Goal: Task Accomplishment & Management: Complete application form

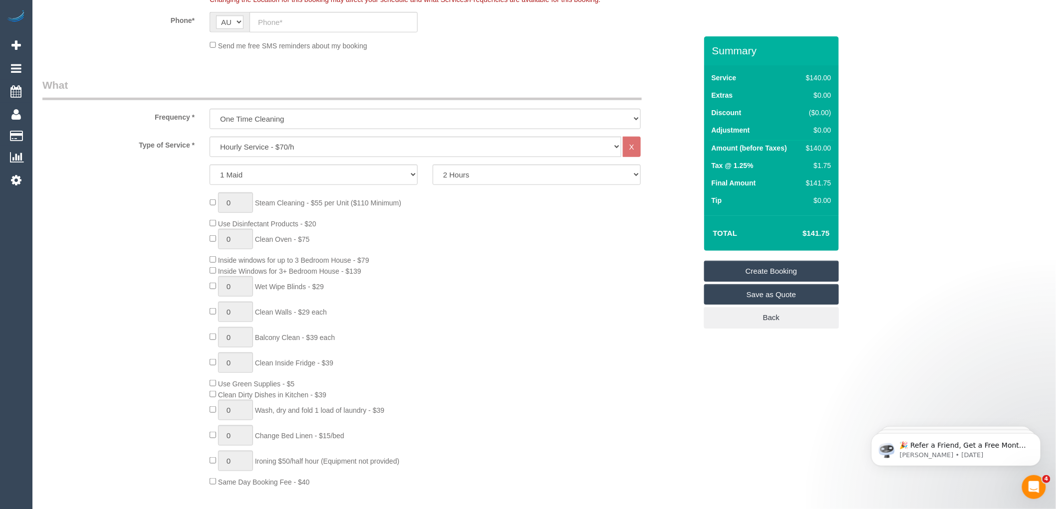
scroll to position [277, 0]
click at [300, 146] on select "Hourly Service - $70/h Hourly Service - $65/h Hourly Service - $60/h Hourly Ser…" at bounding box center [416, 146] width 412 height 20
select select "211"
click at [210, 136] on select "Hourly Service - $70/h Hourly Service - $65/h Hourly Service - $60/h Hourly Ser…" at bounding box center [416, 146] width 412 height 20
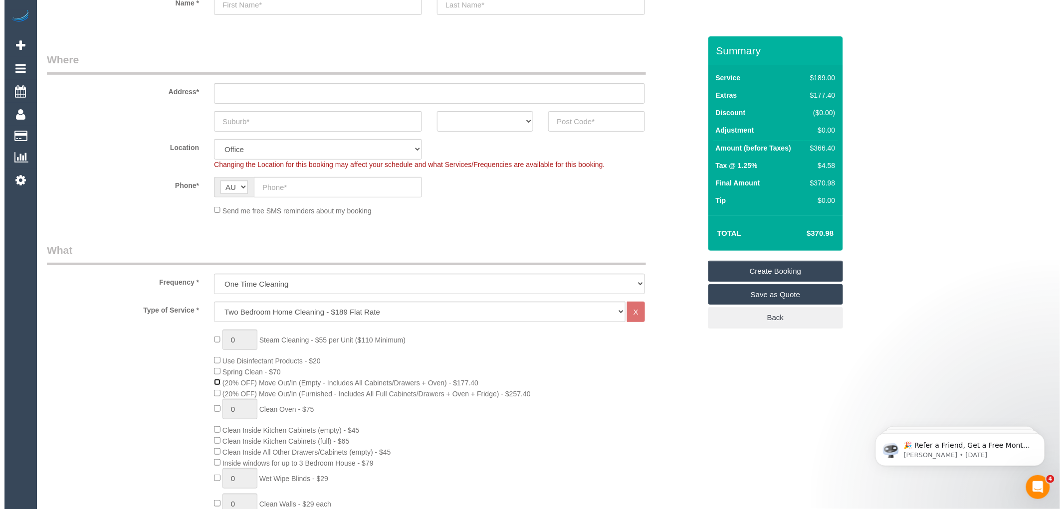
scroll to position [0, 0]
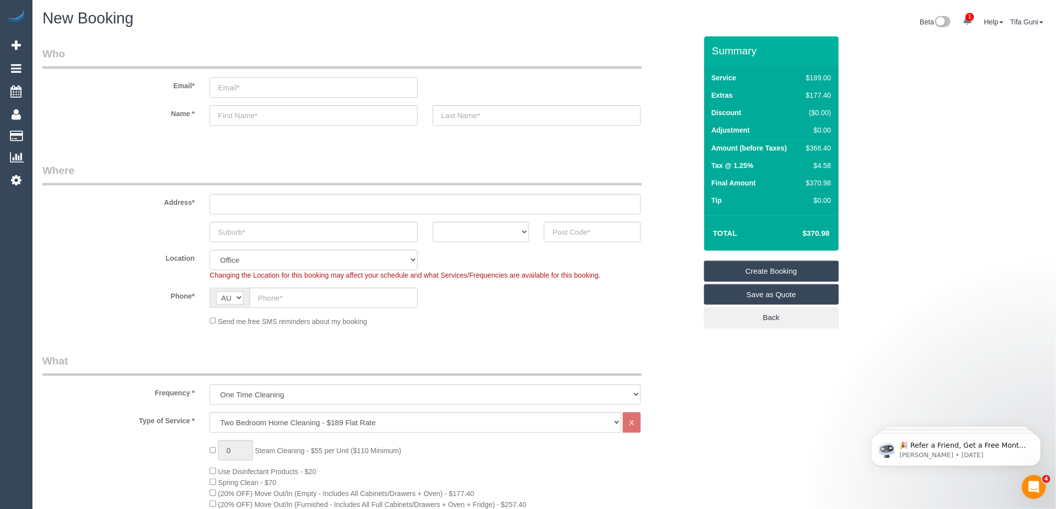
click at [238, 85] on input "email" at bounding box center [314, 87] width 208 height 20
type input "svnsidak@yahoo.com"
click at [267, 110] on input "text" at bounding box center [314, 115] width 208 height 20
type input "sidha"
click at [480, 114] on input "text" at bounding box center [537, 115] width 208 height 20
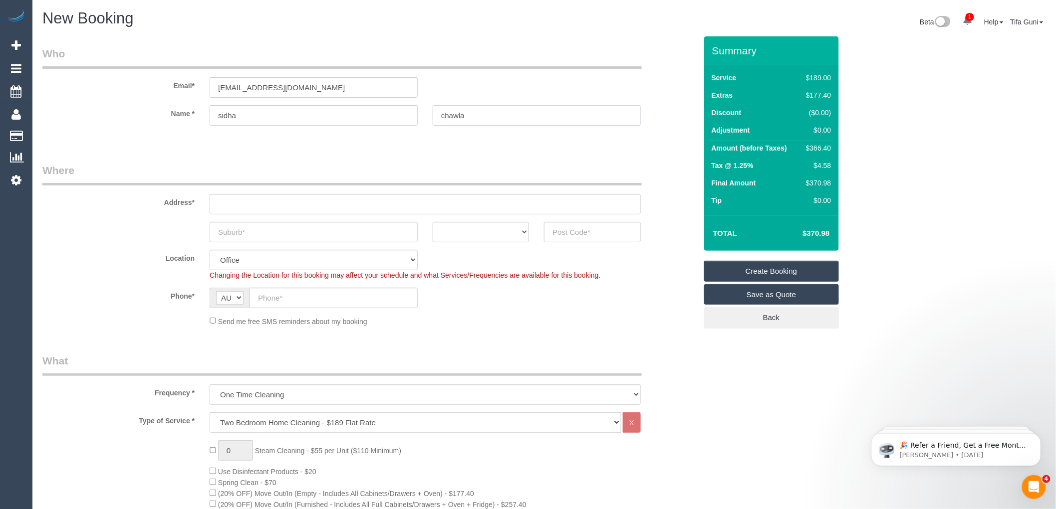
type input "chawla"
click at [232, 203] on input "text" at bounding box center [425, 204] width 431 height 20
type input "-"
click at [759, 296] on link "Save as Quote" at bounding box center [771, 294] width 135 height 21
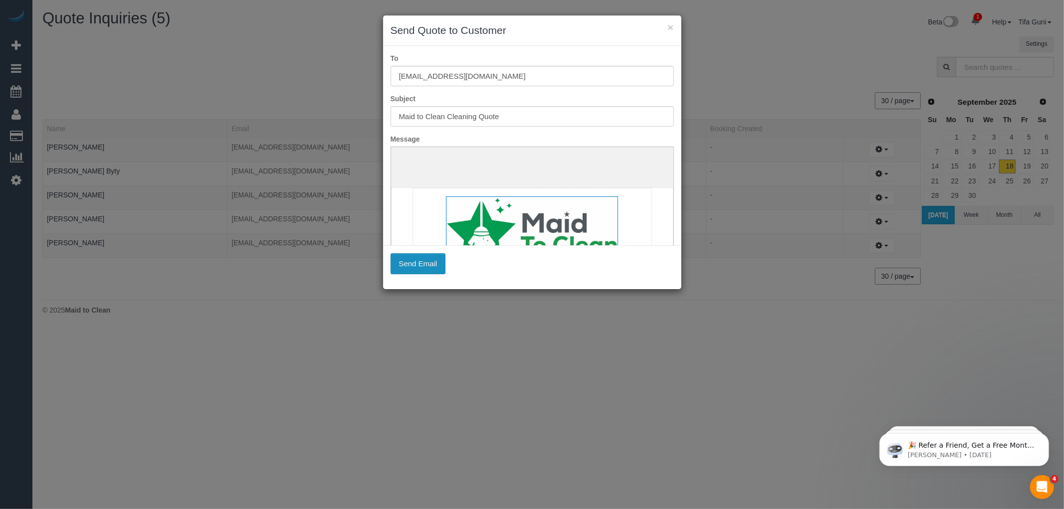
click at [412, 258] on button "Send Email" at bounding box center [418, 263] width 55 height 21
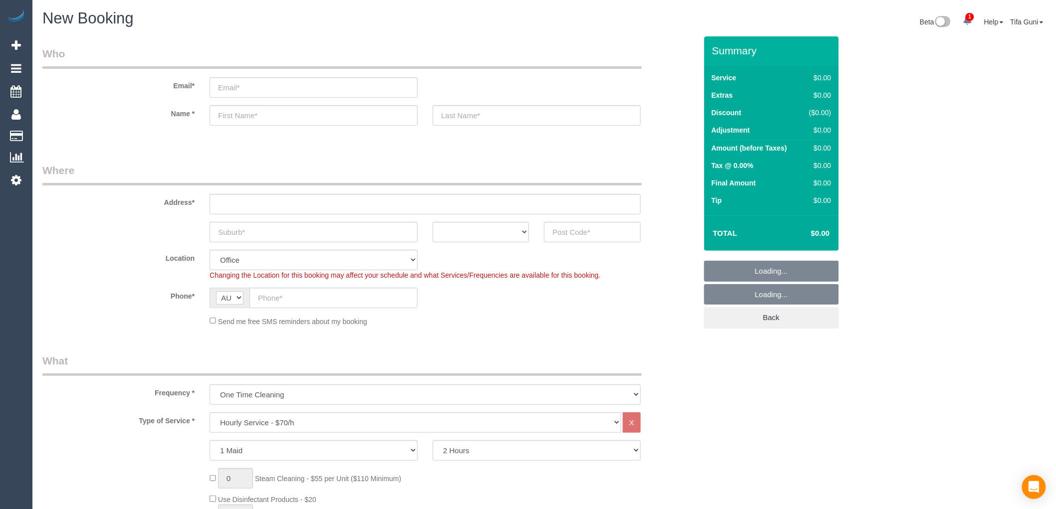
select select "object:2088"
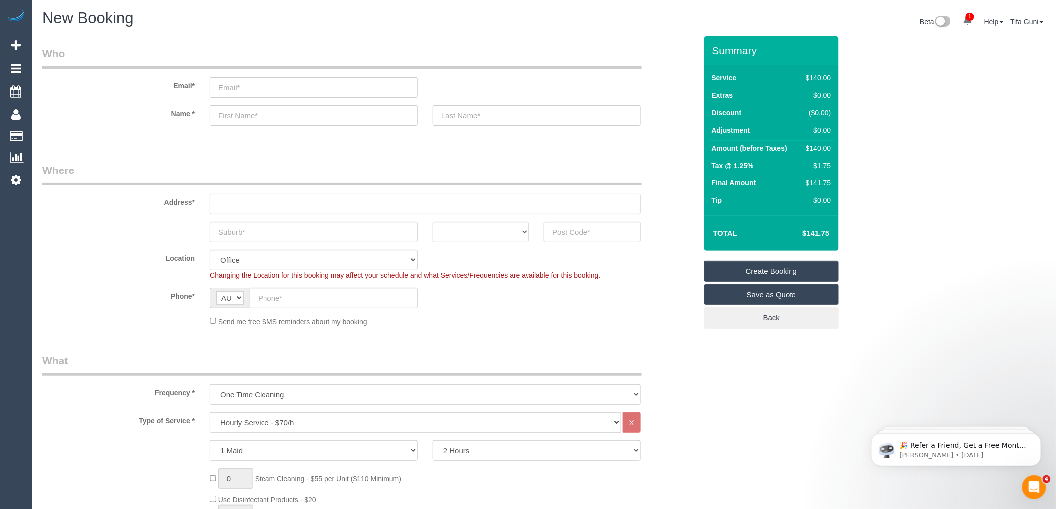
click at [236, 198] on input "text" at bounding box center [425, 204] width 431 height 20
paste input "Heidelberg Heights"
type input "Heidelberg Heights"
click at [509, 225] on select "ACT NSW NT QLD SA TAS VIC WA" at bounding box center [481, 232] width 96 height 20
select select "VIC"
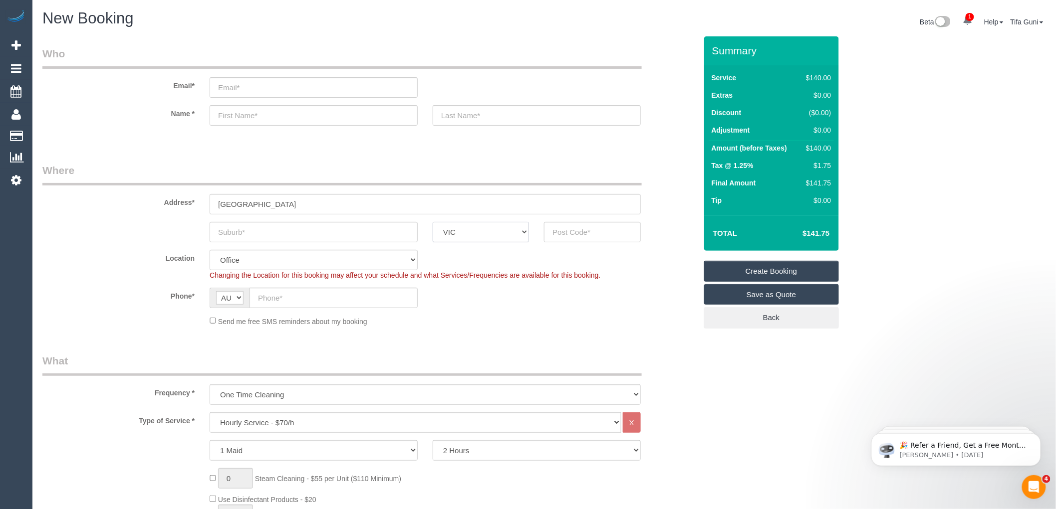
click at [433, 222] on select "ACT NSW NT QLD SA TAS VIC WA" at bounding box center [481, 232] width 96 height 20
click at [563, 226] on input "text" at bounding box center [592, 232] width 96 height 20
paste input "3081"
type input "3081"
click at [321, 238] on input "text" at bounding box center [314, 232] width 208 height 20
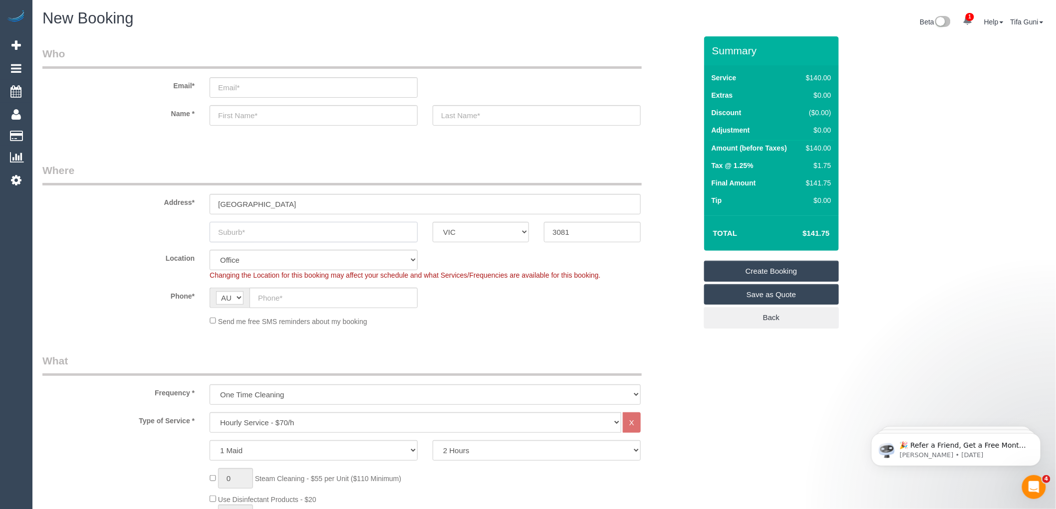
select select "60"
select select "object:2093"
drag, startPoint x: 260, startPoint y: 200, endPoint x: 201, endPoint y: 207, distance: 59.2
click at [201, 207] on div "Address* Heidelberg Heights" at bounding box center [369, 188] width 669 height 51
click at [232, 225] on input "text" at bounding box center [314, 232] width 208 height 20
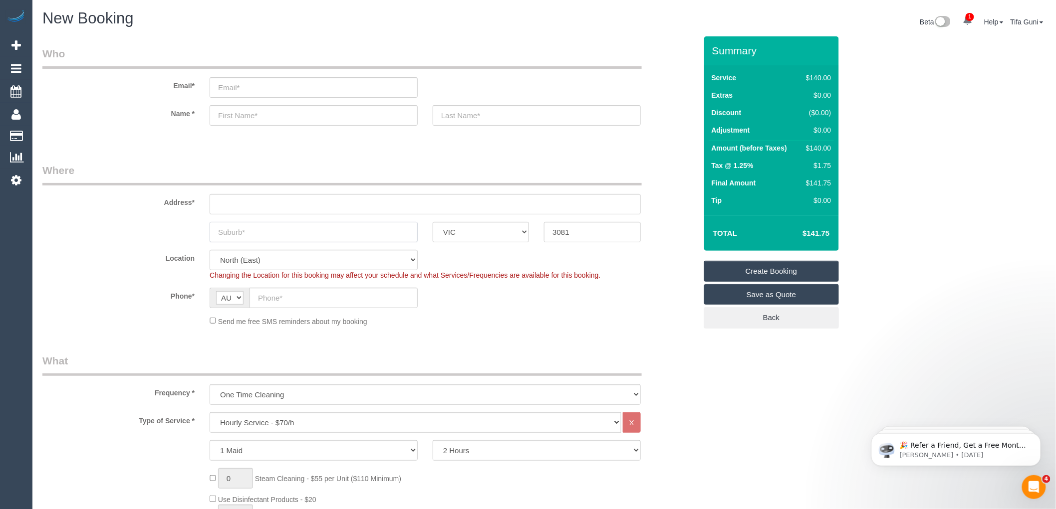
paste input "Heidelberg Heights"
type input "Heidelberg Heights"
click at [231, 204] on input "text" at bounding box center [425, 204] width 431 height 20
type input "-"
click at [276, 297] on input "text" at bounding box center [333, 298] width 168 height 20
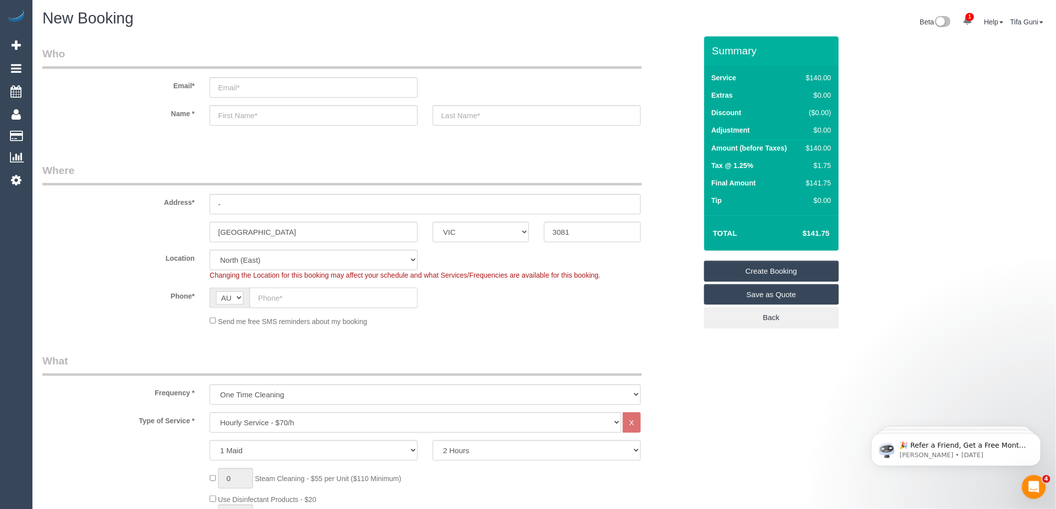
paste input "61 438 552 845"
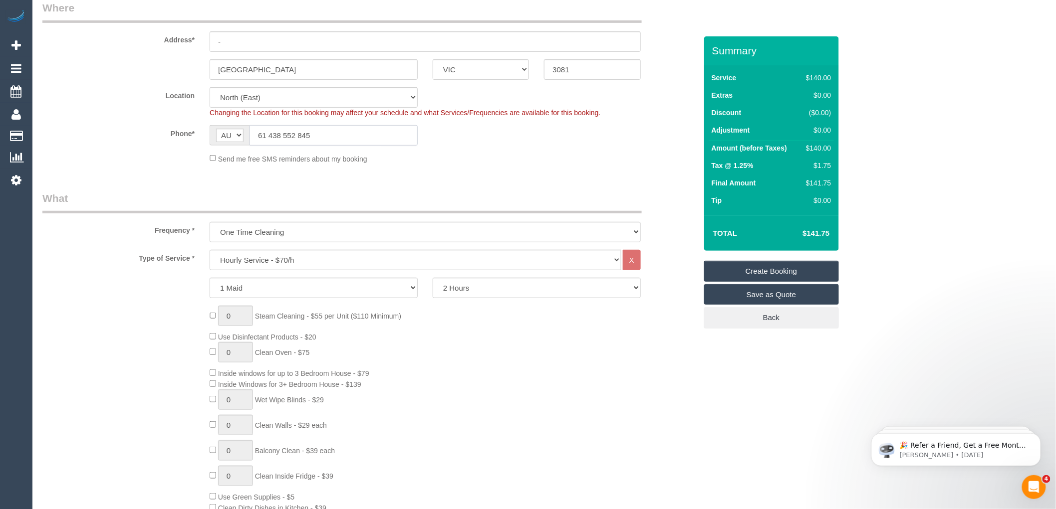
scroll to position [166, 0]
type input "61 438 552 845"
click at [484, 285] on select "2 Hours 2.5 Hours 3 Hours 3.5 Hours 4 Hours 4.5 Hours 5 Hours 5.5 Hours 6 Hours…" at bounding box center [537, 284] width 208 height 20
select select "180"
click at [433, 275] on select "2 Hours 2.5 Hours 3 Hours 3.5 Hours 4 Hours 4.5 Hours 5 Hours 5.5 Hours 6 Hours…" at bounding box center [537, 284] width 208 height 20
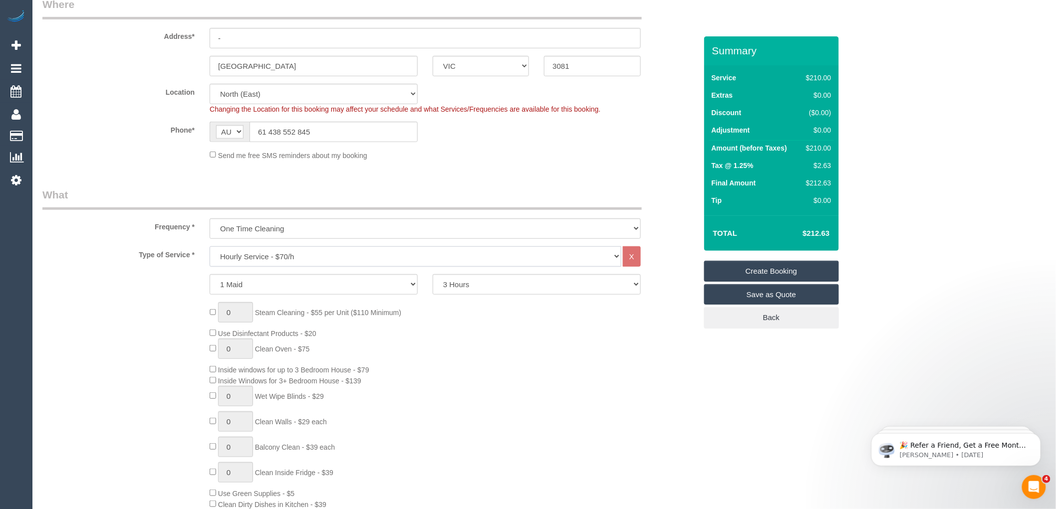
click at [290, 255] on select "Hourly Service - $70/h Hourly Service - $65/h Hourly Service - $60/h Hourly Ser…" at bounding box center [416, 256] width 412 height 20
click at [381, 168] on fieldset "Where Address* - Heidelberg Heights ACT NSW NT QLD SA TAS VIC WA 3081 Location …" at bounding box center [369, 82] width 654 height 171
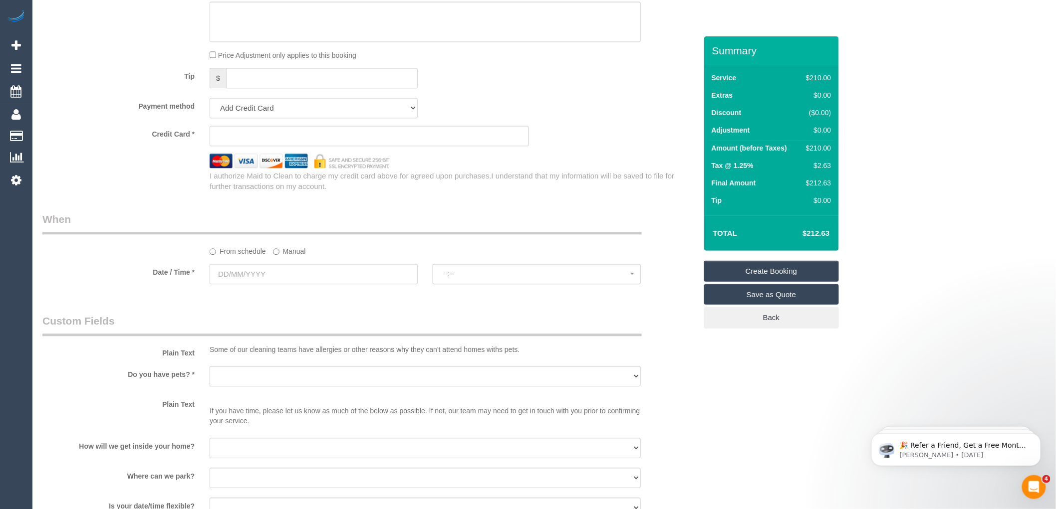
scroll to position [942, 0]
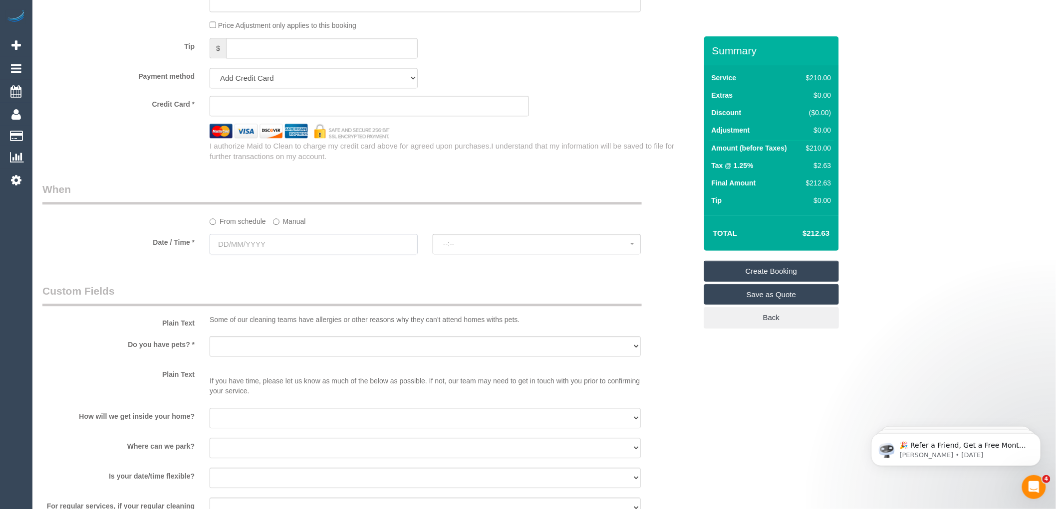
click at [272, 247] on input "text" at bounding box center [314, 244] width 208 height 20
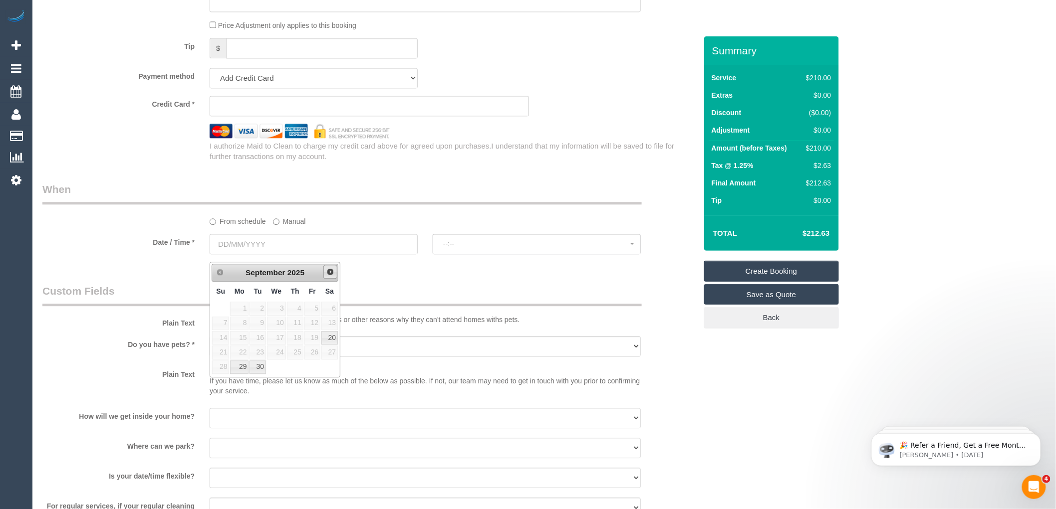
click at [333, 273] on span "Next" at bounding box center [330, 272] width 8 height 8
click at [219, 271] on span "Prev" at bounding box center [220, 272] width 8 height 8
click at [241, 366] on link "29" at bounding box center [239, 367] width 18 height 13
type input "[DATE]"
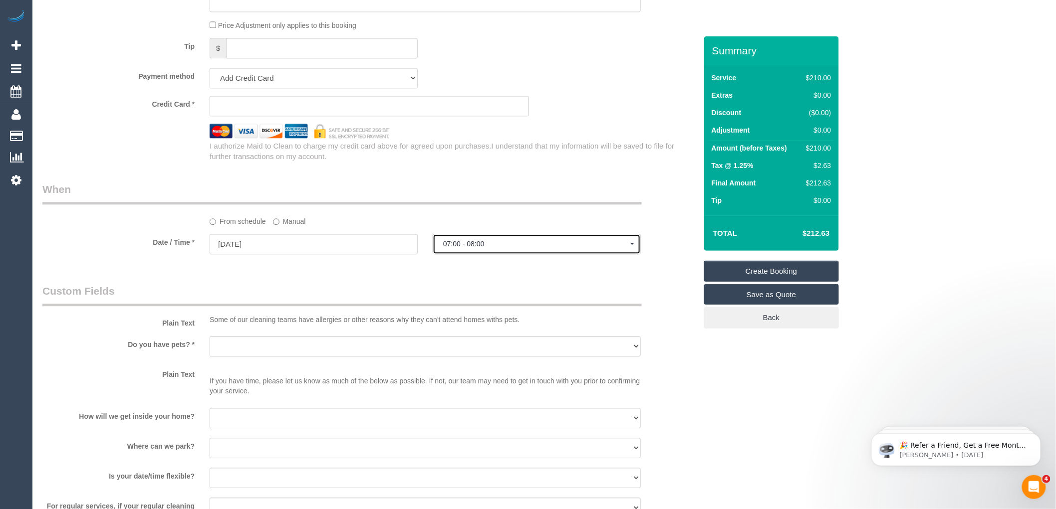
click at [467, 248] on span "07:00 - 08:00" at bounding box center [536, 244] width 187 height 8
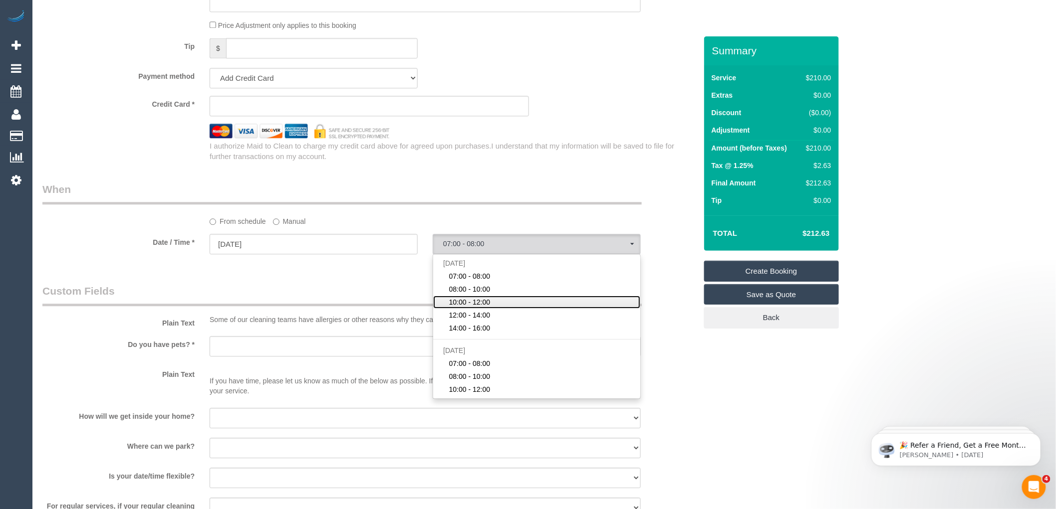
click at [468, 307] on span "10:00 - 12:00" at bounding box center [469, 302] width 41 height 10
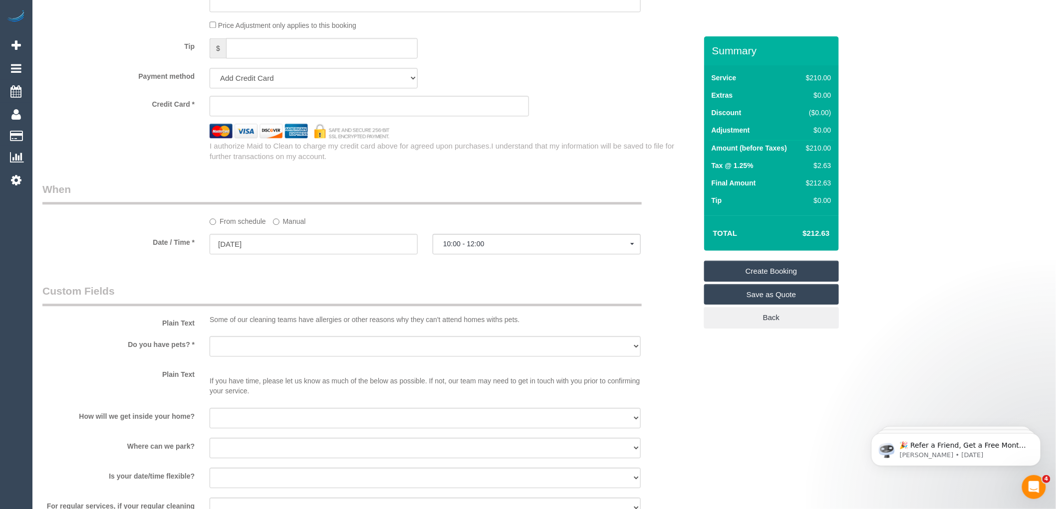
click at [495, 254] on button "10:00 - 12:00" at bounding box center [537, 244] width 208 height 20
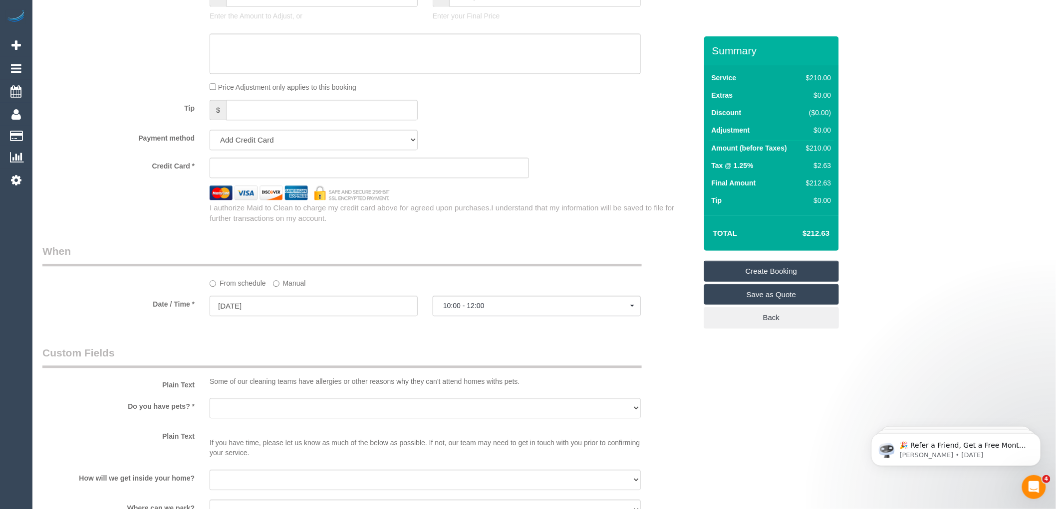
scroll to position [887, 0]
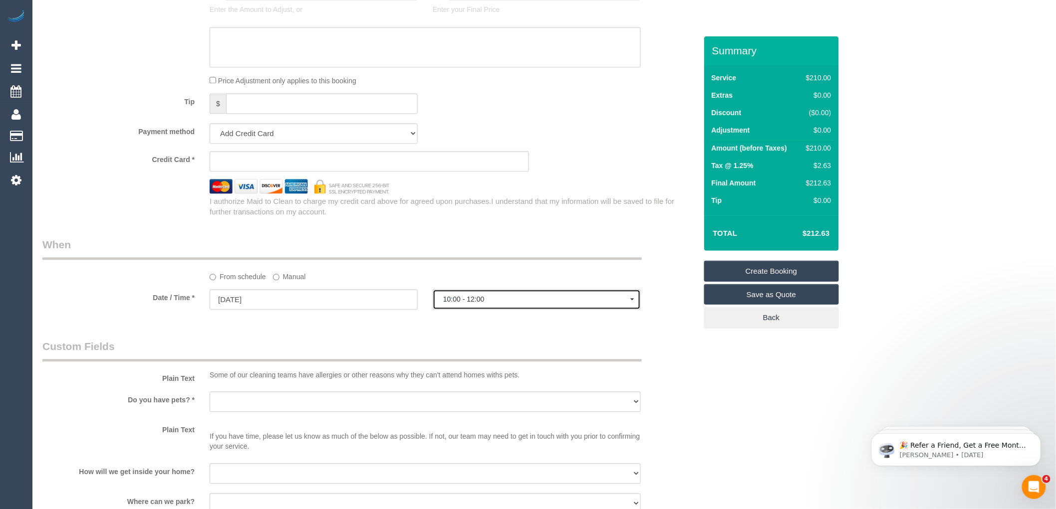
click at [466, 303] on span "10:00 - 12:00" at bounding box center [536, 299] width 187 height 8
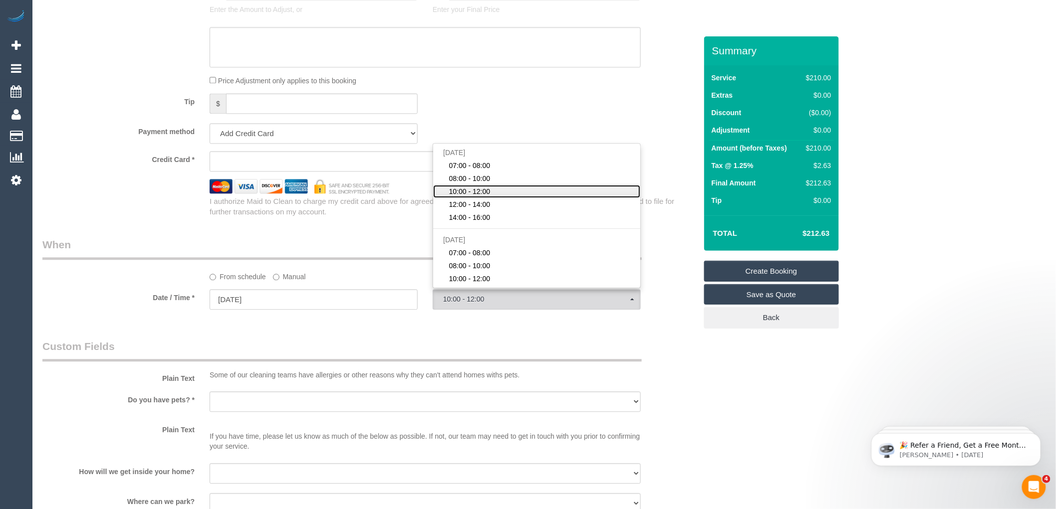
click at [468, 194] on span "10:00 - 12:00" at bounding box center [469, 192] width 41 height 10
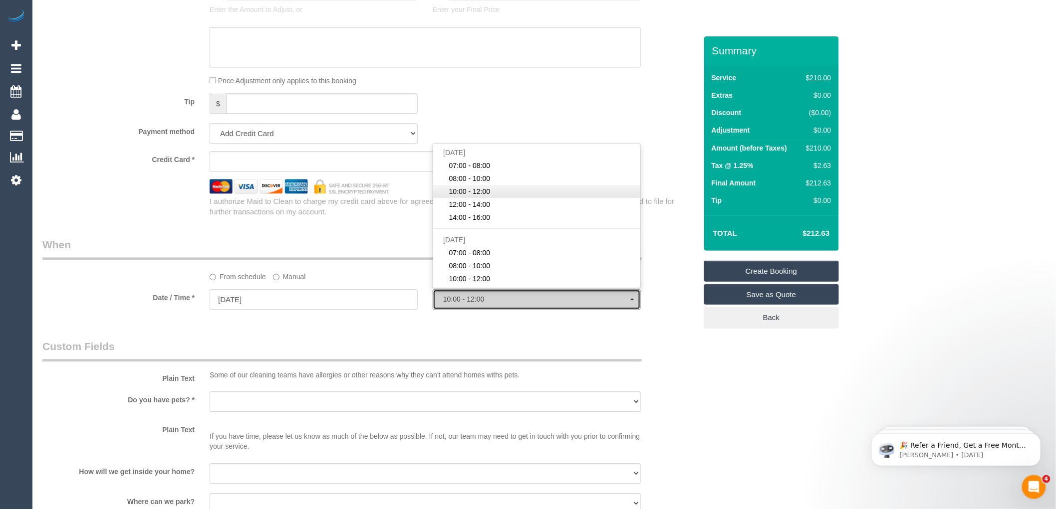
select select "spot3"
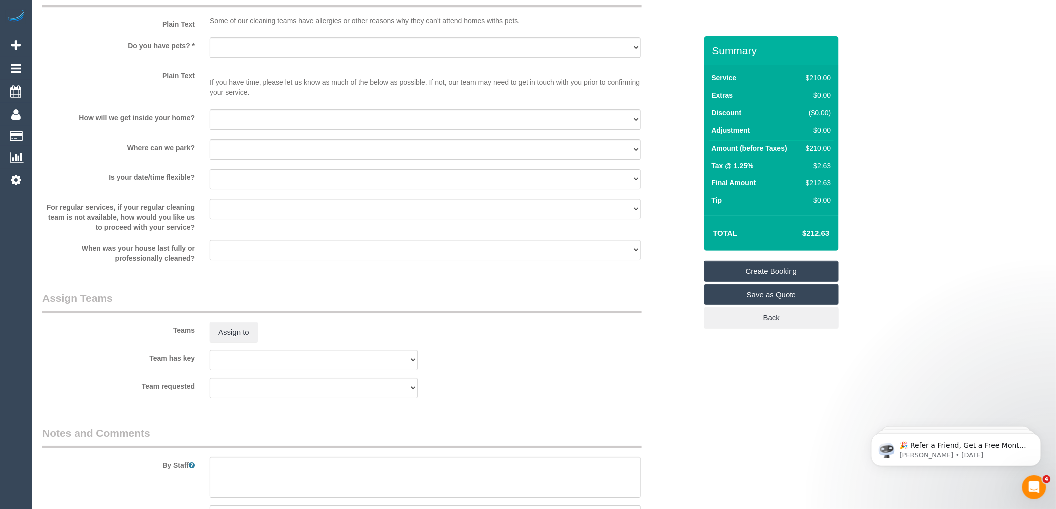
scroll to position [1346, 0]
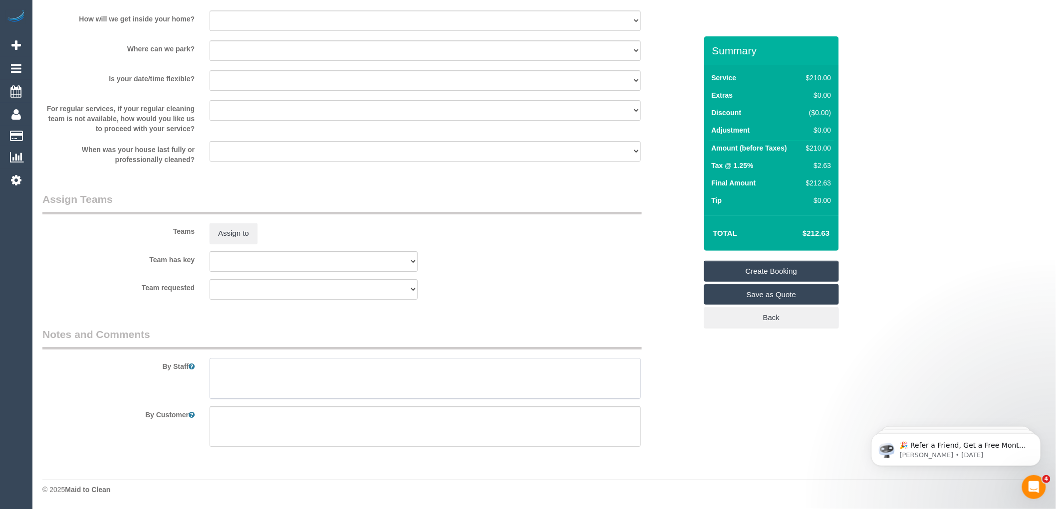
click at [239, 365] on textarea at bounding box center [425, 378] width 431 height 41
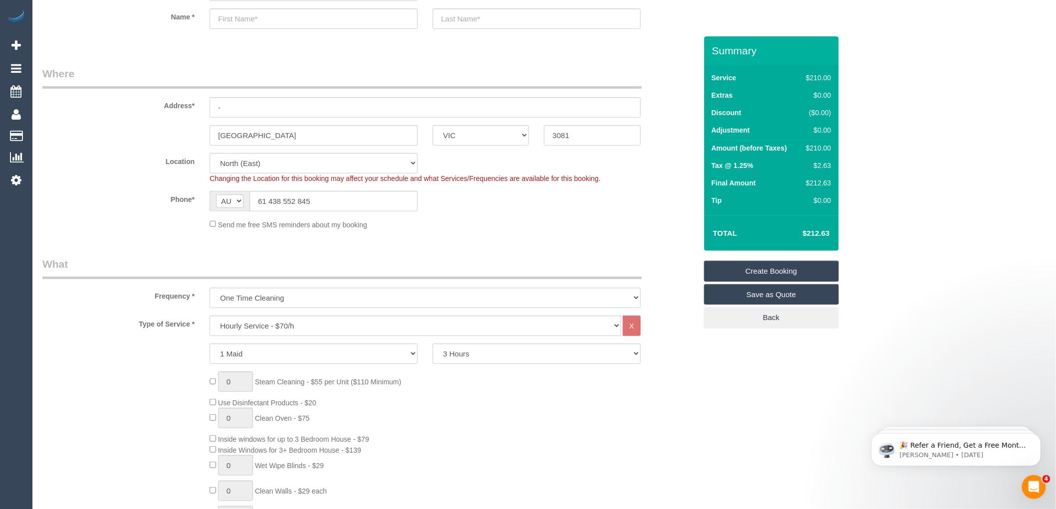
scroll to position [71, 0]
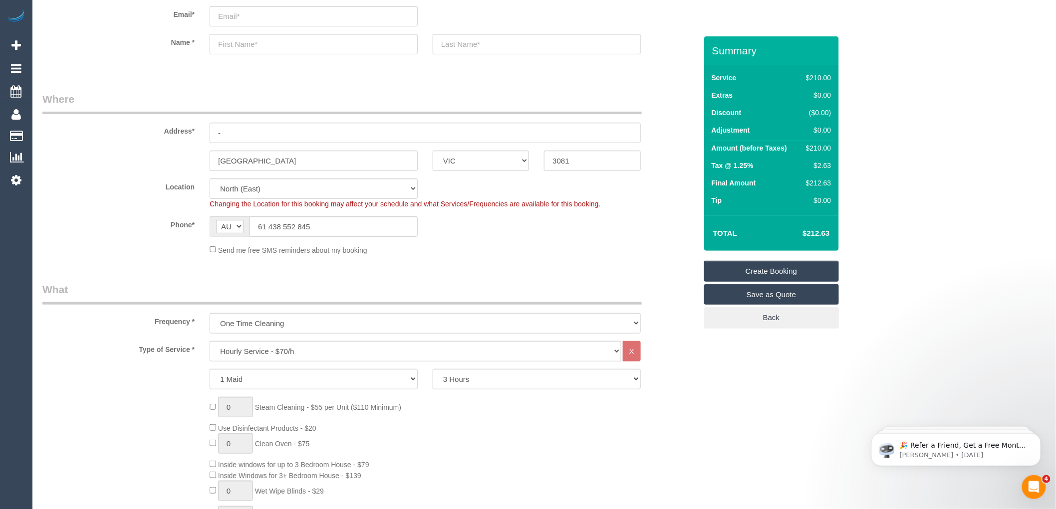
type textarea "preferably arrival window between 11-12"
click at [279, 353] on select "Hourly Service - $70/h Hourly Service - $65/h Hourly Service - $60/h Hourly Ser…" at bounding box center [416, 351] width 412 height 20
select select "275"
click at [210, 342] on select "Hourly Service - $70/h Hourly Service - $65/h Hourly Service - $60/h Hourly Ser…" at bounding box center [416, 351] width 412 height 20
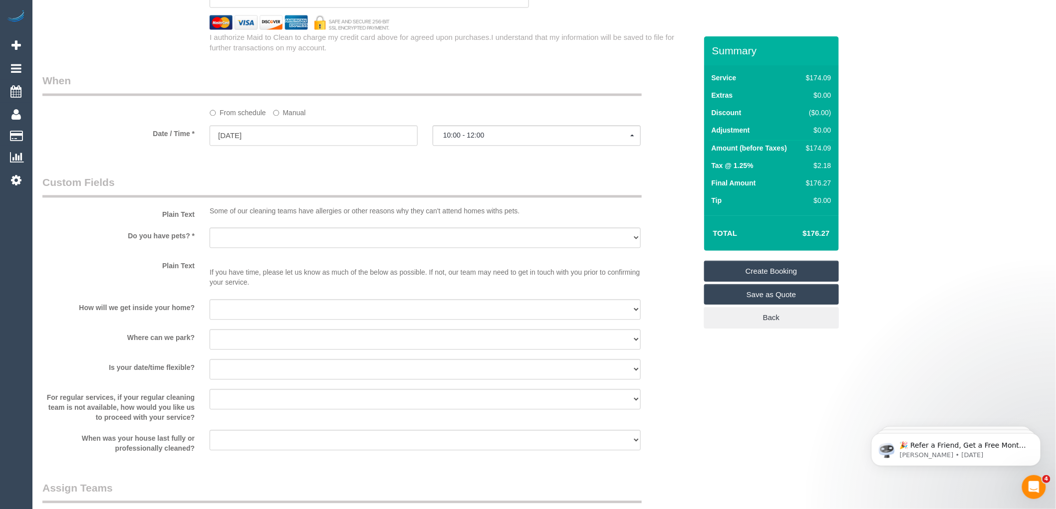
scroll to position [776, 0]
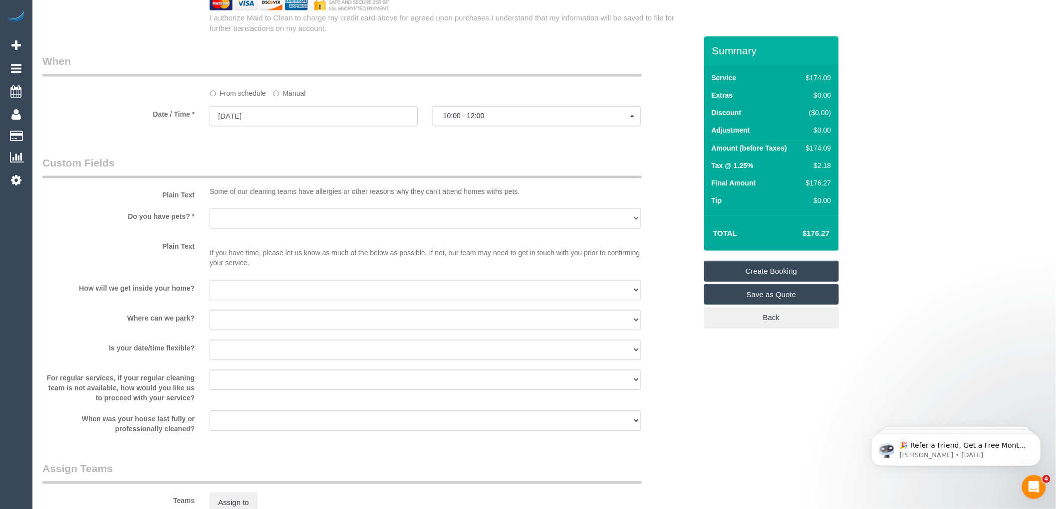
click at [280, 218] on select "Yes - Cats Yes - Dogs No pets Yes - Dogs and Cats Yes - Other" at bounding box center [425, 219] width 431 height 20
select select "number:28"
click at [210, 210] on select "Yes - Cats Yes - Dogs No pets Yes - Dogs and Cats Yes - Other" at bounding box center [425, 219] width 431 height 20
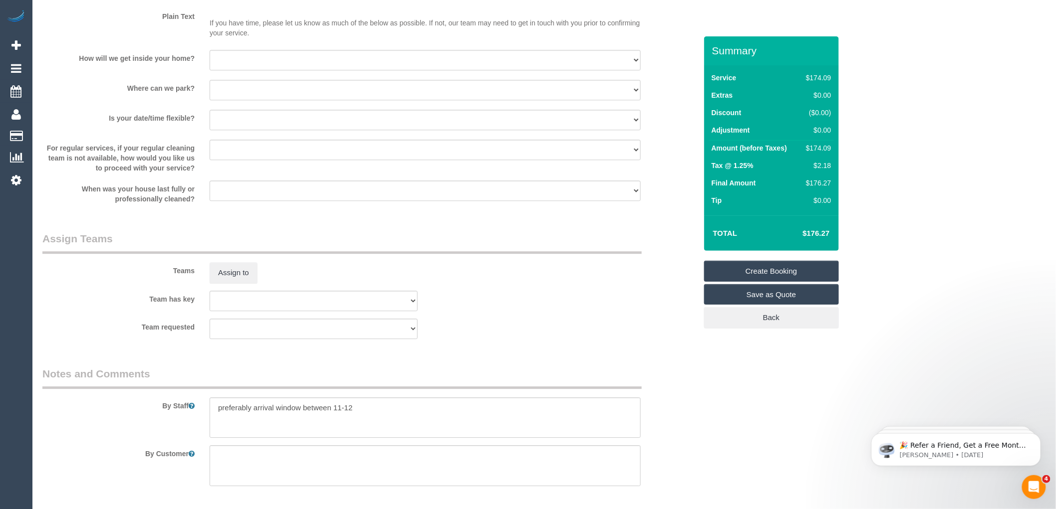
scroll to position [1048, 0]
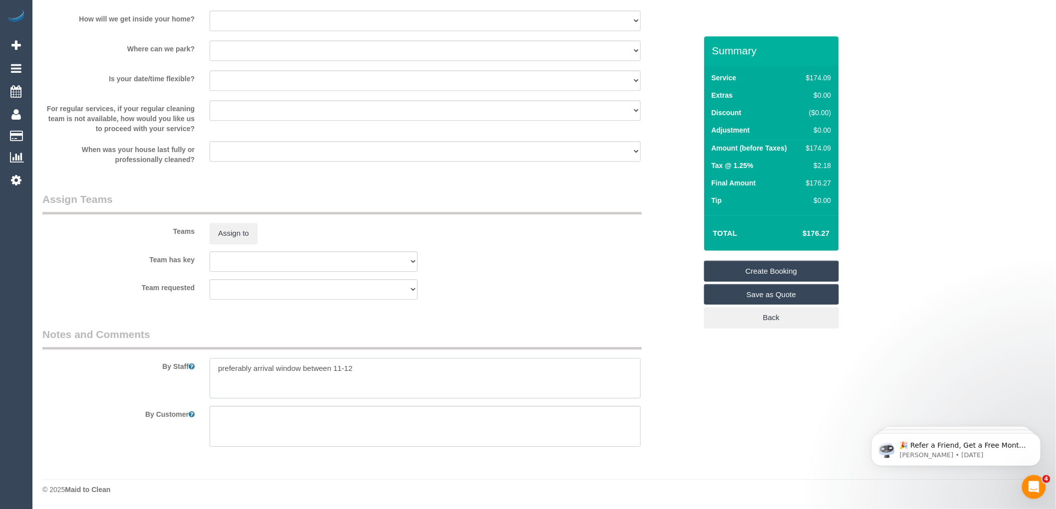
click at [370, 362] on textarea at bounding box center [425, 378] width 431 height 41
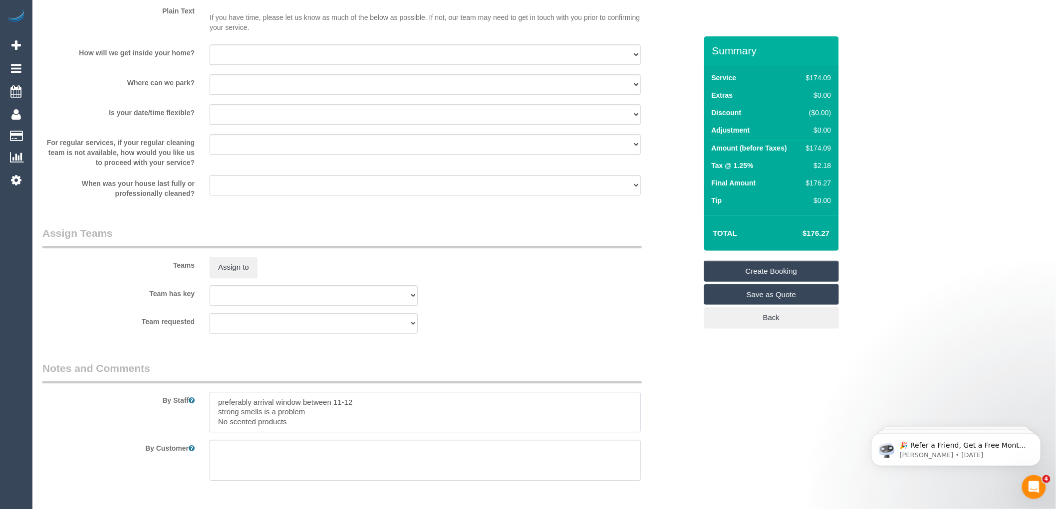
scroll to position [992, 0]
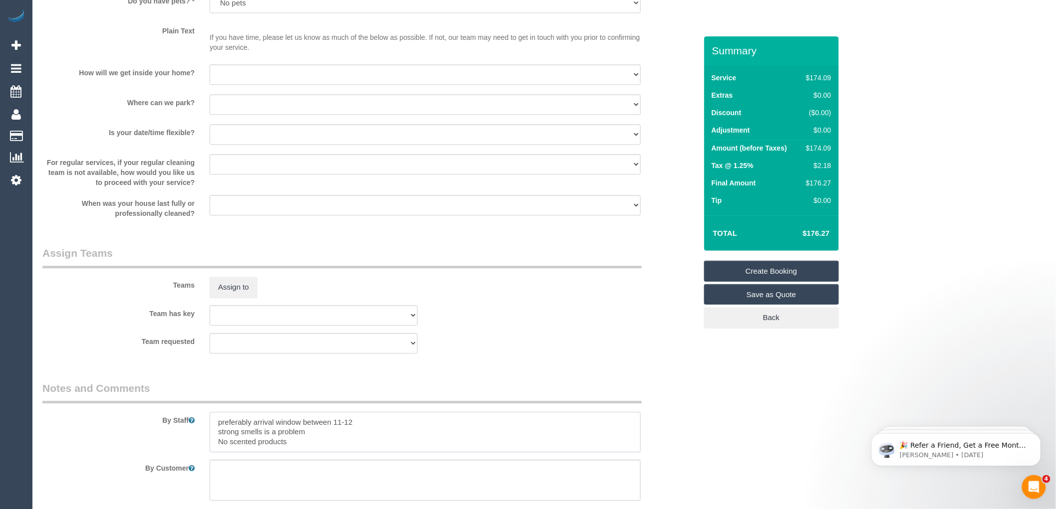
click at [230, 441] on textarea at bounding box center [425, 432] width 431 height 41
click at [326, 442] on textarea at bounding box center [425, 432] width 431 height 41
click at [340, 447] on textarea at bounding box center [425, 432] width 431 height 41
type textarea "preferably arrival window between 11-12 strong smells is a problem No strong sc…"
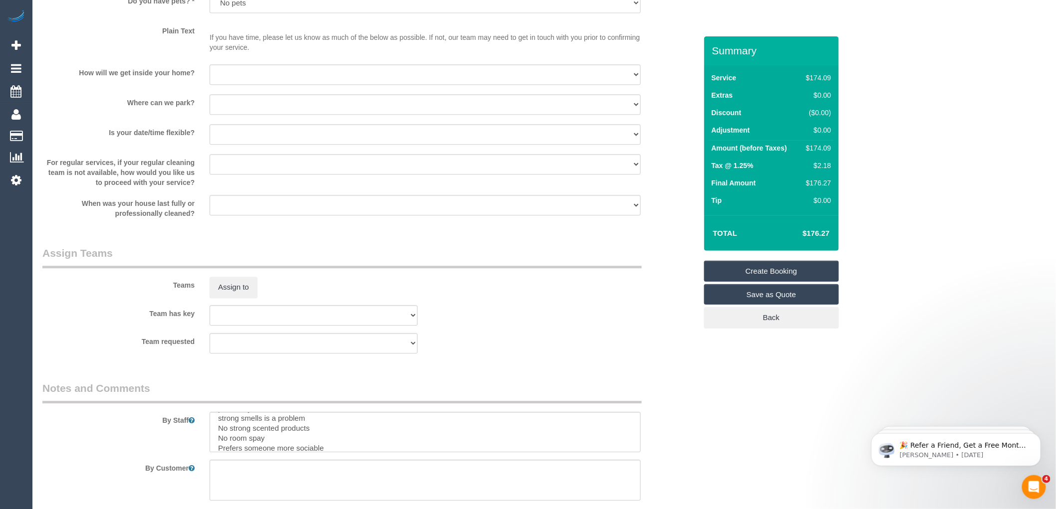
click at [566, 327] on sui-booking-teams "Teams Assign to Team has key (0) Office (1) Debbie Brodjanac (FT) (1) Karen Cru…" at bounding box center [369, 300] width 654 height 108
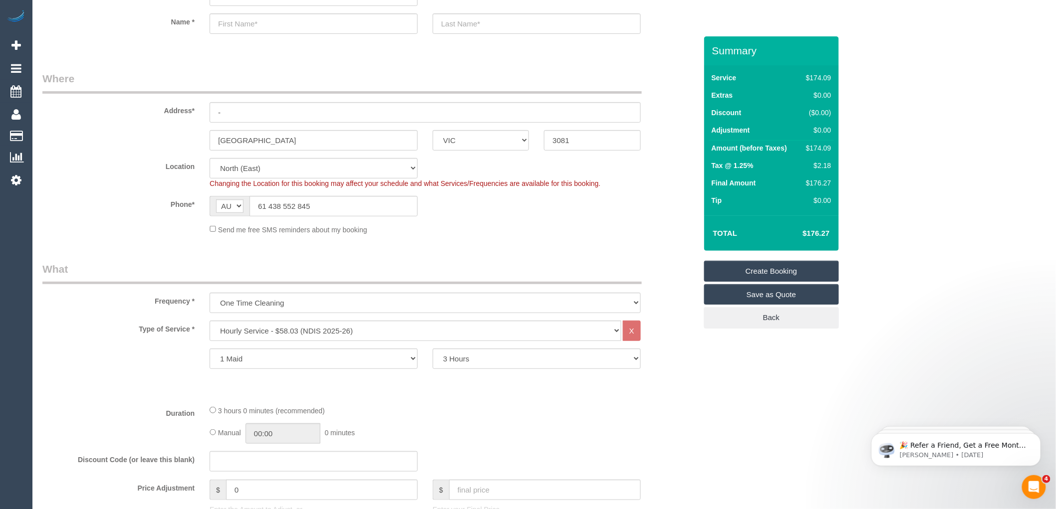
scroll to position [0, 0]
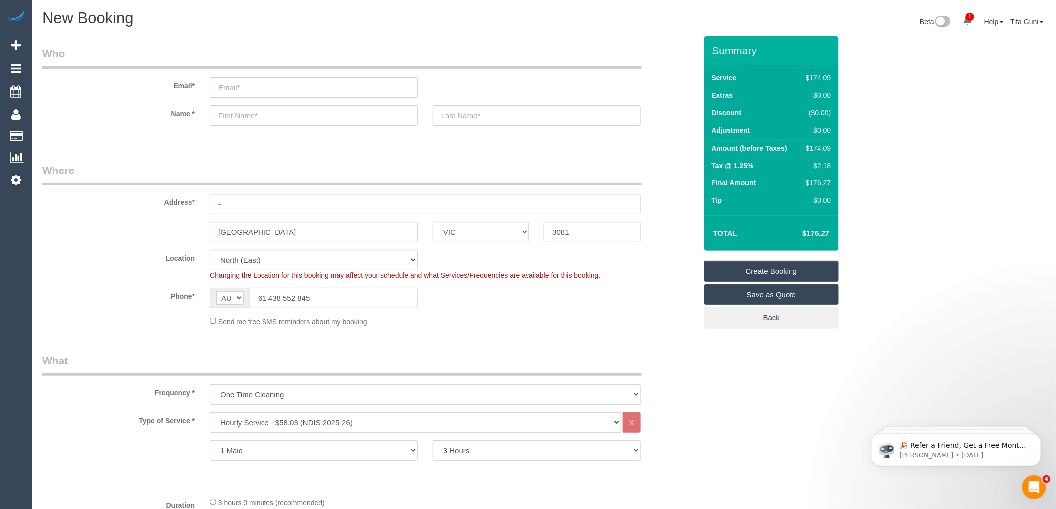
drag, startPoint x: 268, startPoint y: 297, endPoint x: 250, endPoint y: 297, distance: 18.5
click at [250, 297] on input "61 438 552 845" at bounding box center [333, 298] width 168 height 20
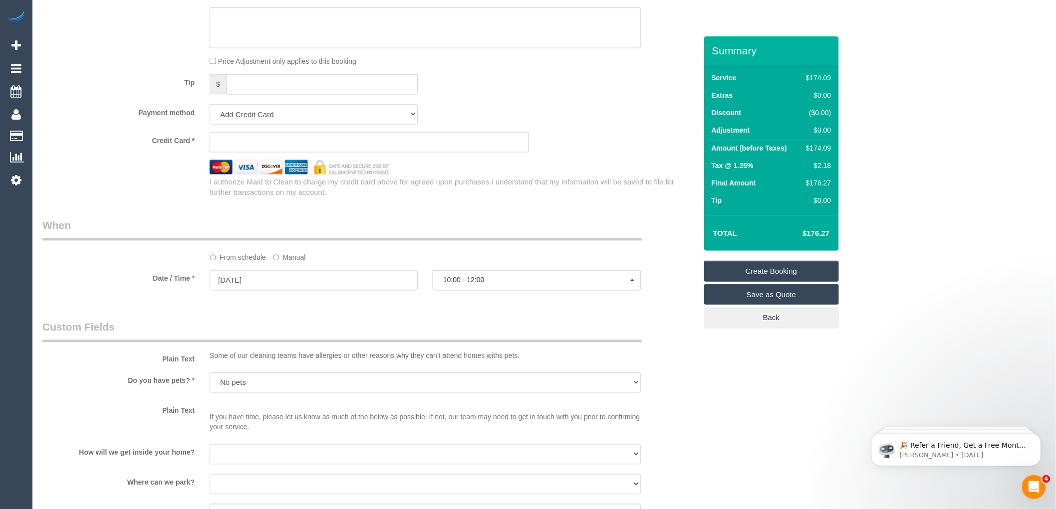
scroll to position [720, 0]
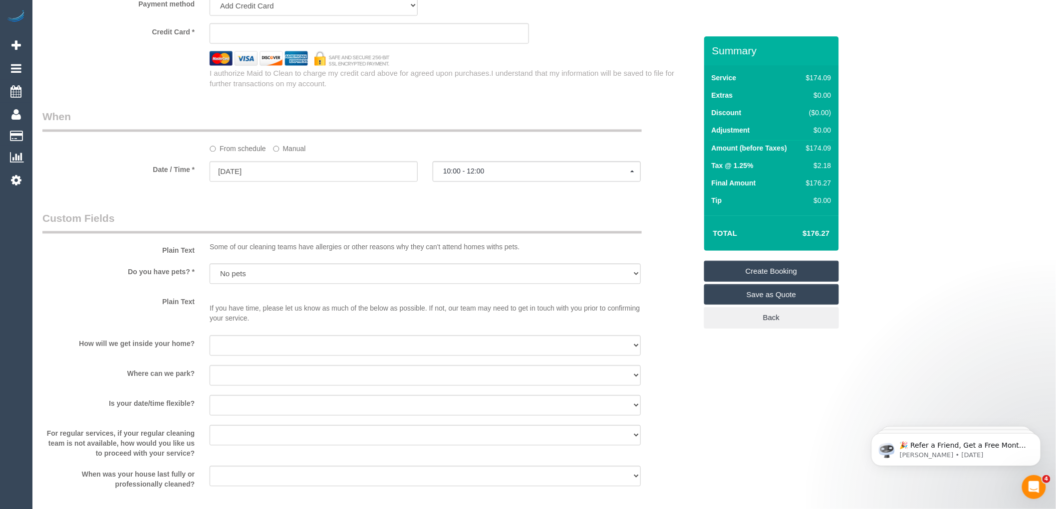
type input "0438 552 845"
click at [247, 174] on input "[DATE]" at bounding box center [314, 172] width 208 height 20
click at [402, 207] on div "Who Email* Name * Where Address* - Heidelberg Heights ACT NSW NT QLD SA TAS VIC…" at bounding box center [369, 58] width 669 height 1484
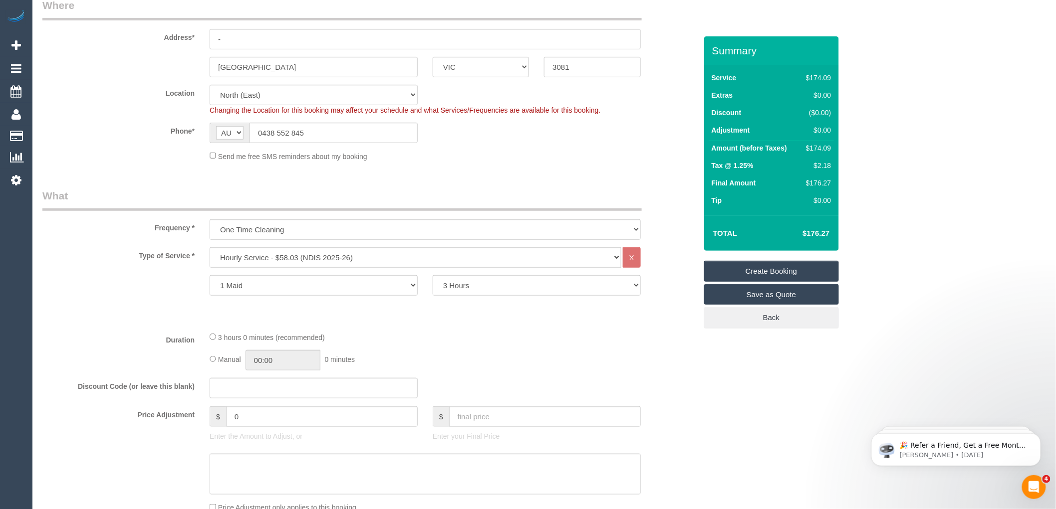
scroll to position [166, 0]
click at [285, 228] on select "One Time Cleaning Weekly - 10% Off - 10.00% (0% for the First Booking) Fortnigh…" at bounding box center [425, 229] width 431 height 20
click at [552, 193] on legend "What" at bounding box center [341, 199] width 599 height 22
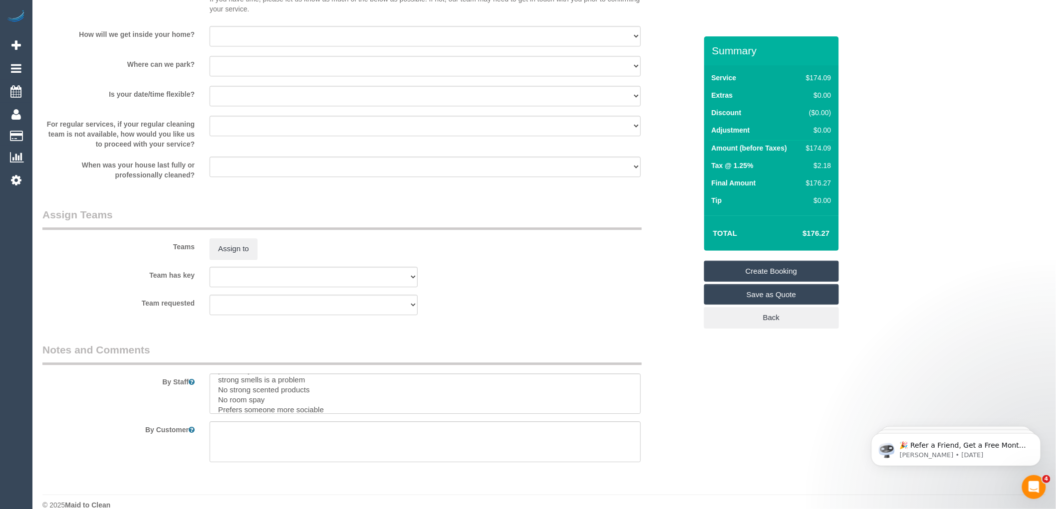
scroll to position [1048, 0]
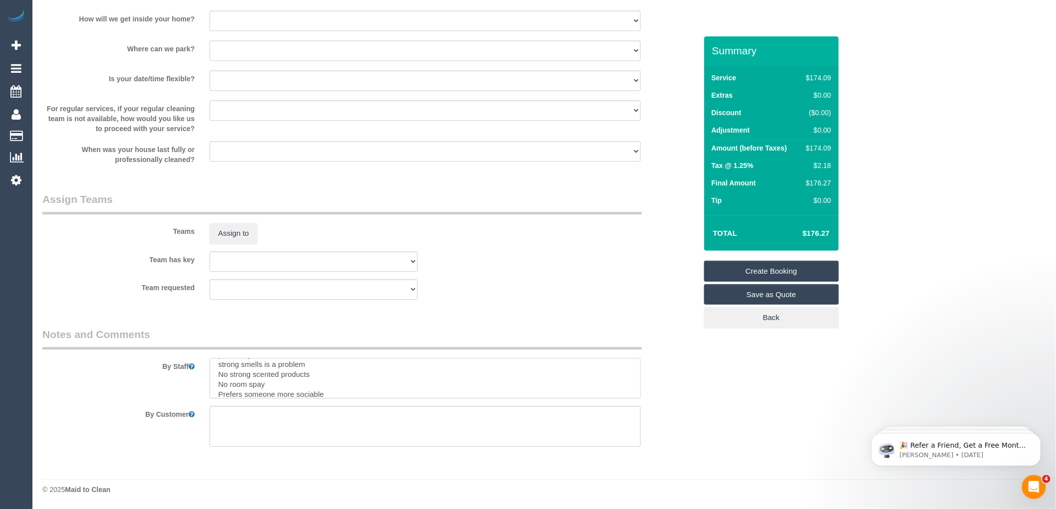
click at [371, 384] on textarea at bounding box center [425, 378] width 431 height 41
click at [357, 393] on textarea at bounding box center [425, 378] width 431 height 41
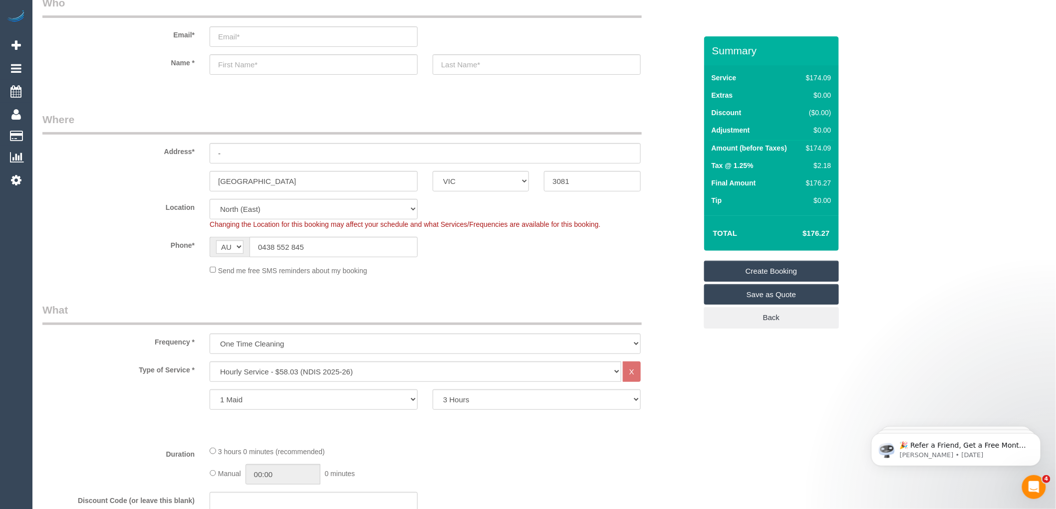
scroll to position [50, 0]
type textarea "preferably arrival window between 11-12 strong smells is a problem No strong sc…"
click at [293, 342] on select "One Time Cleaning Weekly - 10% Off - 10.00% (0% for the First Booking) Fortnigh…" at bounding box center [425, 345] width 431 height 20
select select "object:2095"
click at [210, 336] on select "One Time Cleaning Weekly - 10% Off - 10.00% (0% for the First Booking) Fortnigh…" at bounding box center [425, 345] width 431 height 20
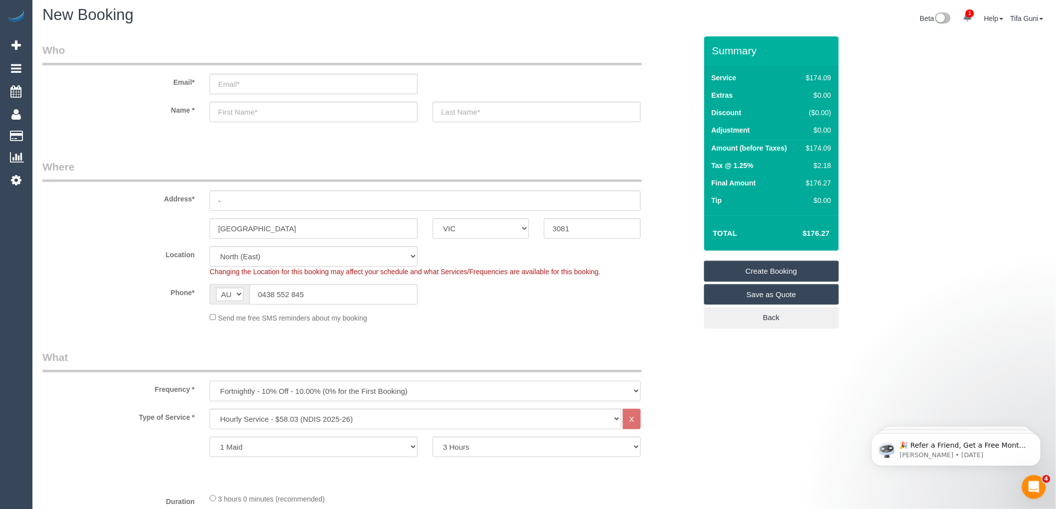
scroll to position [0, 0]
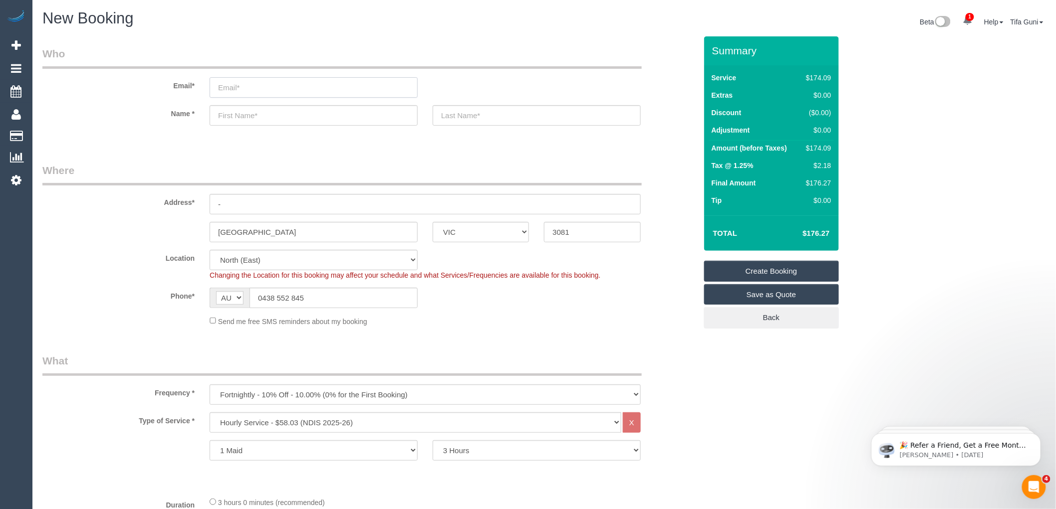
click at [248, 83] on input "email" at bounding box center [314, 87] width 208 height 20
select select "spot28"
click at [384, 167] on legend "Where" at bounding box center [341, 174] width 599 height 22
click at [330, 301] on input "0438 552 845" at bounding box center [333, 298] width 168 height 20
click at [238, 90] on input "email" at bounding box center [314, 87] width 208 height 20
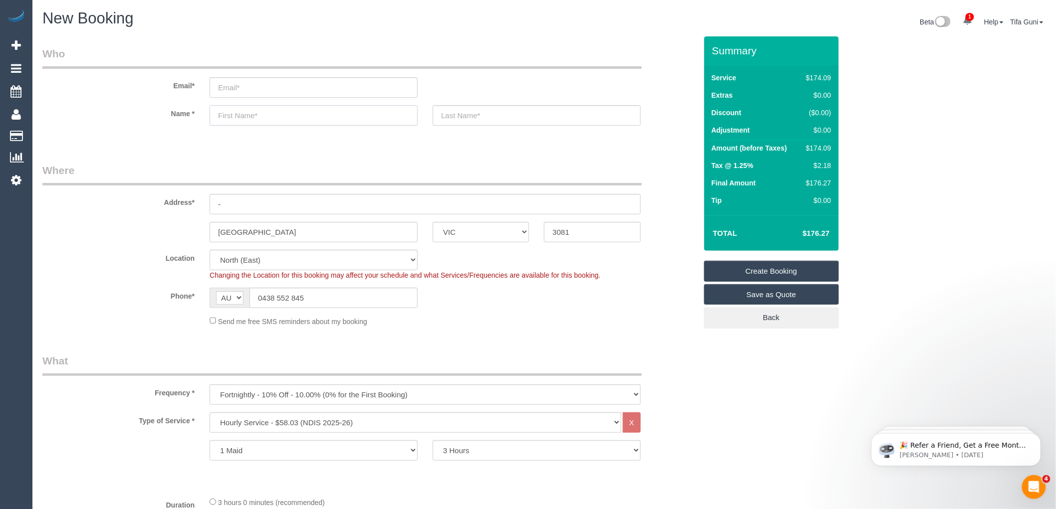
click at [244, 116] on input "text" at bounding box center [314, 115] width 208 height 20
type input "[PERSON_NAME]"
click at [258, 207] on input "-" at bounding box center [425, 204] width 431 height 20
type input "354 Buw parade"
click at [271, 116] on input "[PERSON_NAME]" at bounding box center [314, 115] width 208 height 20
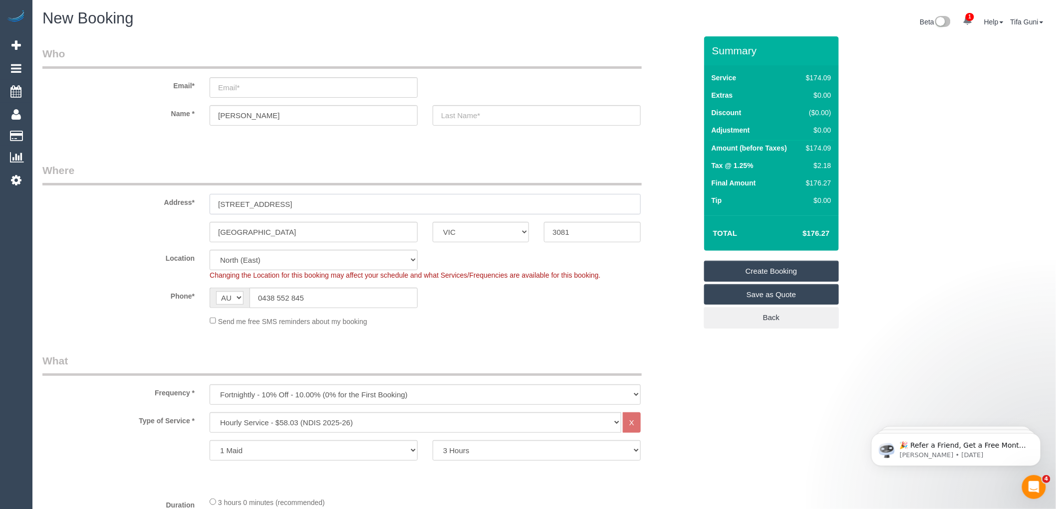
click at [287, 208] on input "354 Buw parade" at bounding box center [425, 204] width 431 height 20
click at [291, 236] on input "Heidelberg Heights" at bounding box center [314, 232] width 208 height 20
type input "[GEOGRAPHIC_DATA]"
click at [251, 115] on input "[PERSON_NAME]" at bounding box center [314, 115] width 208 height 20
click at [494, 117] on input "text" at bounding box center [537, 115] width 208 height 20
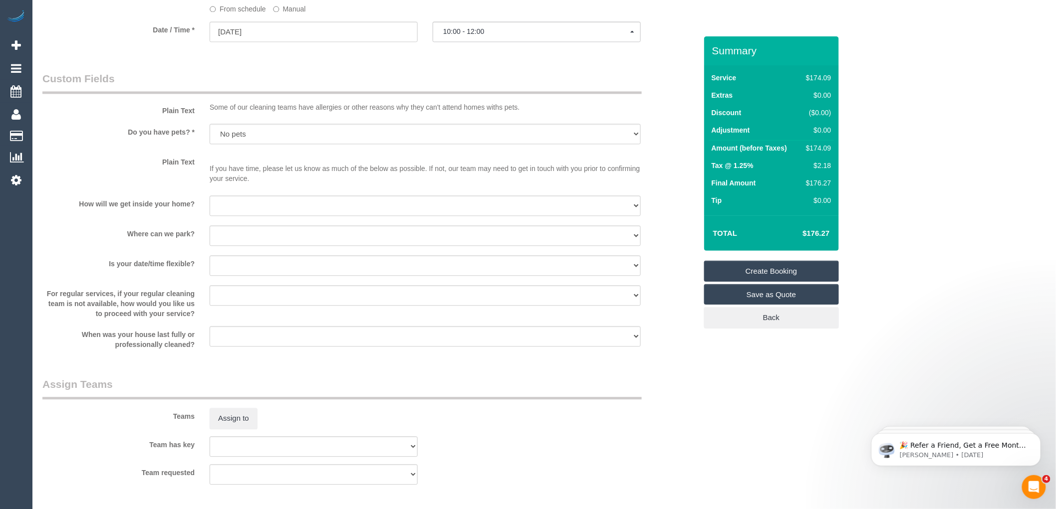
scroll to position [942, 0]
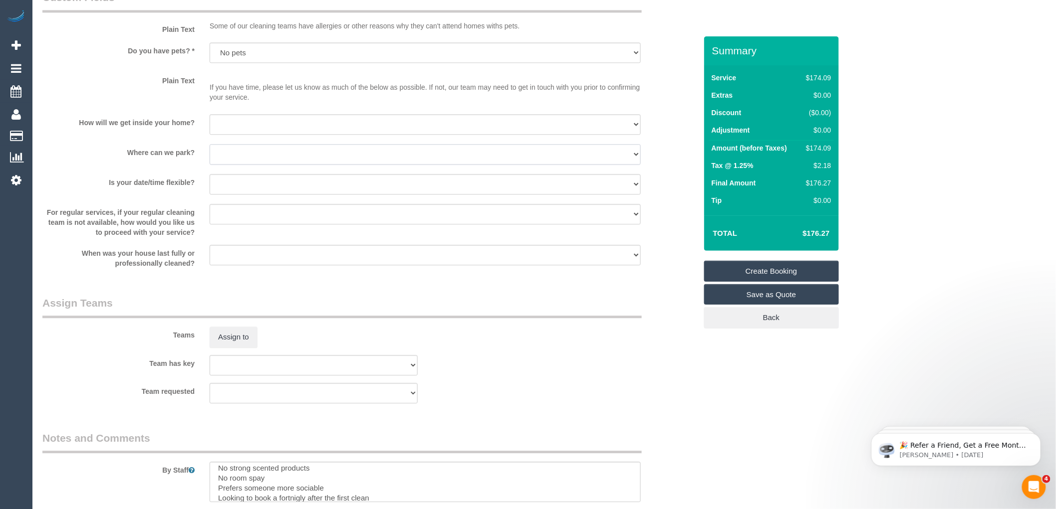
click at [289, 156] on select "I will provide parking on-site Free street parking Paid street parking (cost wi…" at bounding box center [425, 154] width 431 height 20
select select "number:19"
click at [210, 145] on select "I will provide parking on-site Free street parking Paid street parking (cost wi…" at bounding box center [425, 154] width 431 height 20
click at [262, 123] on select "I will be home Key will be left (please provide details below) Lock box/Access …" at bounding box center [425, 124] width 431 height 20
select select "number:14"
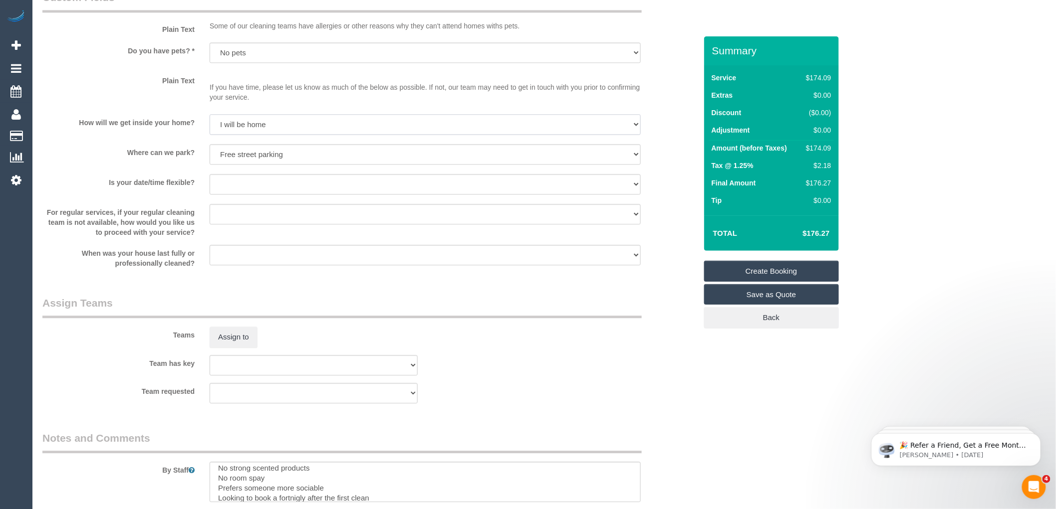
click at [210, 115] on select "I will be home Key will be left (please provide details below) Lock box/Access …" at bounding box center [425, 124] width 431 height 20
click at [266, 52] on select "Yes - Cats Yes - Dogs No pets Yes - Dogs and Cats Yes - Other" at bounding box center [425, 52] width 431 height 20
select select "number:29"
click at [210, 44] on select "Yes - Cats Yes - Dogs No pets Yes - Dogs and Cats Yes - Other" at bounding box center [425, 52] width 431 height 20
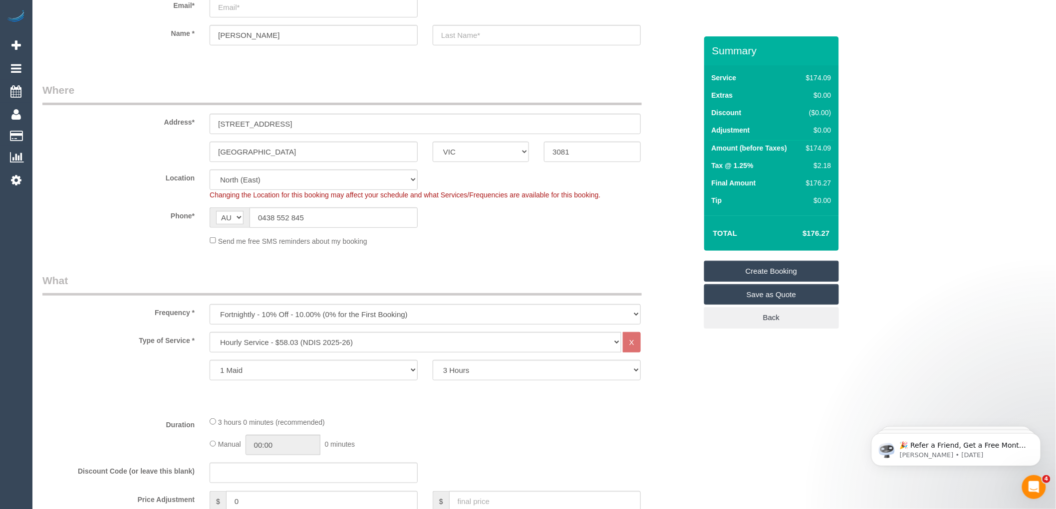
scroll to position [0, 0]
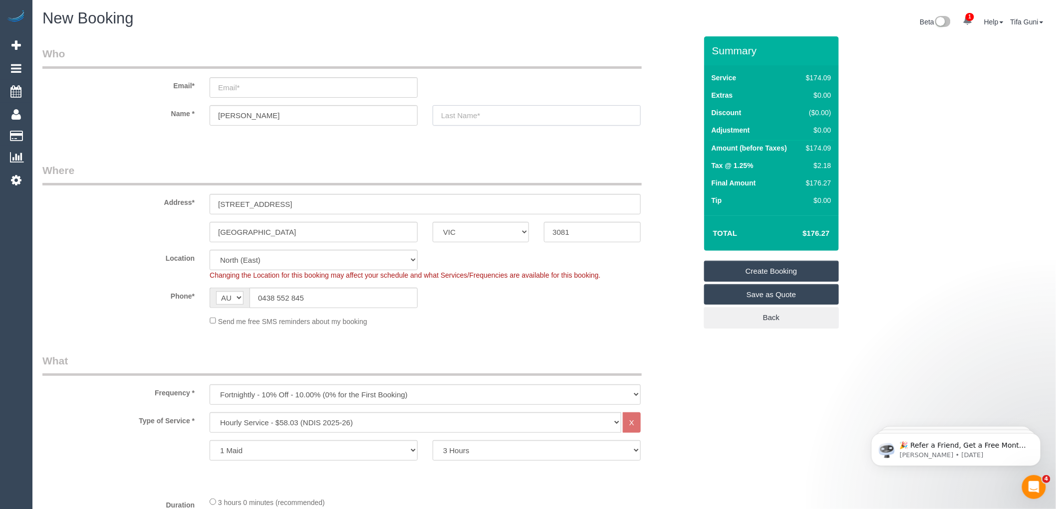
click at [485, 118] on input "text" at bounding box center [537, 115] width 208 height 20
type textarea "preferably arrival window between 11-12 strong smells is a problem No strong sc…"
click at [251, 116] on input "[PERSON_NAME]" at bounding box center [314, 115] width 208 height 20
click at [463, 117] on input "text" at bounding box center [537, 115] width 208 height 20
type input "[PERSON_NAME]"
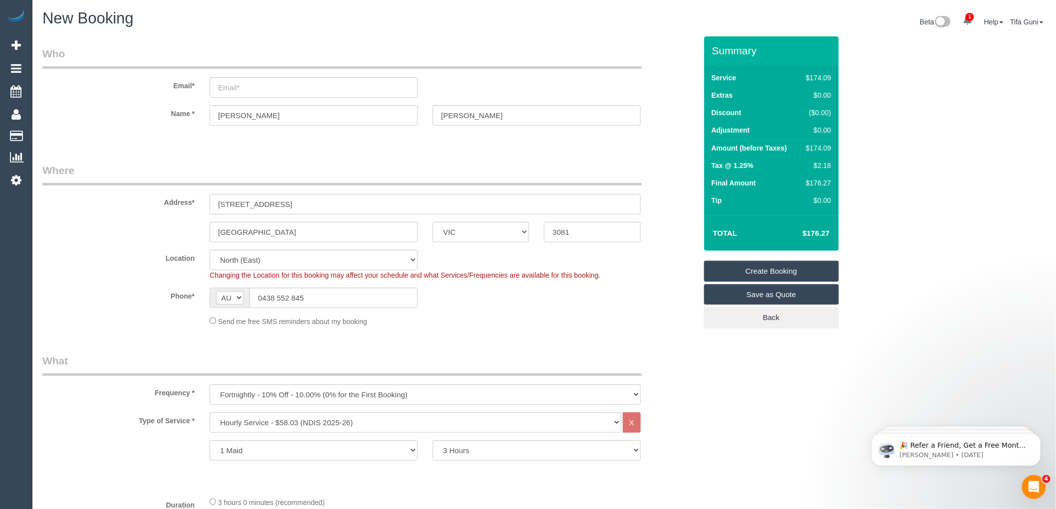
click at [292, 205] on input "354 Buw parade" at bounding box center [425, 204] width 431 height 20
click at [253, 93] on input "email" at bounding box center [314, 87] width 208 height 20
click at [245, 87] on input "email" at bounding box center [314, 87] width 208 height 20
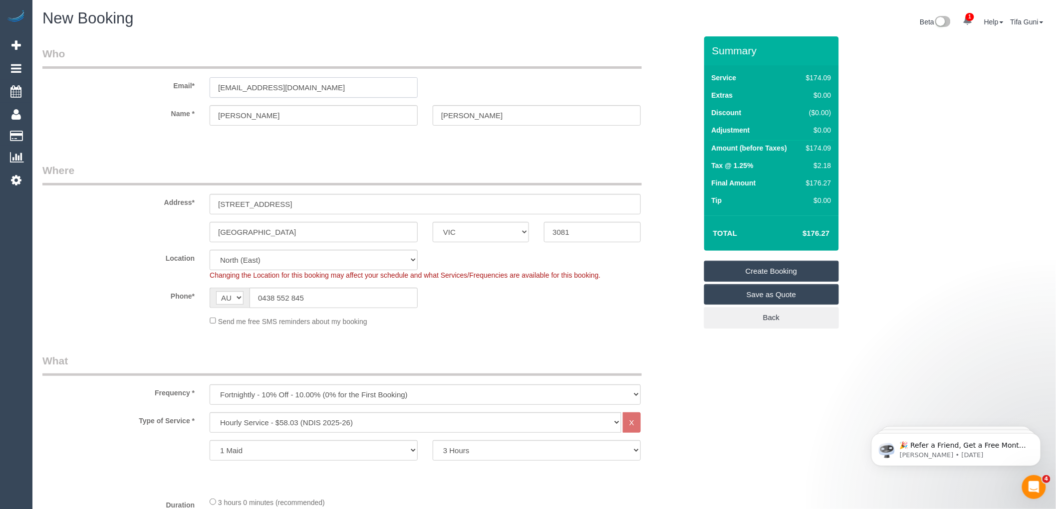
drag, startPoint x: 283, startPoint y: 76, endPoint x: 138, endPoint y: 78, distance: 145.2
click at [138, 78] on div "Email* soniapopp+ndis@gmail.com" at bounding box center [369, 71] width 669 height 51
type input "[EMAIL_ADDRESS][DOMAIN_NAME]"
select select "spot53"
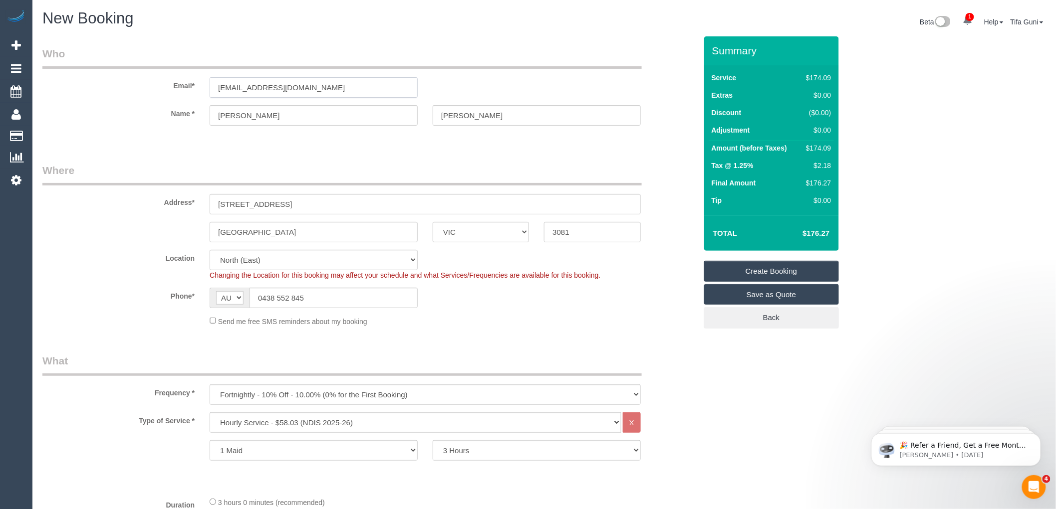
drag, startPoint x: 263, startPoint y: 97, endPoint x: 168, endPoint y: 111, distance: 95.9
click at [168, 111] on sui-booking-customer "Email* soniapopp+ndis@gmail.com Name * Sonia Popp" at bounding box center [369, 90] width 654 height 89
drag, startPoint x: 330, startPoint y: 300, endPoint x: 243, endPoint y: 301, distance: 86.3
click at [243, 301] on div "AF AL DZ AD AO AI AQ AG AR AM AW AU AT AZ BS BH BD BB BY BE BZ BJ BM BT BO BA B…" at bounding box center [314, 298] width 208 height 20
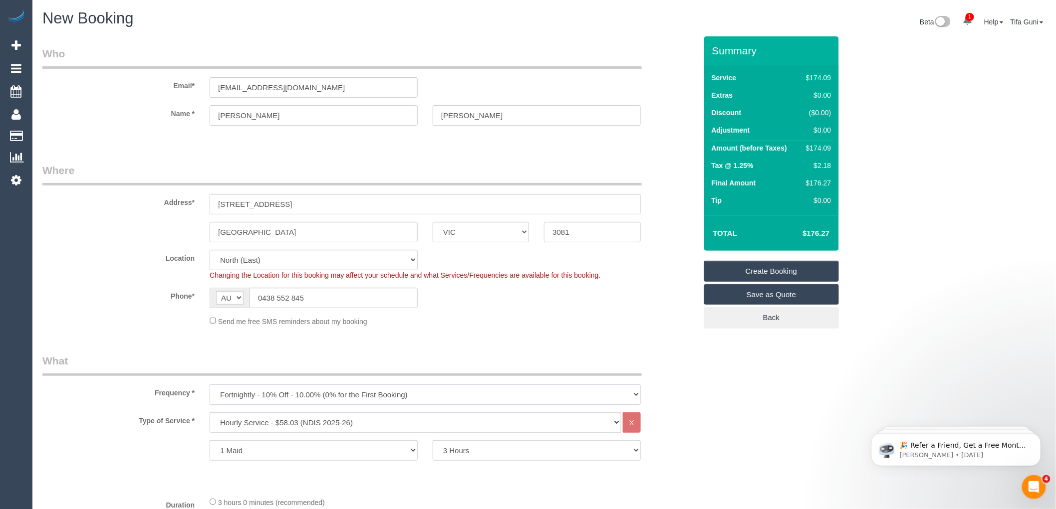
click at [335, 397] on select "One Time Cleaning Weekly - 10% Off - 10.00% (0% for the First Booking) Fortnigh…" at bounding box center [425, 395] width 431 height 20
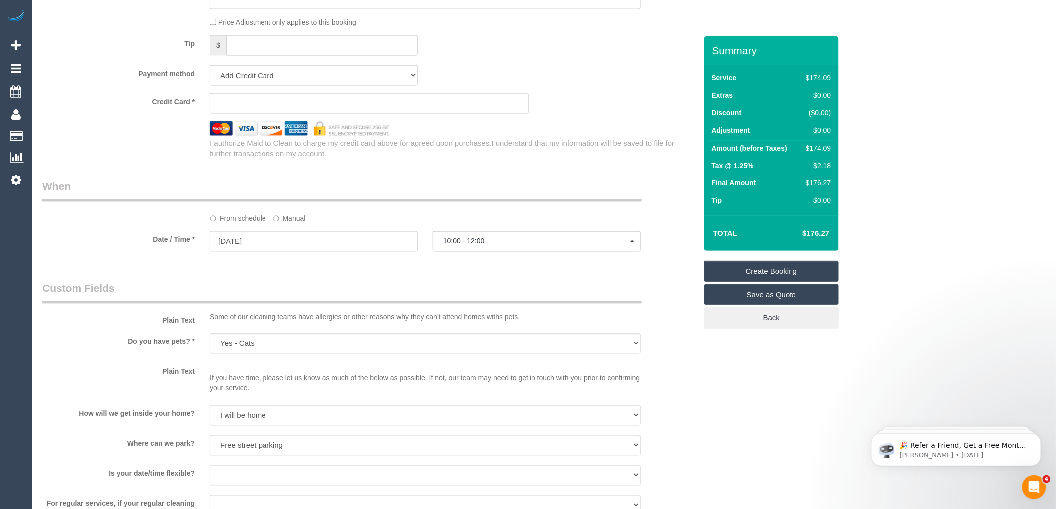
scroll to position [665, 0]
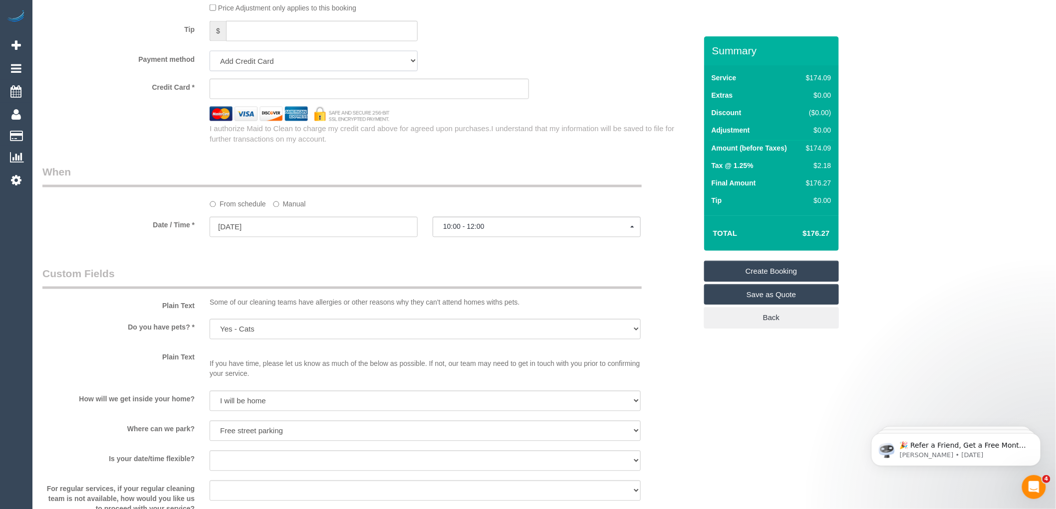
click at [336, 65] on select "Add Credit Card Cash Check Paypal" at bounding box center [314, 61] width 208 height 20
select select "string:check"
click at [210, 53] on select "Add Credit Card Cash Check Paypal" at bounding box center [314, 61] width 208 height 20
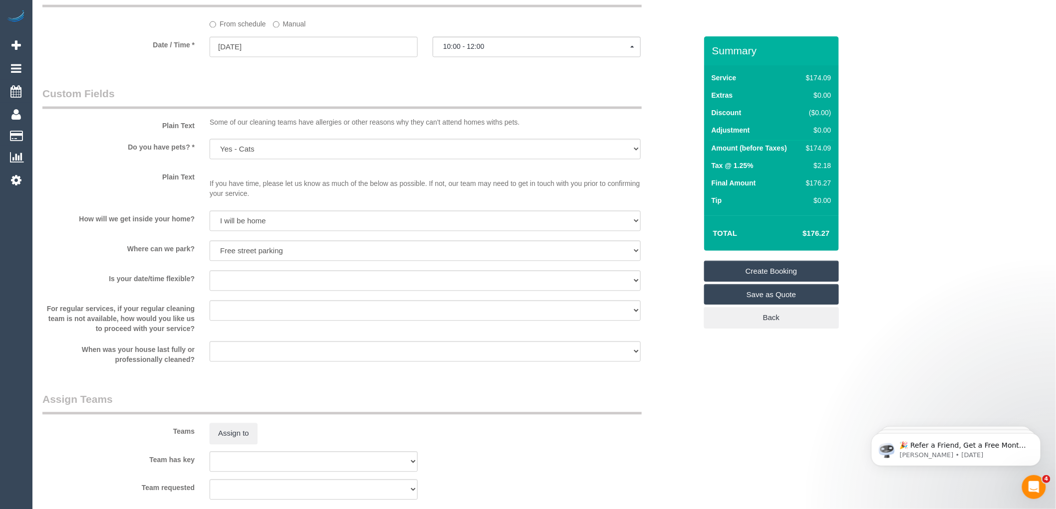
scroll to position [776, 0]
click at [261, 286] on select "Yes - date and time Yes - date but not time Yes - time but not date No - No fle…" at bounding box center [425, 284] width 431 height 20
select select "number:25"
click at [210, 275] on select "Yes - date and time Yes - date but not time Yes - time but not date No - No fle…" at bounding box center [425, 284] width 431 height 20
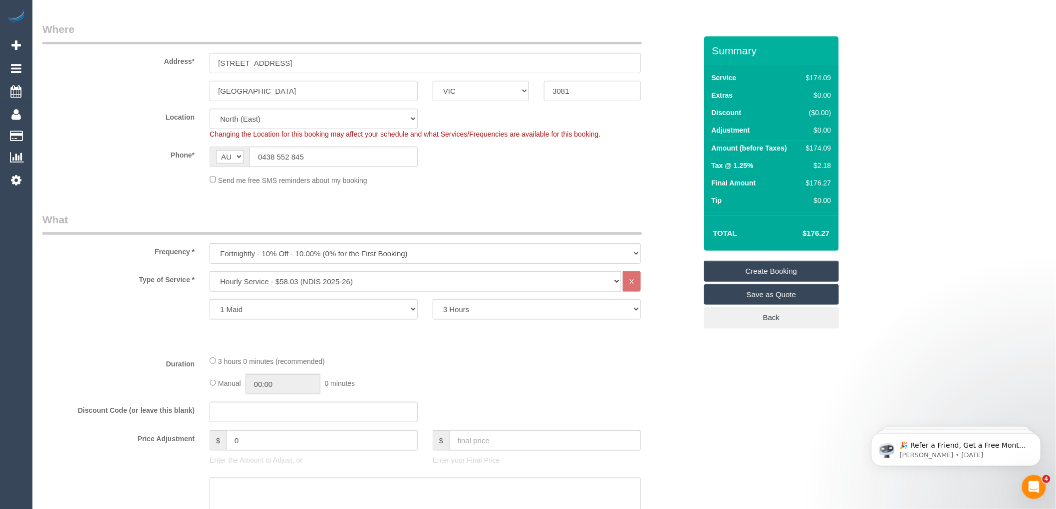
scroll to position [0, 0]
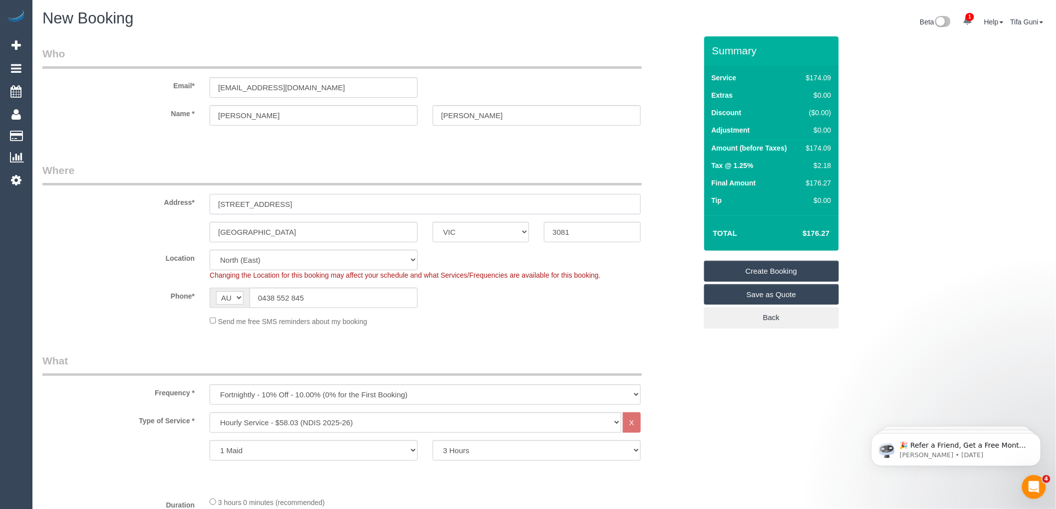
drag, startPoint x: 293, startPoint y: 205, endPoint x: 207, endPoint y: 203, distance: 85.8
click at [207, 203] on div "354 Buw parade" at bounding box center [425, 204] width 446 height 20
paste input "Liberty Pde"
type input "354 Liberty Pde"
click at [310, 231] on input "[GEOGRAPHIC_DATA]" at bounding box center [314, 232] width 208 height 20
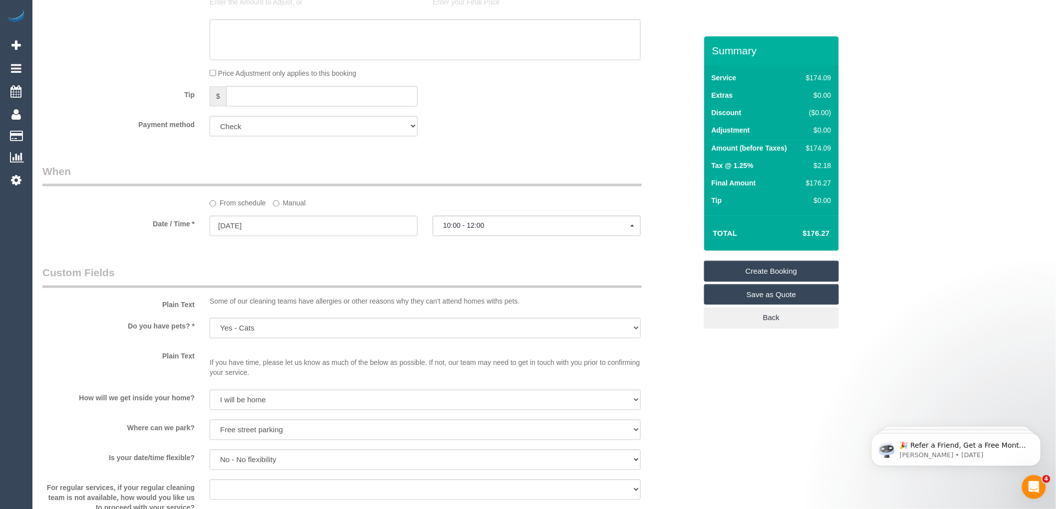
scroll to position [593, 0]
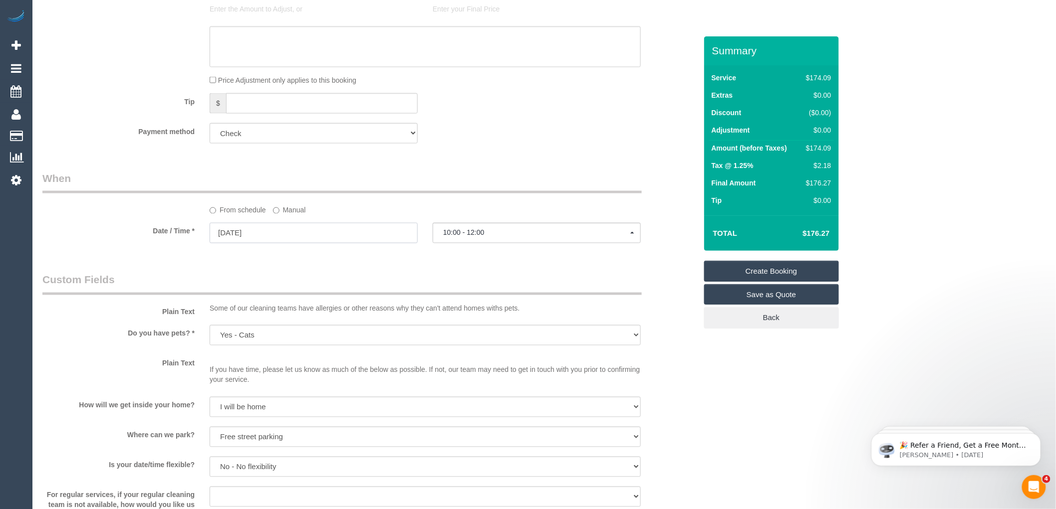
click at [242, 235] on input "[DATE]" at bounding box center [314, 233] width 208 height 20
click at [469, 273] on div "Who Email* soniapopp+ndis@gmail.com Name * Sonia Popp Where Address* 354 Libert…" at bounding box center [369, 153] width 669 height 1418
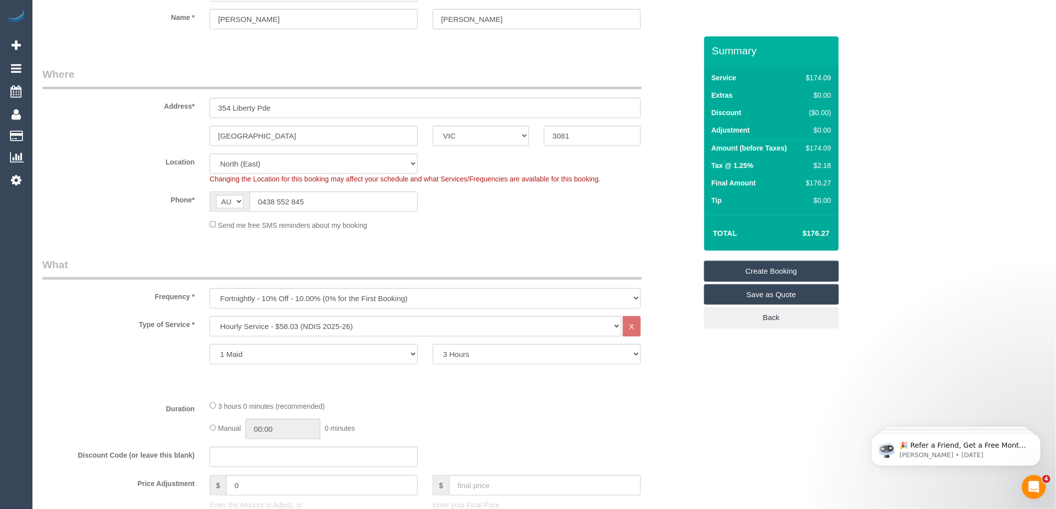
scroll to position [0, 0]
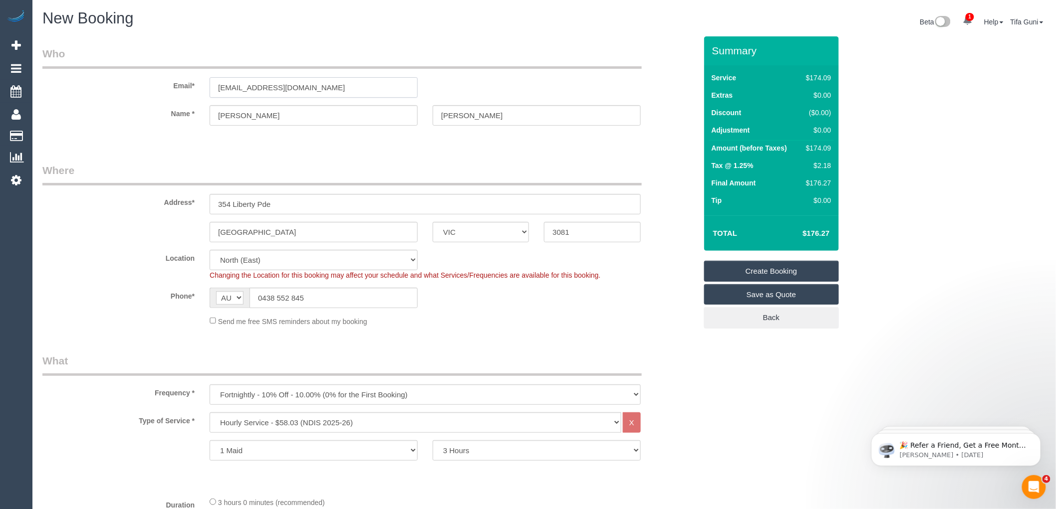
drag, startPoint x: 252, startPoint y: 90, endPoint x: 161, endPoint y: 97, distance: 91.6
click at [161, 97] on div "Email* soniapopp+ndis@gmail.com" at bounding box center [369, 71] width 669 height 51
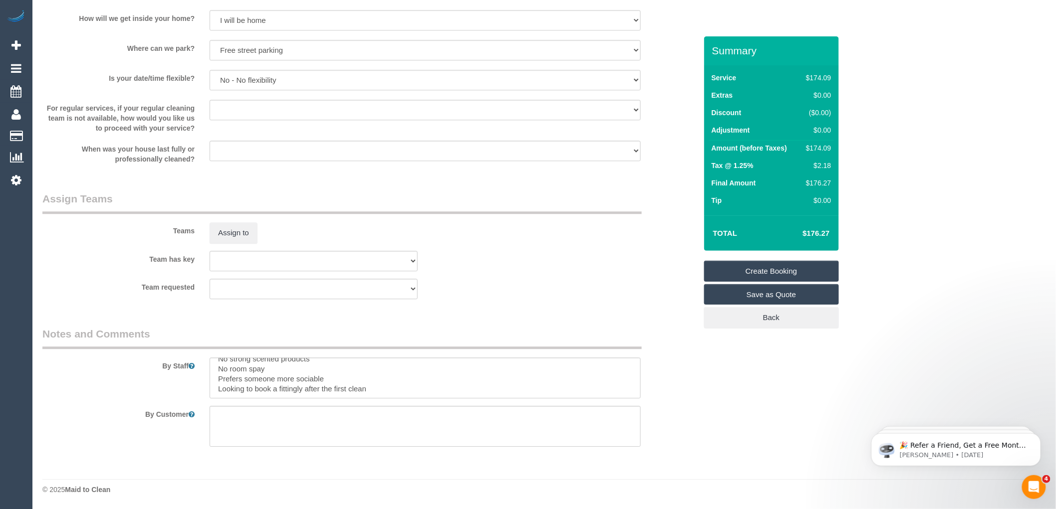
scroll to position [981, 0]
click at [779, 270] on link "Create Booking" at bounding box center [771, 271] width 135 height 21
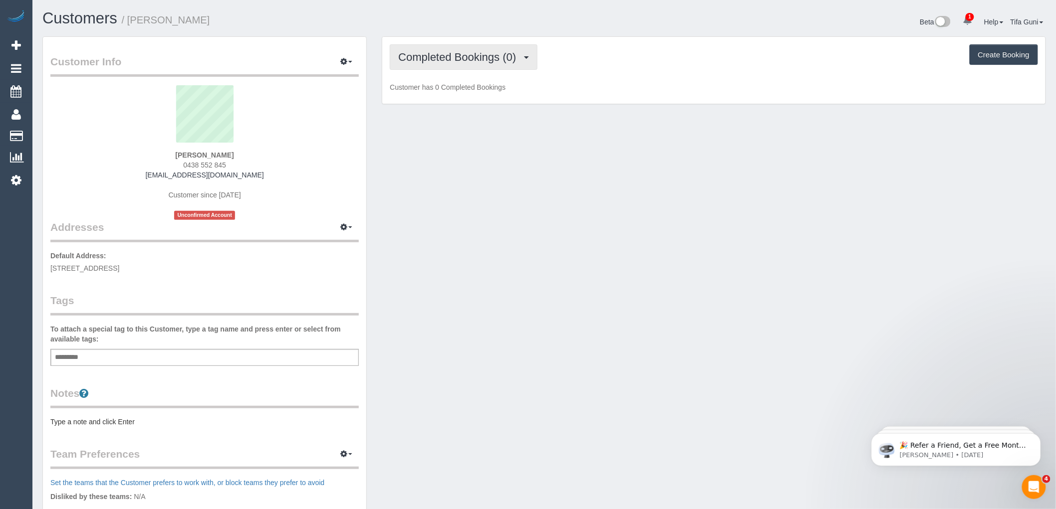
click at [462, 59] on span "Completed Bookings (0)" at bounding box center [459, 57] width 123 height 12
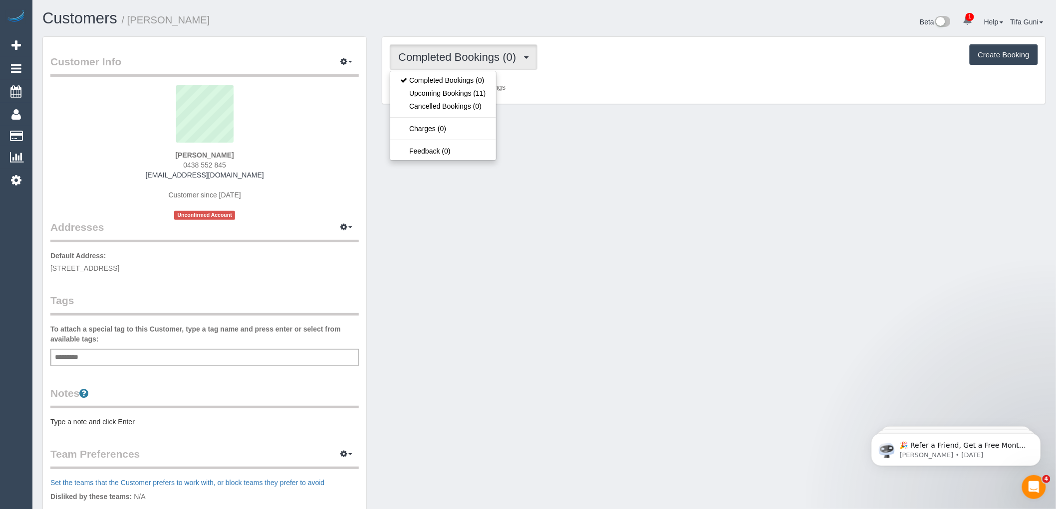
click at [491, 183] on div "Customer Info Edit Contact Info Send Message Email Preferences Special Sales Ta…" at bounding box center [544, 364] width 1018 height 656
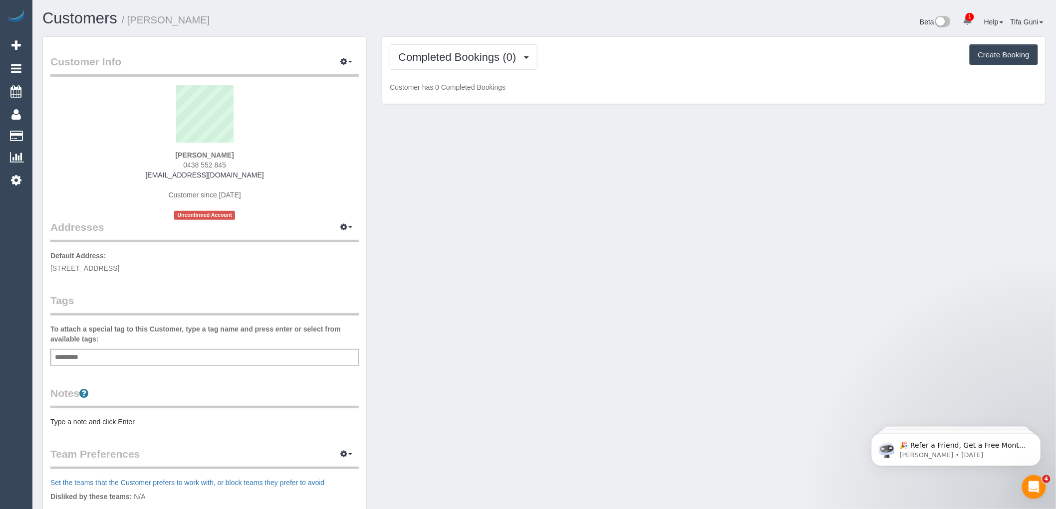
click at [82, 357] on input "text" at bounding box center [69, 357] width 34 height 13
type input "****"
type input "*******"
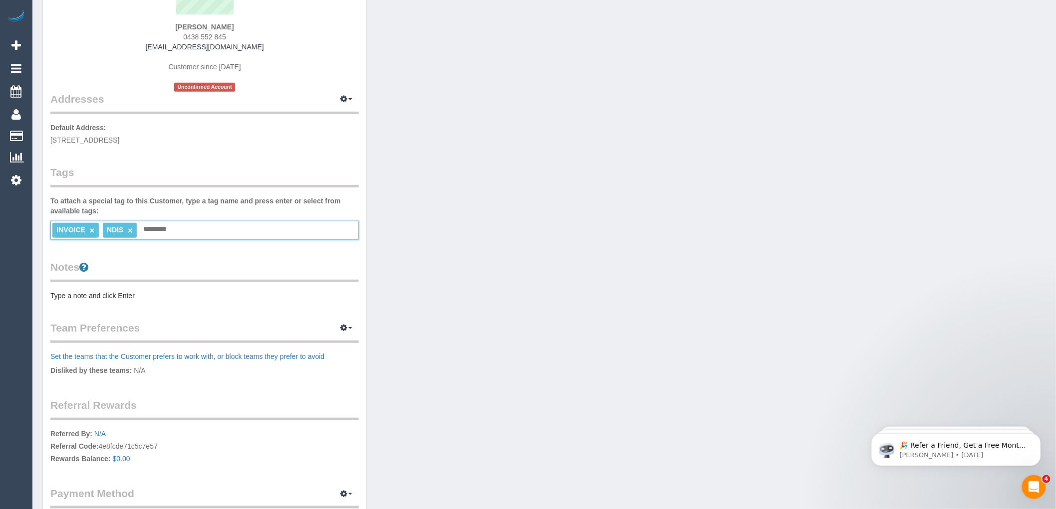
scroll to position [166, 0]
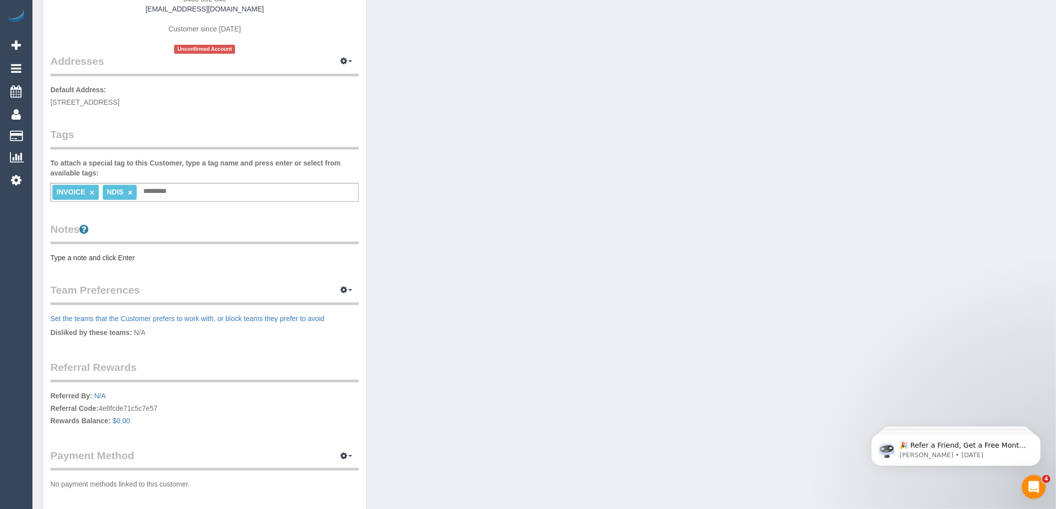
click at [111, 289] on legend "Team Preferences Manage Preferences" at bounding box center [204, 294] width 308 height 22
click at [104, 253] on pre "Type a note and click Enter" at bounding box center [204, 258] width 308 height 10
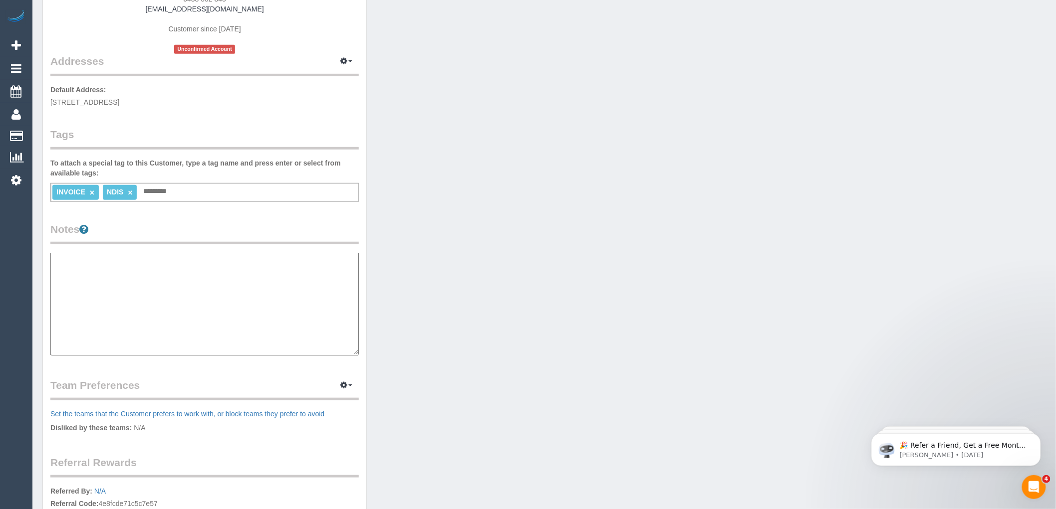
click at [75, 273] on textarea at bounding box center [204, 304] width 308 height 103
paste textarea "**********"
click at [135, 325] on textarea "**********" at bounding box center [204, 304] width 308 height 103
click at [61, 338] on textarea "**********" at bounding box center [204, 304] width 308 height 103
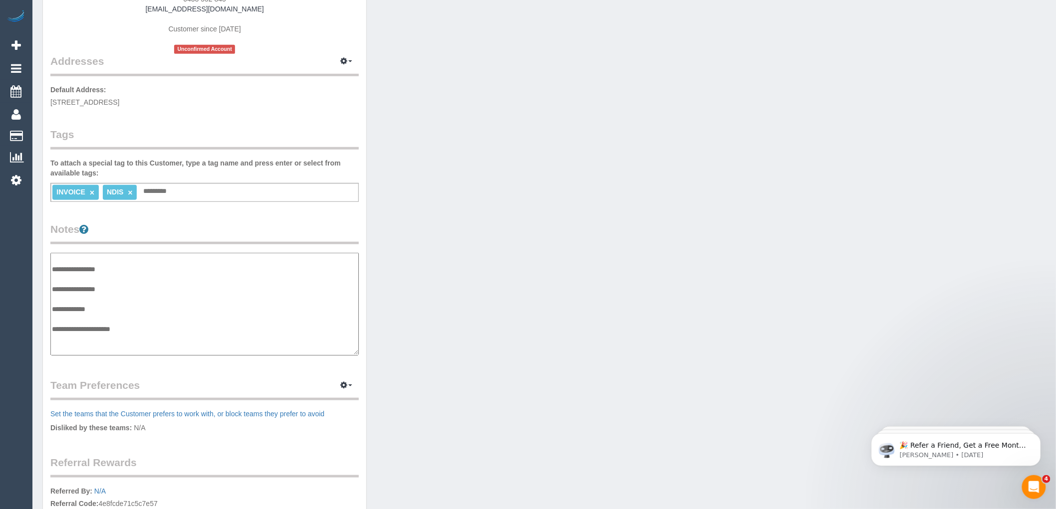
paste textarea "**********"
type textarea "**********"
drag, startPoint x: 179, startPoint y: 340, endPoint x: 48, endPoint y: 327, distance: 130.9
click at [48, 327] on div "Customer Info Edit Contact Info Send Message Email Preferences Special Sales Ta…" at bounding box center [204, 242] width 323 height 742
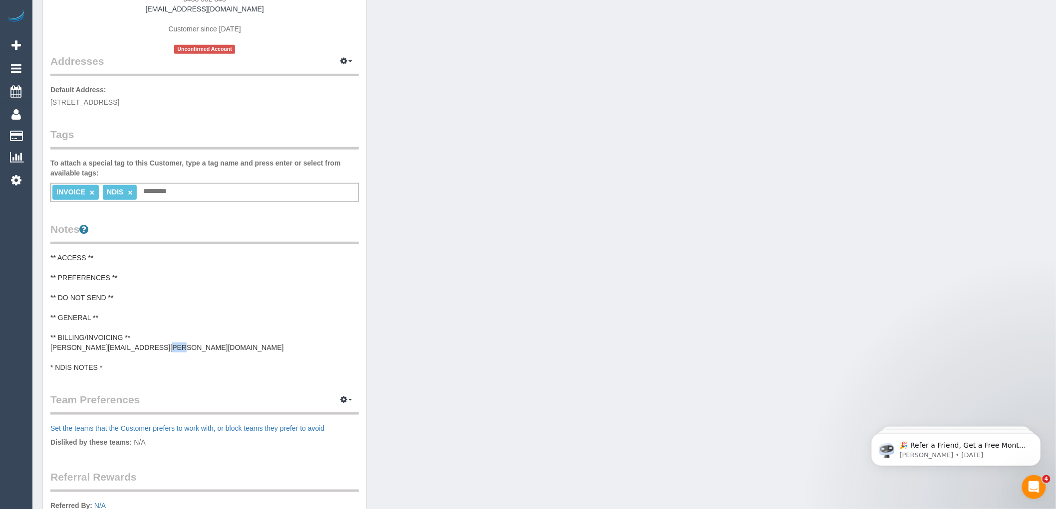
drag, startPoint x: 172, startPoint y: 347, endPoint x: 151, endPoint y: 343, distance: 21.9
click at [151, 343] on pre "** ACCESS ** ** PREFERENCES ** ** DO NOT SEND ** ** GENERAL ** ** BILLING/INVOI…" at bounding box center [204, 313] width 308 height 120
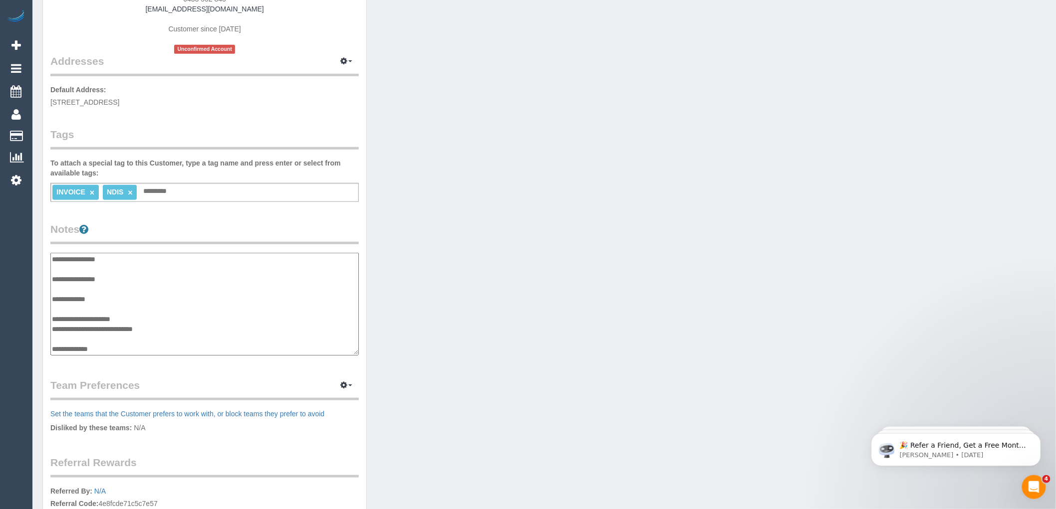
drag, startPoint x: 170, startPoint y: 329, endPoint x: 51, endPoint y: 328, distance: 118.3
click at [51, 328] on textarea "**********" at bounding box center [204, 304] width 308 height 103
click at [170, 325] on textarea "**********" at bounding box center [204, 304] width 308 height 103
paste textarea "**********"
click at [85, 347] on textarea "**********" at bounding box center [204, 304] width 308 height 103
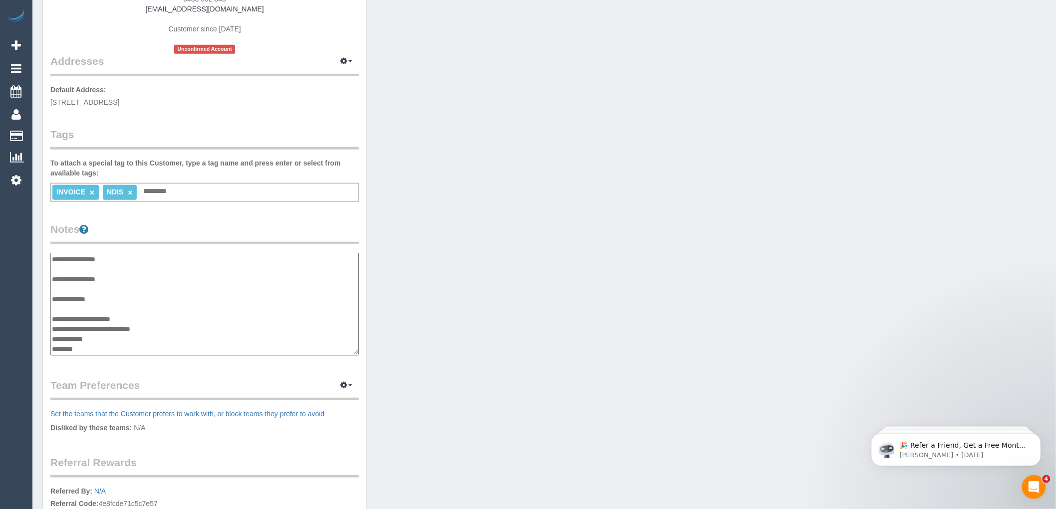
paste textarea "*********"
click at [211, 280] on textarea "**********" at bounding box center [204, 304] width 308 height 103
type textarea "**********"
click at [316, 218] on div "Customer Info Edit Contact Info Send Message Email Preferences Special Sales Ta…" at bounding box center [204, 242] width 323 height 742
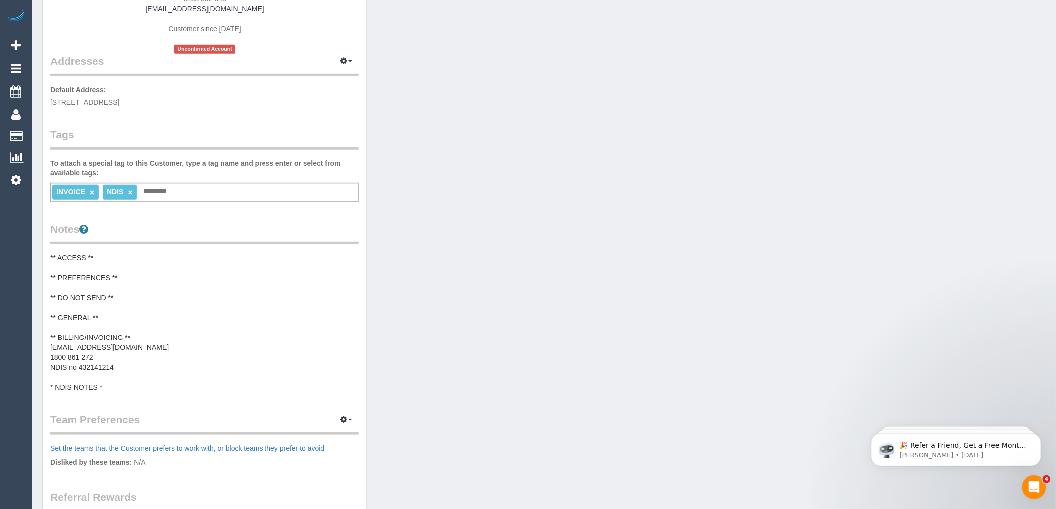
click at [108, 275] on pre "** ACCESS ** ** PREFERENCES ** ** DO NOT SEND ** ** GENERAL ** ** BILLING/INVOI…" at bounding box center [204, 323] width 308 height 140
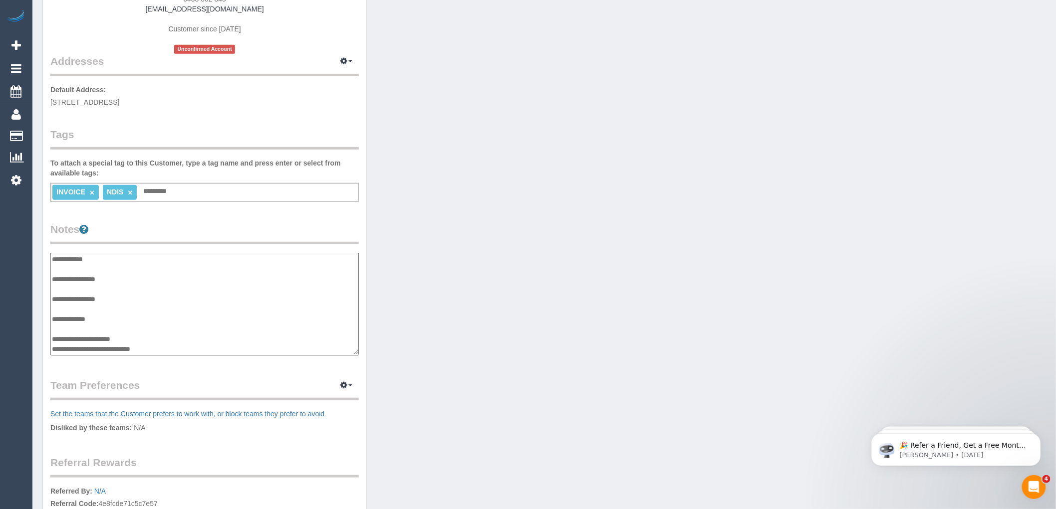
scroll to position [40, 0]
click at [240, 214] on div "Customer Info Edit Contact Info Send Message Email Preferences Special Sales Ta…" at bounding box center [204, 242] width 323 height 742
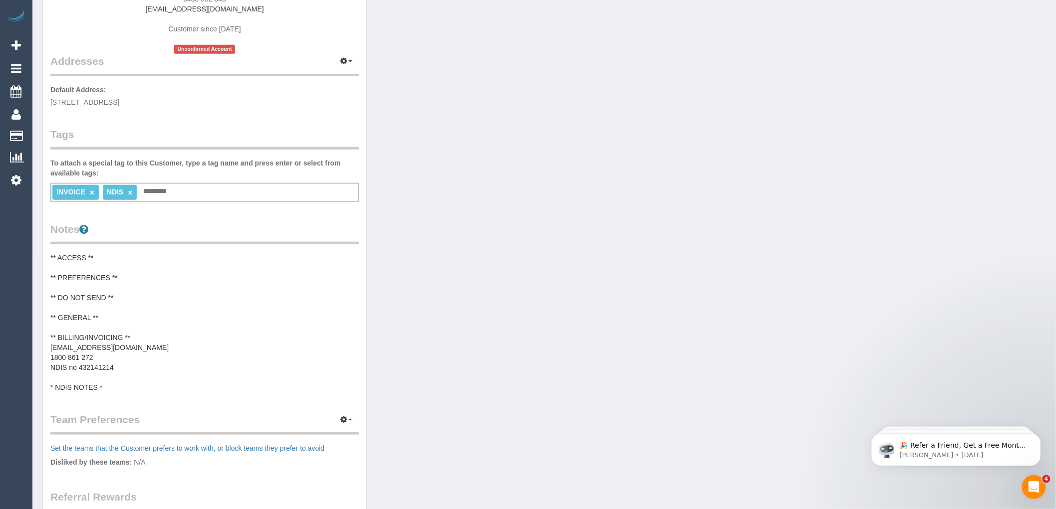
click at [96, 275] on pre "** ACCESS ** ** PREFERENCES ** ** DO NOT SEND ** ** GENERAL ** ** BILLING/INVOI…" at bounding box center [204, 323] width 308 height 140
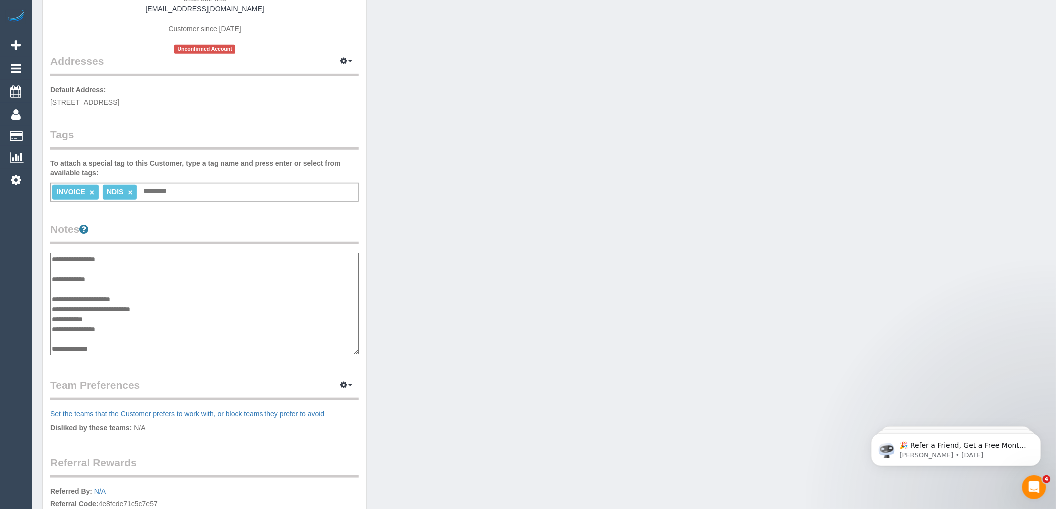
scroll to position [0, 0]
click at [118, 275] on textarea "**********" at bounding box center [204, 304] width 308 height 103
click at [53, 296] on textarea "**********" at bounding box center [204, 304] width 308 height 103
click at [112, 291] on textarea "**********" at bounding box center [204, 304] width 308 height 103
click at [107, 299] on textarea "**********" at bounding box center [204, 304] width 308 height 103
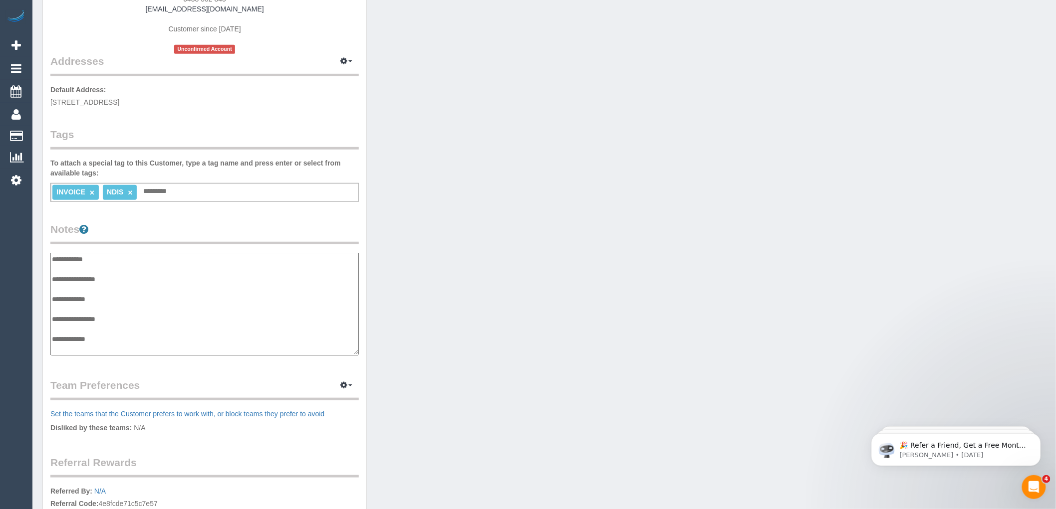
click at [58, 296] on textarea "**********" at bounding box center [204, 304] width 308 height 103
click at [118, 298] on textarea "**********" at bounding box center [204, 304] width 308 height 103
type textarea "**********"
click at [237, 218] on div "Customer Info Edit Contact Info Send Message Email Preferences Special Sales Ta…" at bounding box center [204, 242] width 323 height 742
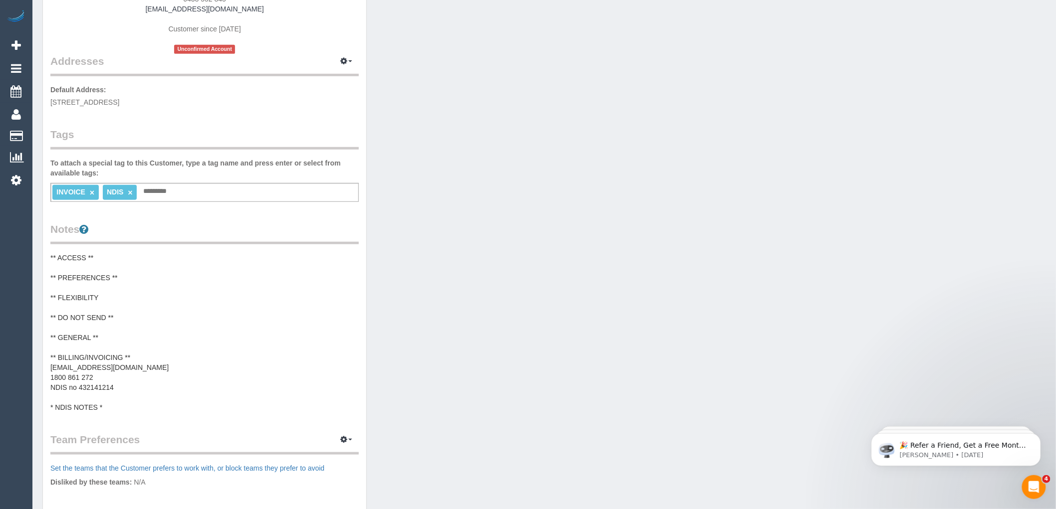
click at [131, 365] on pre "** ACCESS ** ** PREFERENCES ** ** FLEXIBILITY ** DO NOT SEND ** ** GENERAL ** *…" at bounding box center [204, 333] width 308 height 160
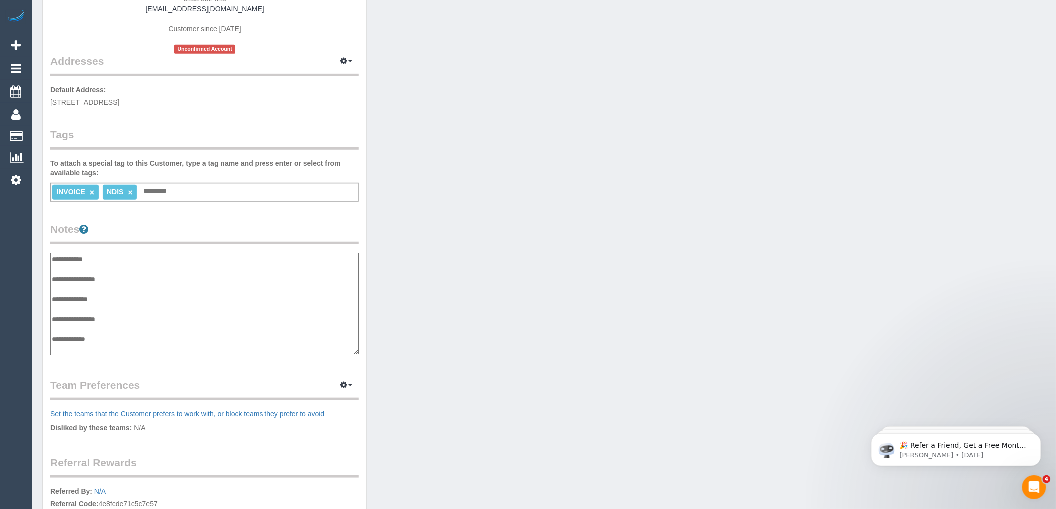
scroll to position [60, 0]
drag, startPoint x: 54, startPoint y: 317, endPoint x: 58, endPoint y: 320, distance: 5.4
click at [54, 318] on textarea "**********" at bounding box center [204, 304] width 308 height 103
drag, startPoint x: 52, startPoint y: 315, endPoint x: 64, endPoint y: 322, distance: 13.4
click at [52, 316] on textarea "**********" at bounding box center [204, 304] width 308 height 103
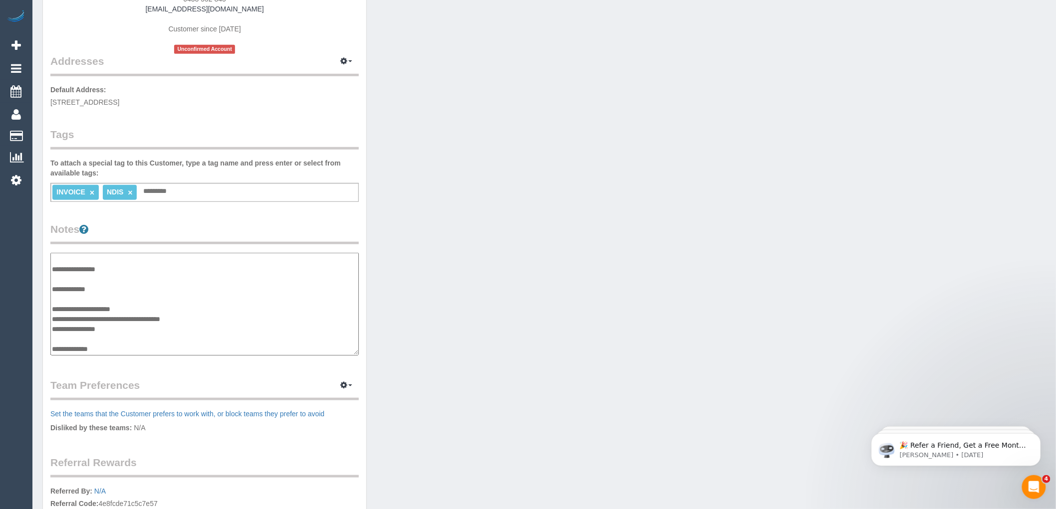
scroll to position [50, 0]
type textarea "**********"
click at [242, 232] on legend "Notes" at bounding box center [204, 233] width 308 height 22
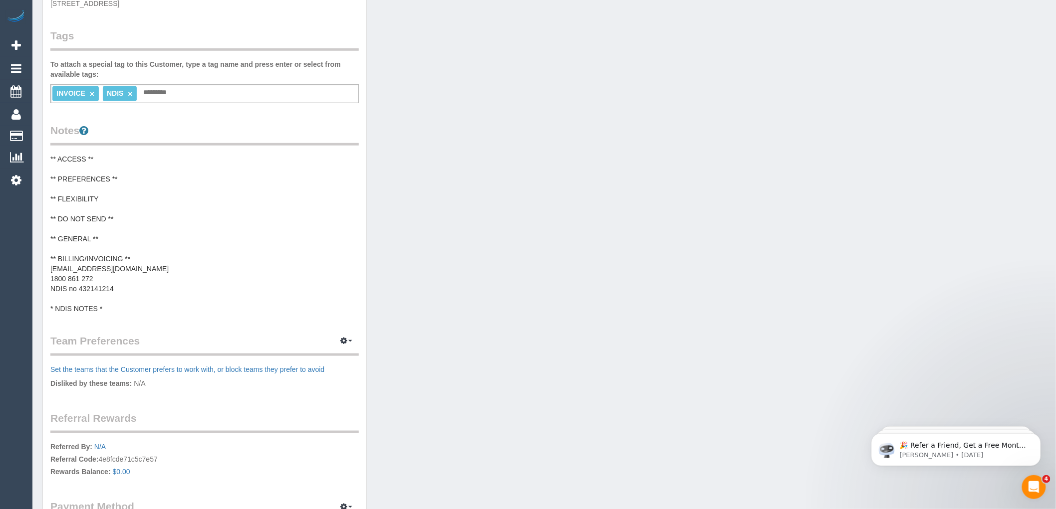
scroll to position [277, 0]
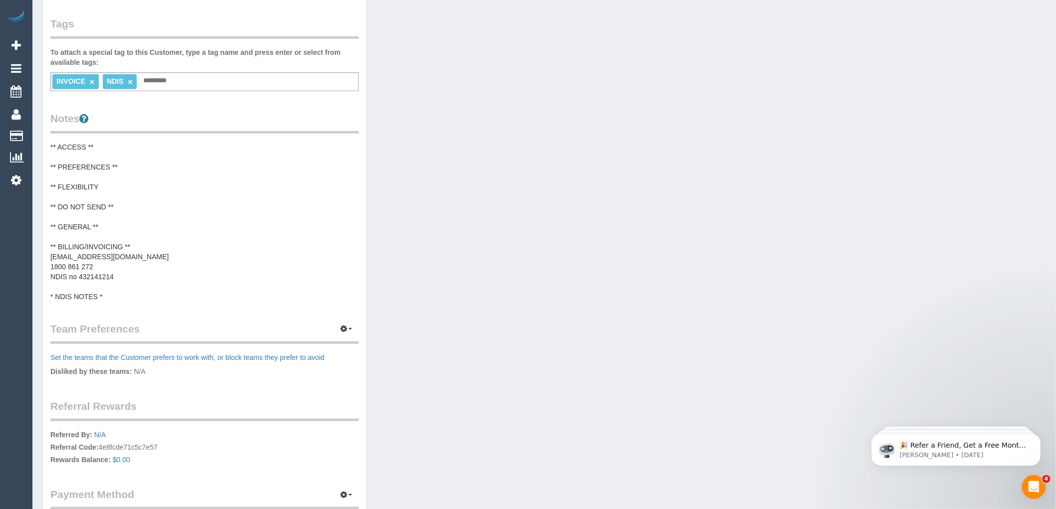
click at [87, 296] on pre "** ACCESS ** ** PREFERENCES ** ** FLEXIBILITY ** DO NOT SEND ** ** GENERAL ** *…" at bounding box center [204, 222] width 308 height 160
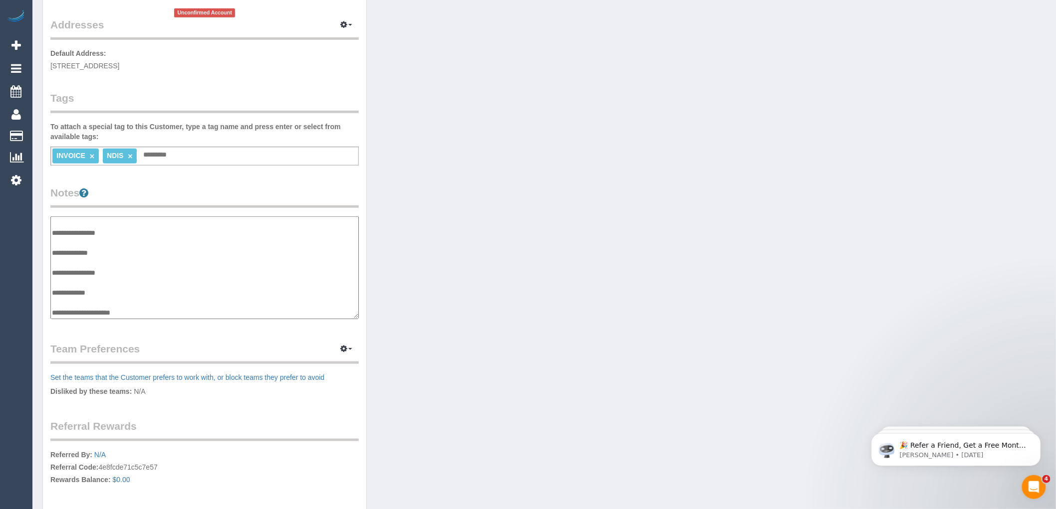
scroll to position [0, 0]
click at [133, 239] on textarea "**********" at bounding box center [204, 268] width 308 height 103
click at [130, 238] on textarea "**********" at bounding box center [204, 268] width 308 height 103
click at [280, 258] on textarea "**********" at bounding box center [204, 268] width 308 height 103
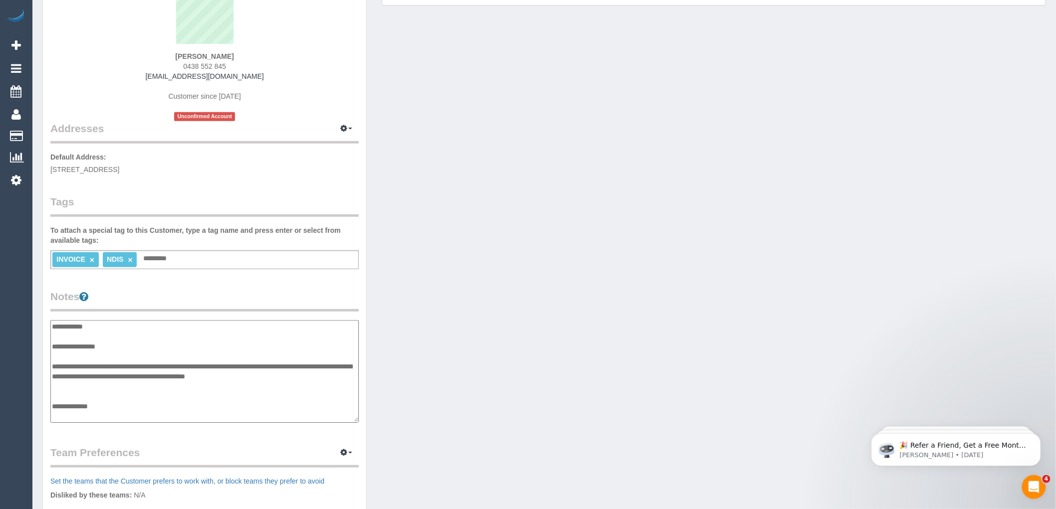
scroll to position [92, 0]
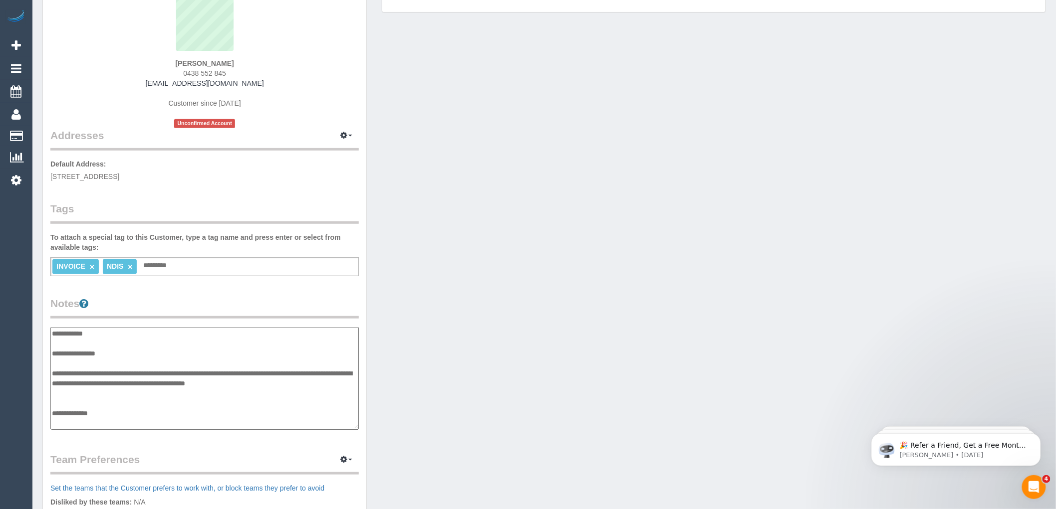
type textarea "**********"
click at [302, 302] on legend "Notes" at bounding box center [204, 307] width 308 height 22
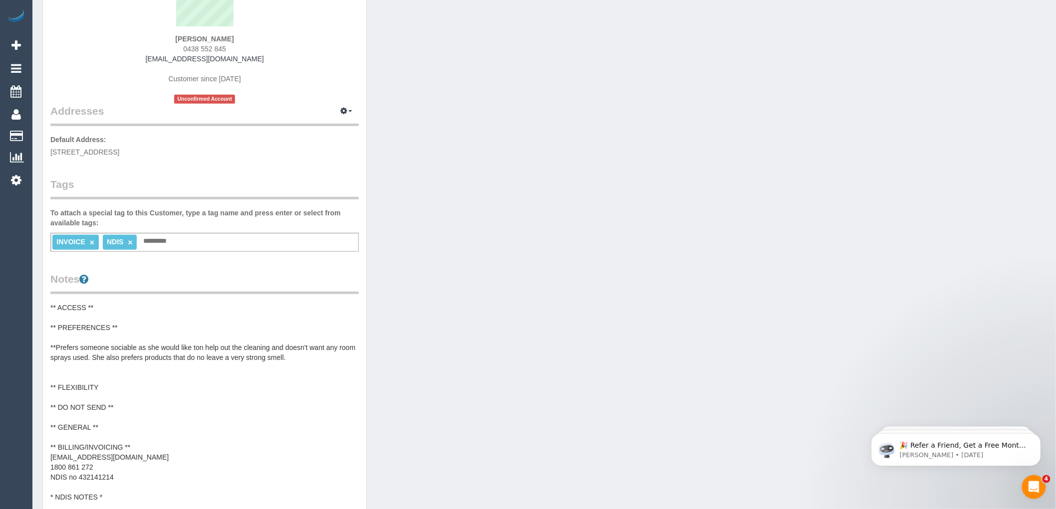
scroll to position [166, 0]
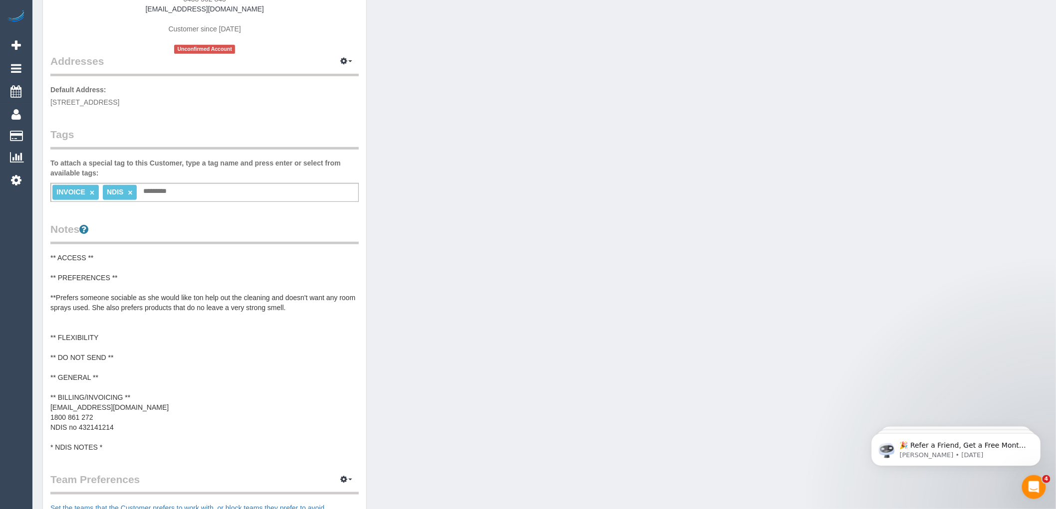
click at [301, 303] on pre "** ACCESS ** ** PREFERENCES ** **Prefers someone sociable as she would like ton…" at bounding box center [204, 353] width 308 height 200
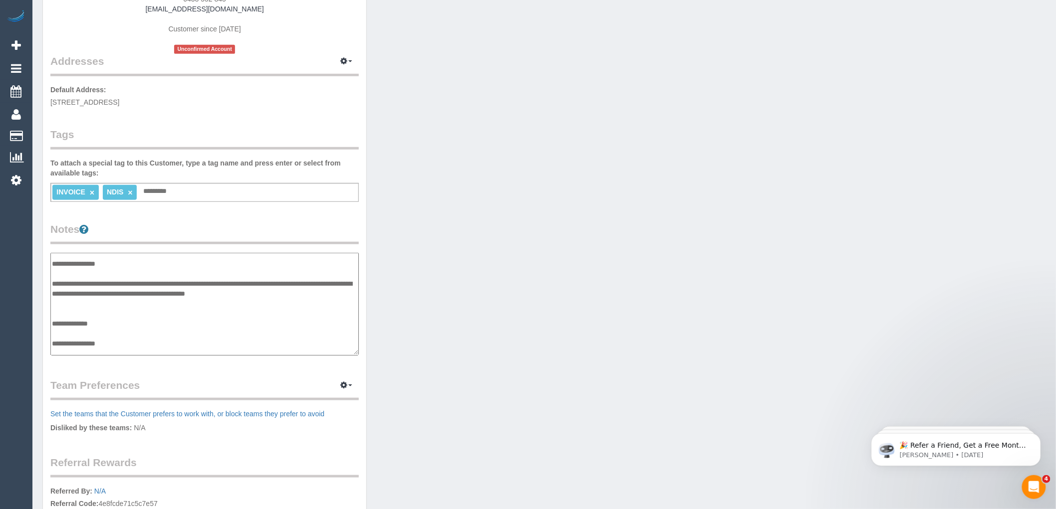
scroll to position [0, 0]
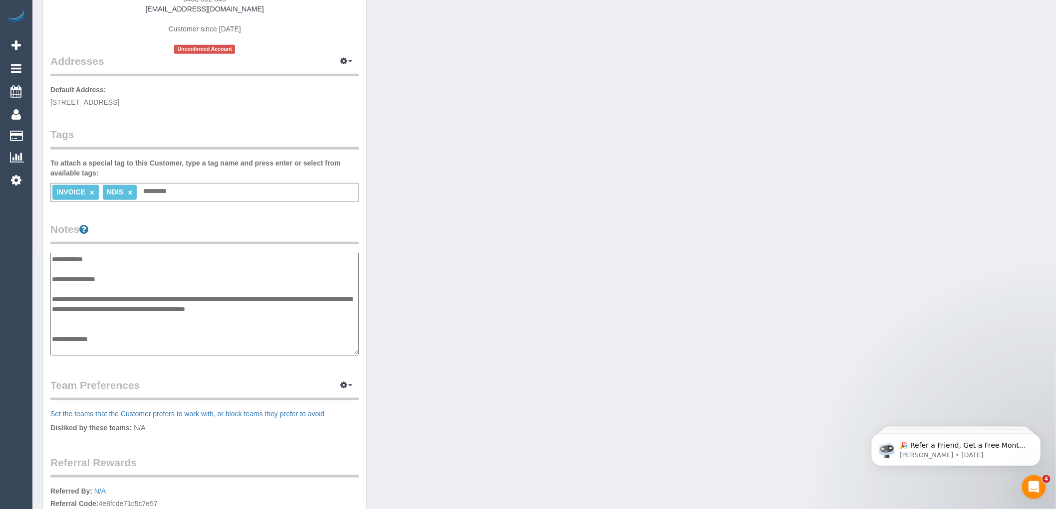
drag, startPoint x: 56, startPoint y: 296, endPoint x: 50, endPoint y: 296, distance: 6.5
click at [50, 296] on div "Customer Info Edit Contact Info Send Message Email Preferences Special Sales Ta…" at bounding box center [204, 242] width 323 height 742
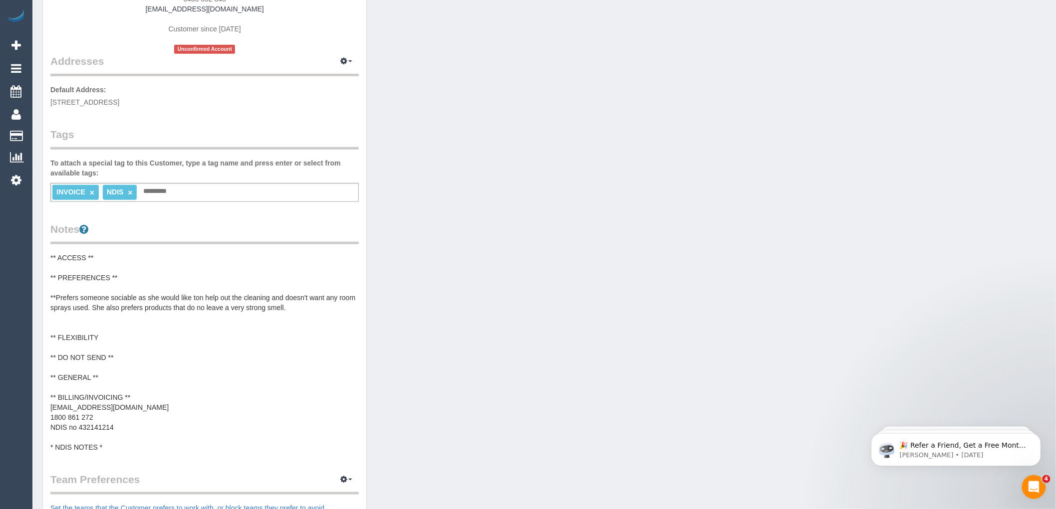
click at [107, 402] on pre "** ACCESS ** ** PREFERENCES ** **Prefers someone sociable as she would like ton…" at bounding box center [204, 353] width 308 height 200
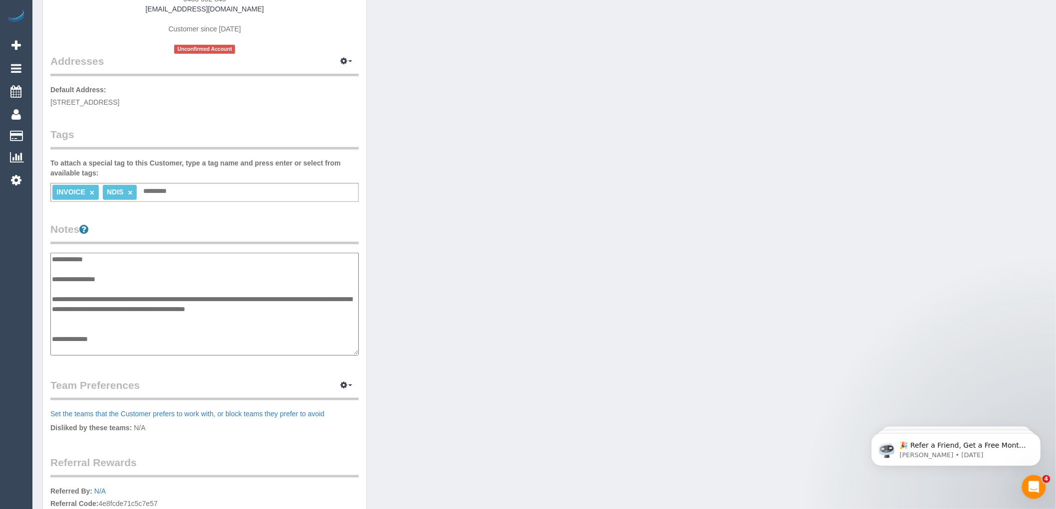
scroll to position [100, 0]
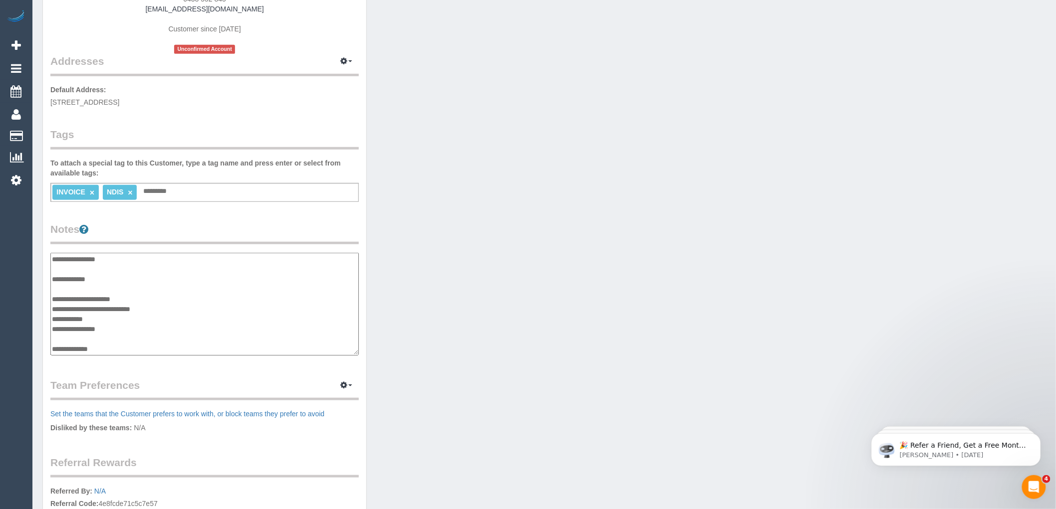
click at [51, 307] on textarea "**********" at bounding box center [204, 304] width 308 height 103
type textarea "**********"
click at [245, 224] on legend "Notes" at bounding box center [204, 233] width 308 height 22
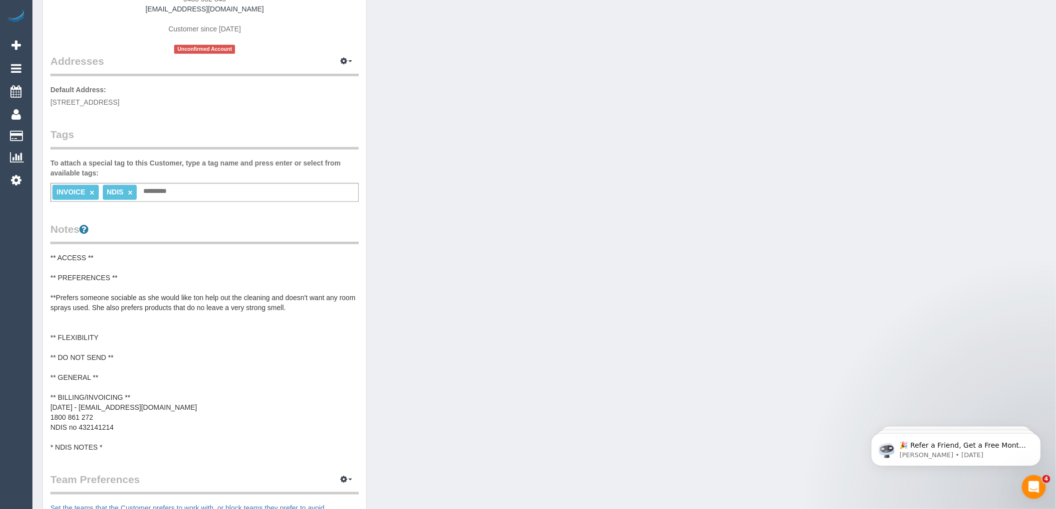
click at [130, 294] on pre "** ACCESS ** ** PREFERENCES ** **Prefers someone sociable as she would like ton…" at bounding box center [204, 353] width 308 height 200
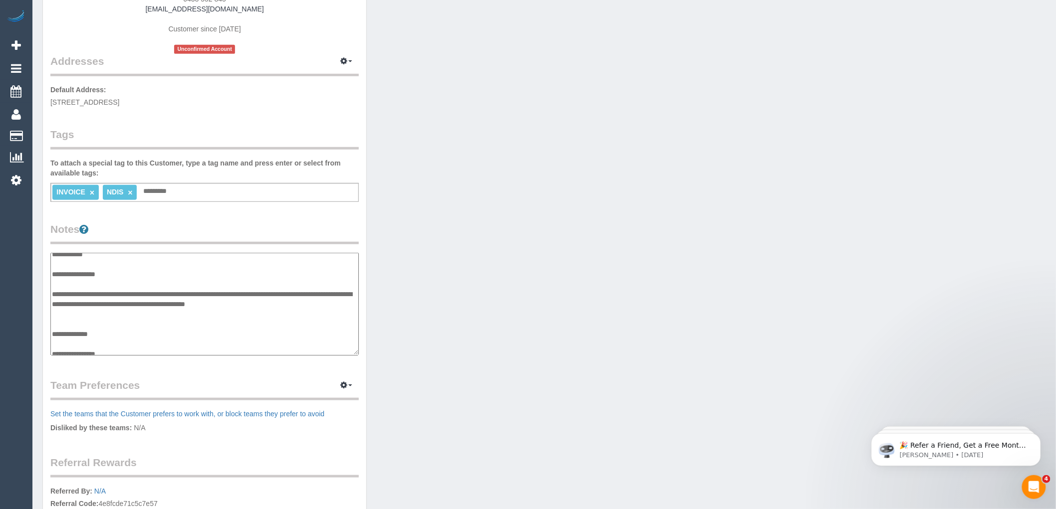
scroll to position [0, 0]
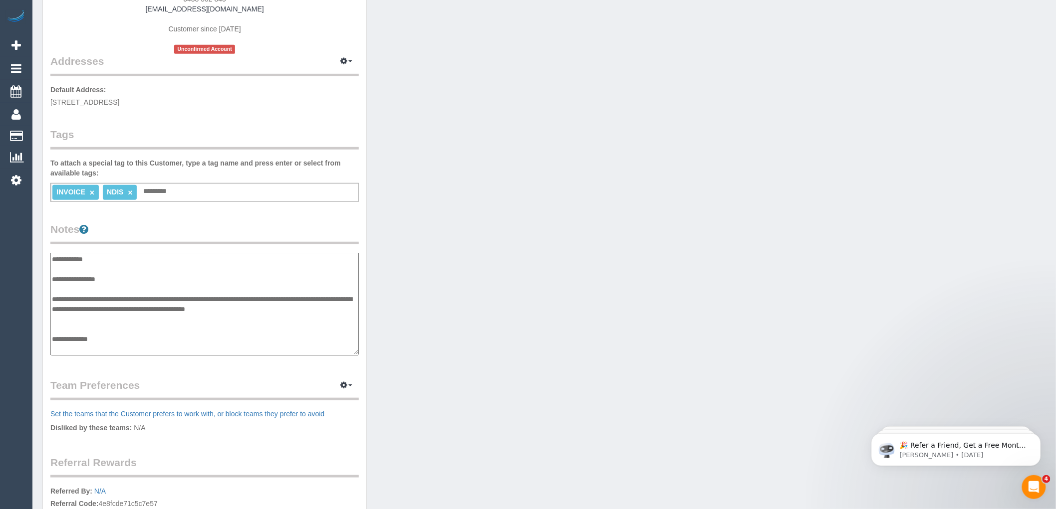
click at [312, 310] on textarea "**********" at bounding box center [204, 304] width 308 height 103
type textarea "**********"
click at [335, 226] on legend "Notes" at bounding box center [204, 233] width 308 height 22
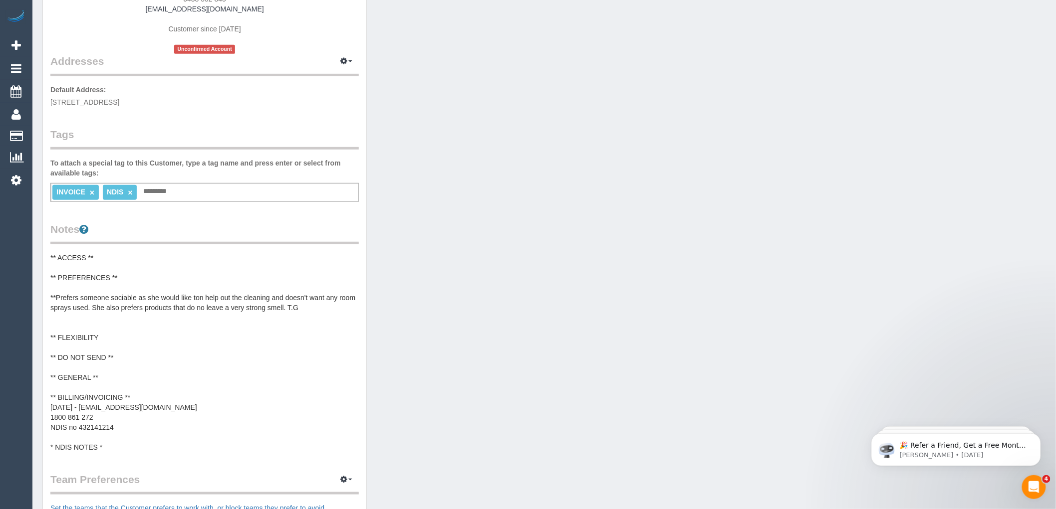
click at [82, 407] on pre "** ACCESS ** ** PREFERENCES ** **Prefers someone sociable as she would like ton…" at bounding box center [204, 353] width 308 height 200
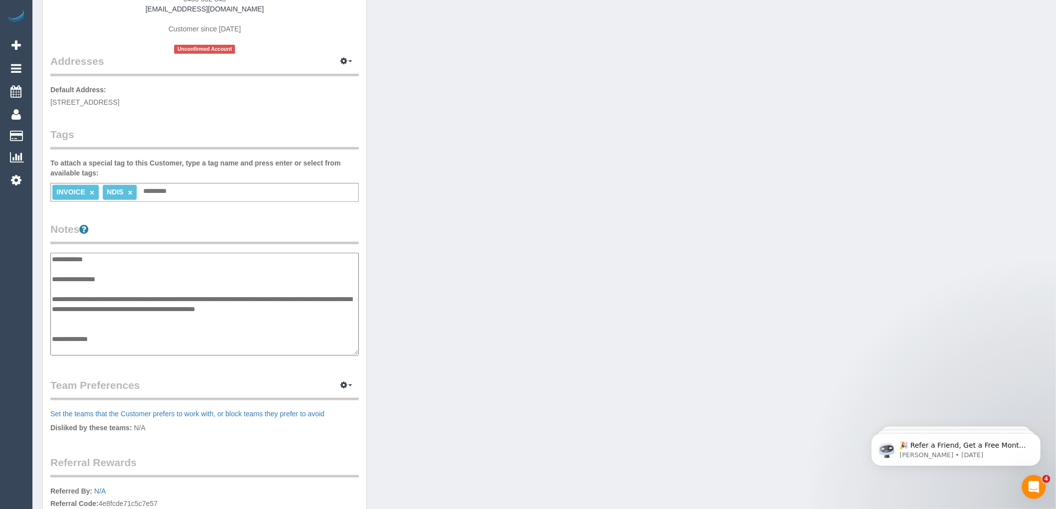
scroll to position [100, 0]
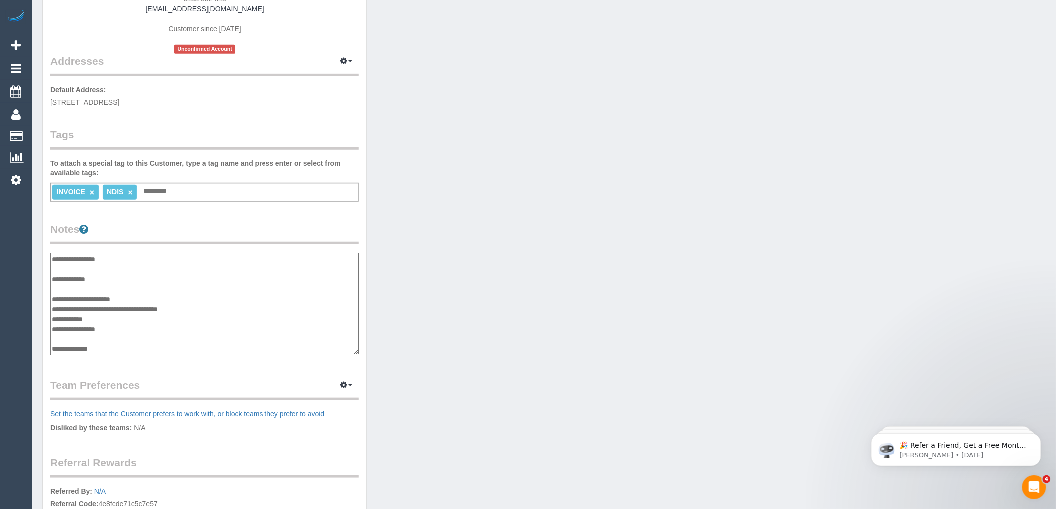
drag, startPoint x: 86, startPoint y: 306, endPoint x: 82, endPoint y: 310, distance: 5.3
click at [82, 310] on textarea "**********" at bounding box center [204, 304] width 308 height 103
click at [77, 307] on textarea "**********" at bounding box center [204, 304] width 308 height 103
drag, startPoint x: 78, startPoint y: 307, endPoint x: 51, endPoint y: 311, distance: 27.7
click at [51, 311] on textarea "**********" at bounding box center [204, 304] width 308 height 103
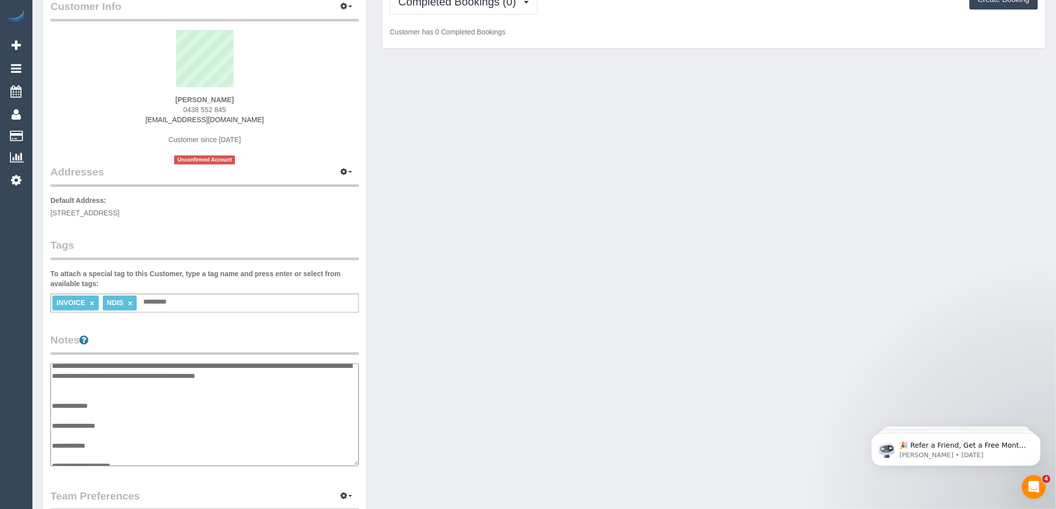
scroll to position [0, 0]
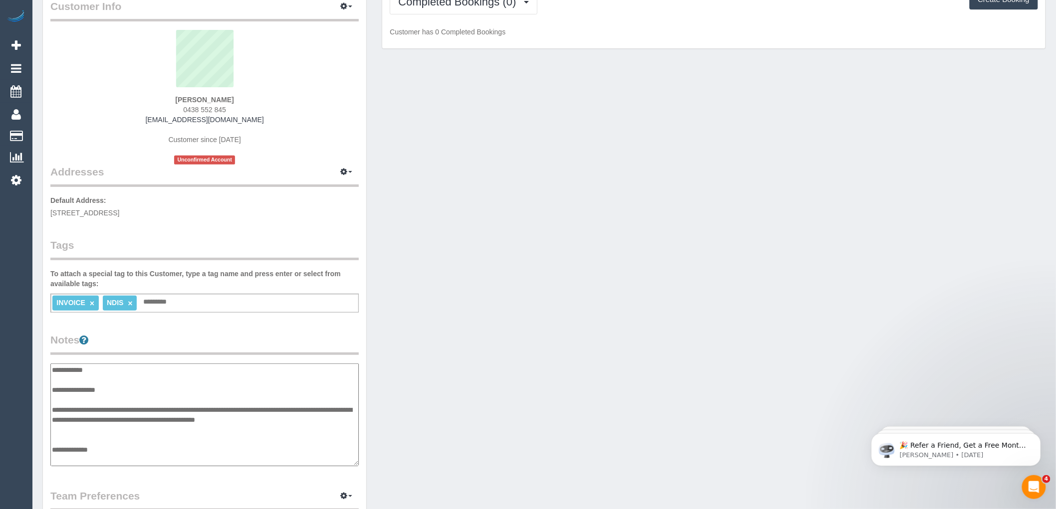
drag, startPoint x: 58, startPoint y: 405, endPoint x: 52, endPoint y: 405, distance: 5.5
click at [52, 405] on textarea "**********" at bounding box center [204, 415] width 308 height 103
type textarea "**********"
click at [318, 323] on div "Customer Info Edit Contact Info Send Message Email Preferences Special Sales Ta…" at bounding box center [204, 353] width 323 height 742
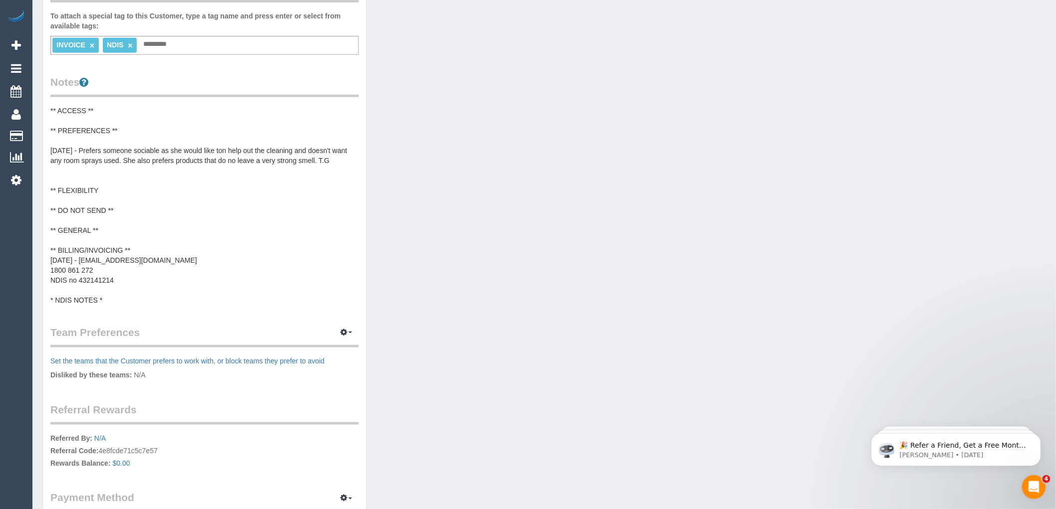
scroll to position [332, 0]
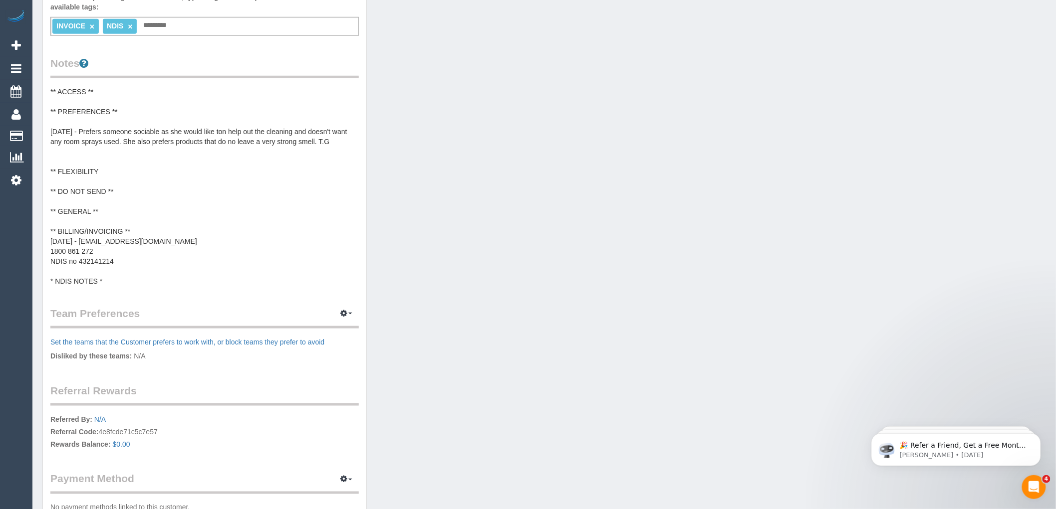
click at [98, 280] on pre "** ACCESS ** ** PREFERENCES ** [DATE] - Prefers someone sociable as she would l…" at bounding box center [204, 187] width 308 height 200
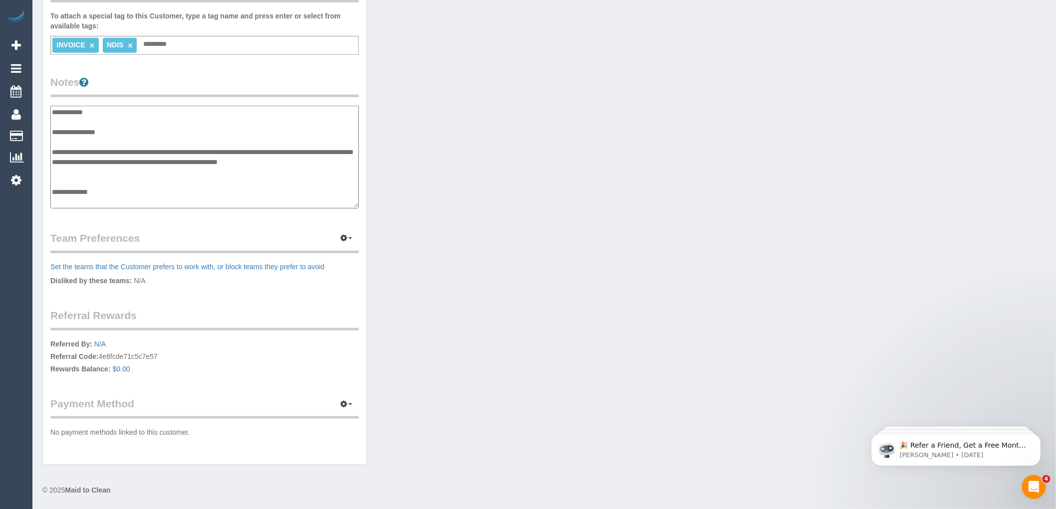
scroll to position [100, 0]
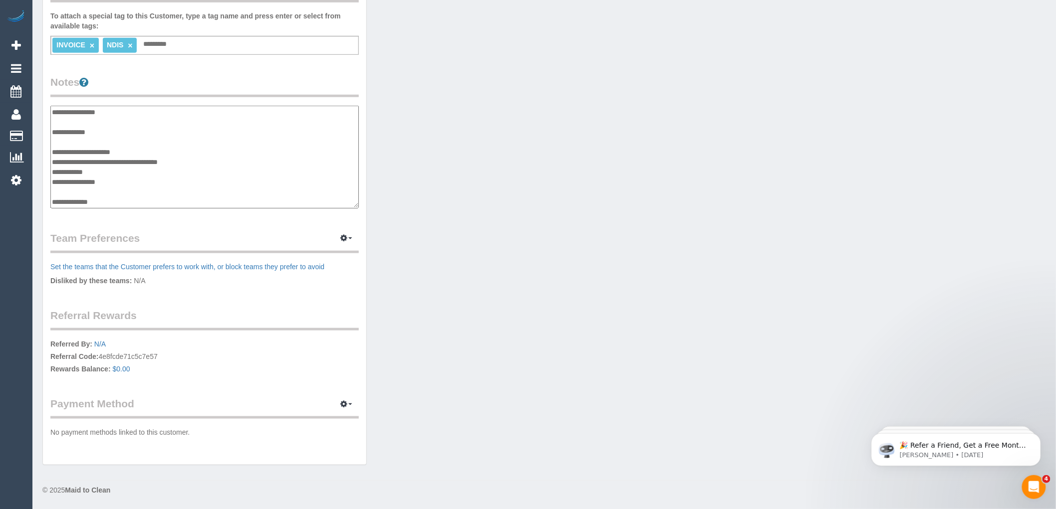
click at [345, 82] on legend "Notes" at bounding box center [204, 86] width 308 height 22
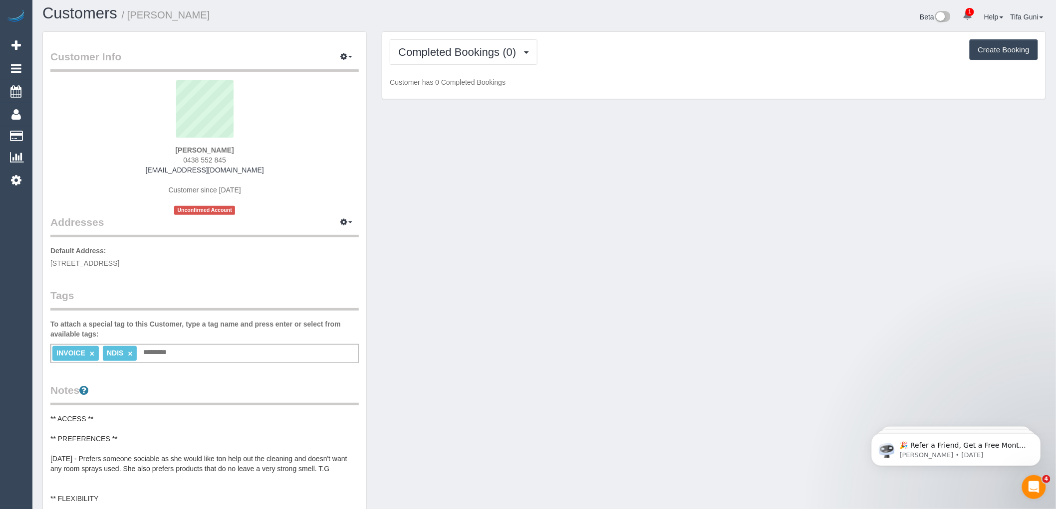
scroll to position [0, 0]
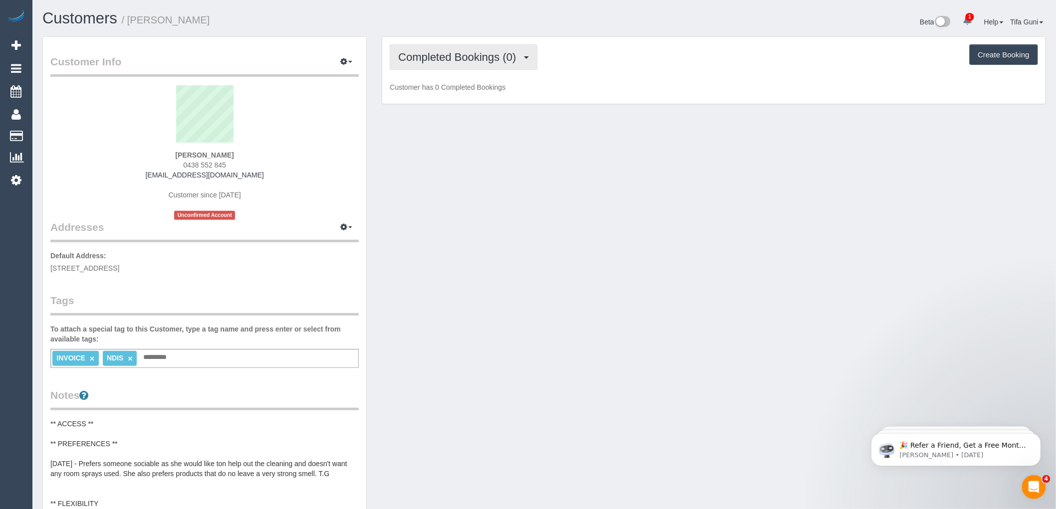
click at [492, 57] on span "Completed Bookings (0)" at bounding box center [459, 57] width 123 height 12
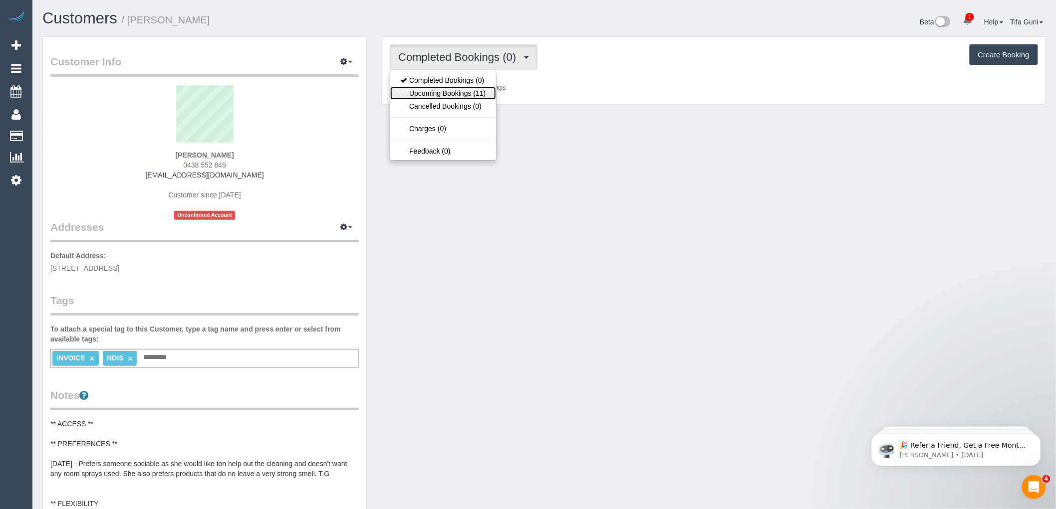
click at [479, 90] on link "Upcoming Bookings (11)" at bounding box center [442, 93] width 105 height 13
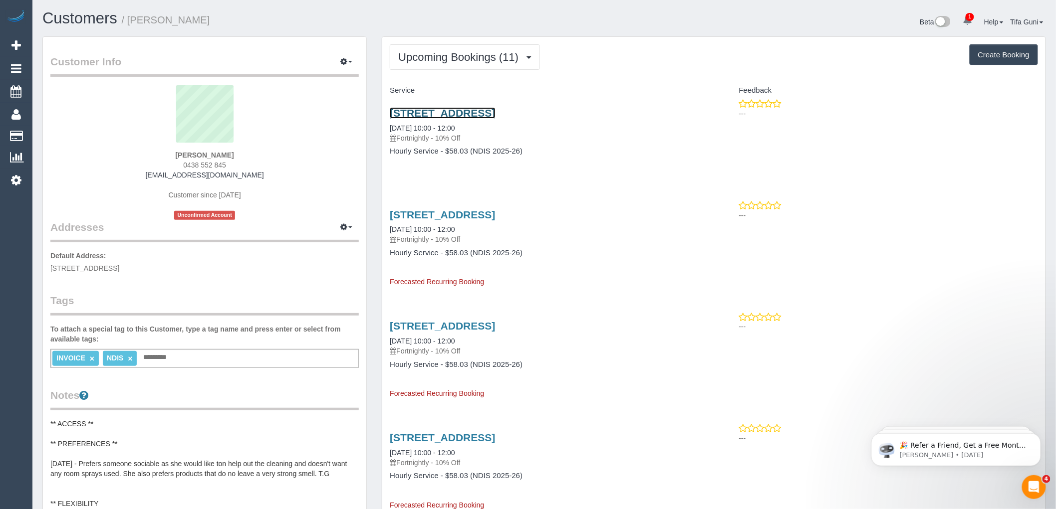
click at [475, 115] on link "354 Liberty Pde, Heidelberg West, VIC 3081" at bounding box center [442, 112] width 105 height 11
click at [495, 114] on link "354 Liberty Pde, Heidelberg West, VIC 3081" at bounding box center [442, 112] width 105 height 11
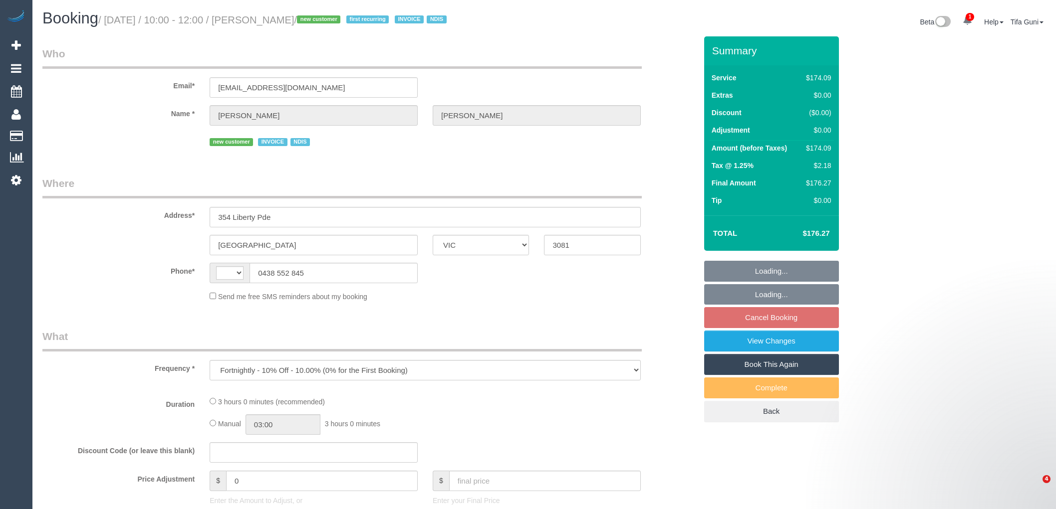
select select "VIC"
select select "string:AU"
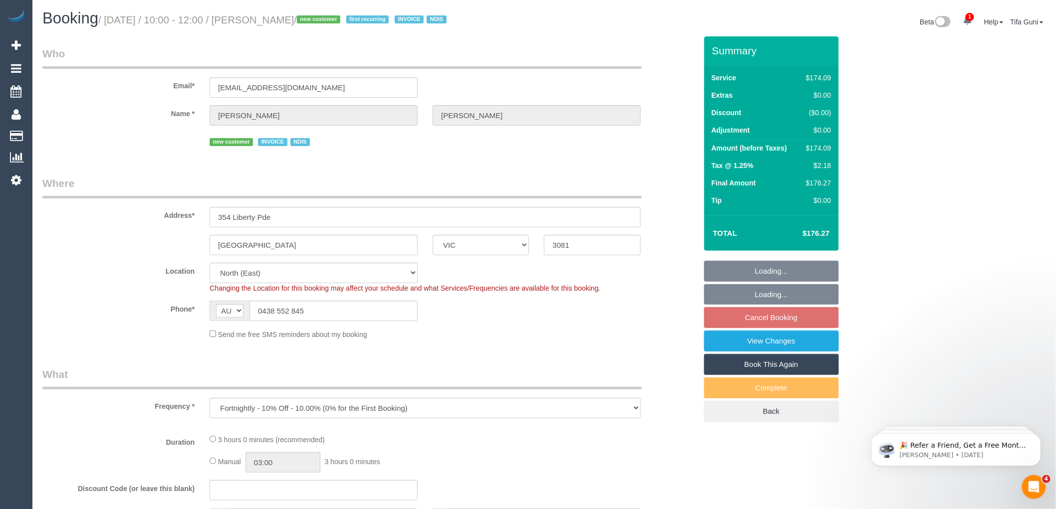
select select "object:600"
select select "180"
select select "number:29"
select select "number:14"
select select "number:19"
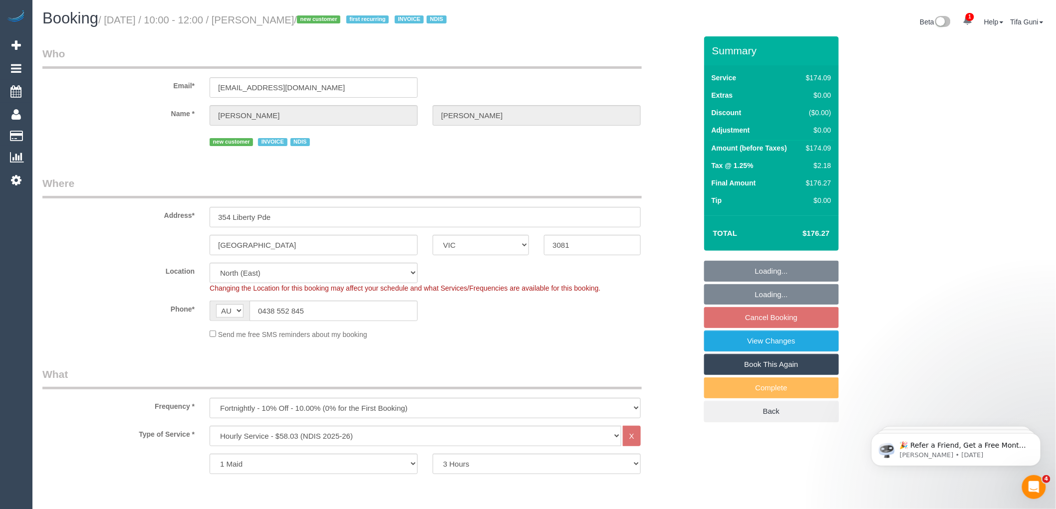
select select "number:25"
select select "spot3"
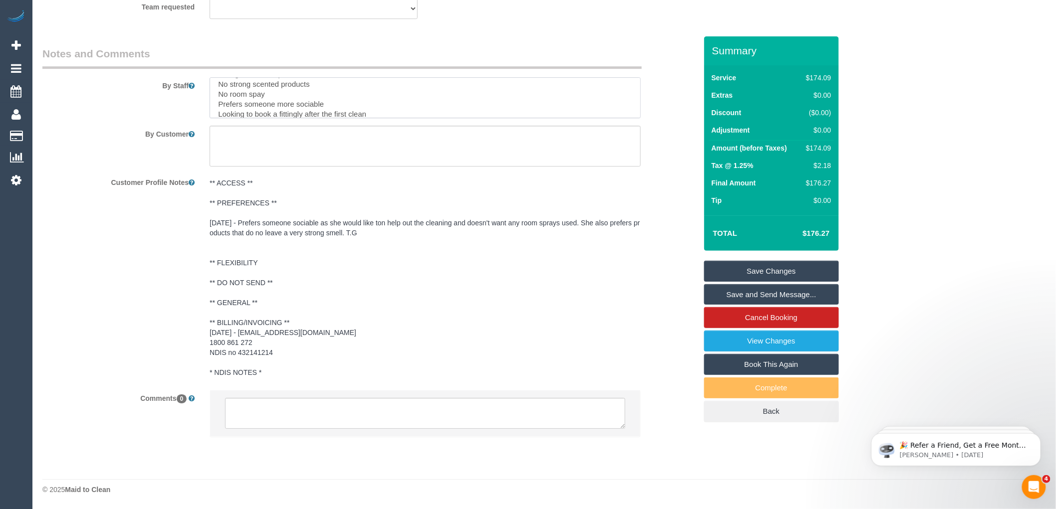
scroll to position [30, 0]
click at [269, 406] on textarea at bounding box center [425, 413] width 400 height 31
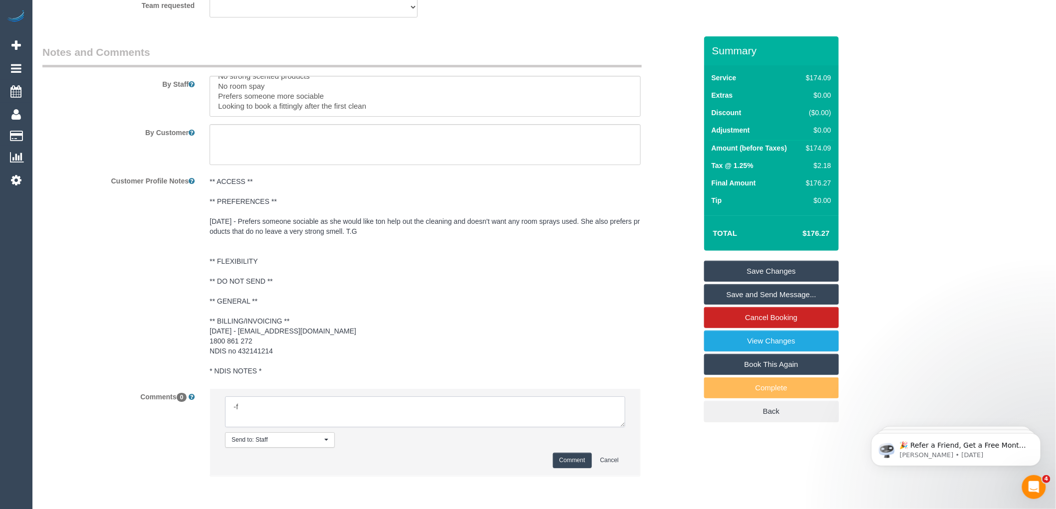
type textarea "-"
paste textarea "Flexibility dates: Flexibility times: Notes: knows we need to review Contact vi…"
click at [625, 427] on textarea at bounding box center [425, 412] width 400 height 31
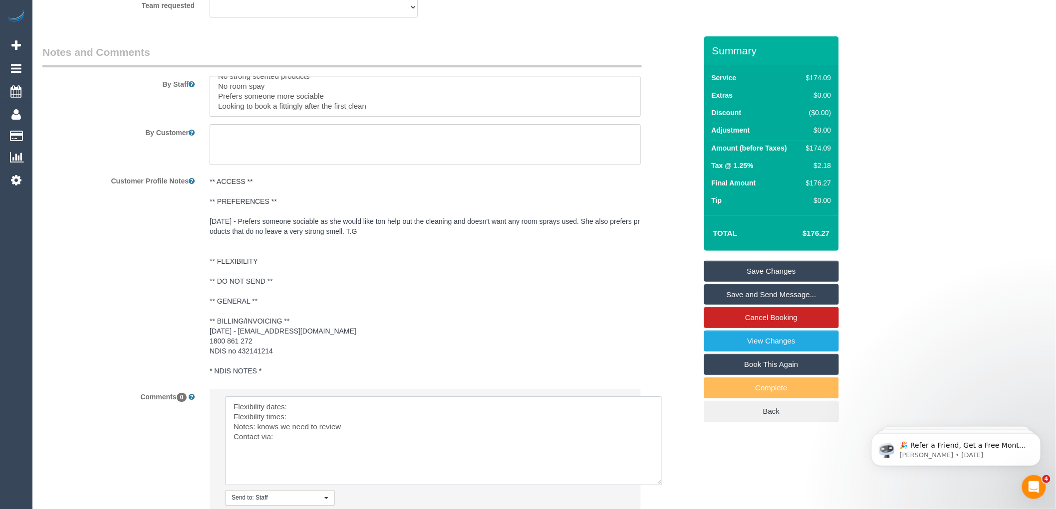
drag, startPoint x: 618, startPoint y: 426, endPoint x: 656, endPoint y: 484, distance: 69.6
click at [656, 484] on textarea at bounding box center [443, 441] width 437 height 89
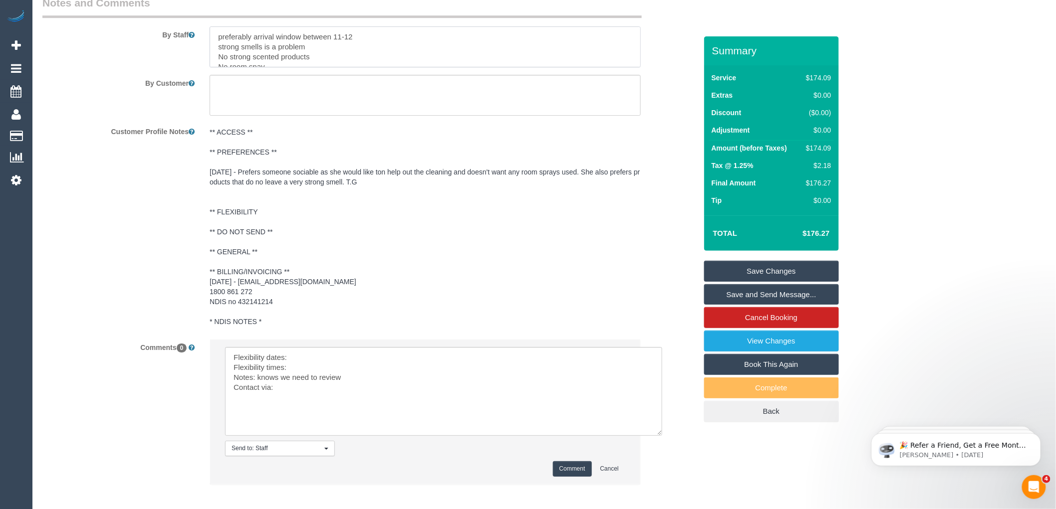
scroll to position [1375, 0]
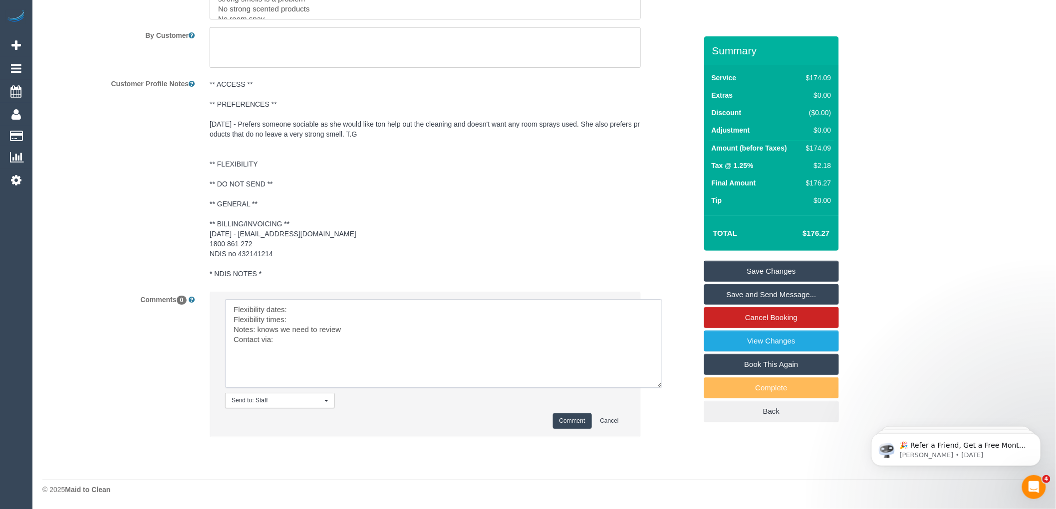
click at [318, 307] on textarea at bounding box center [443, 343] width 437 height 89
click at [299, 320] on textarea at bounding box center [443, 343] width 437 height 89
click at [297, 340] on textarea at bounding box center [443, 343] width 437 height 89
drag, startPoint x: 351, startPoint y: 327, endPoint x: 258, endPoint y: 327, distance: 92.8
click at [258, 327] on textarea at bounding box center [443, 343] width 437 height 89
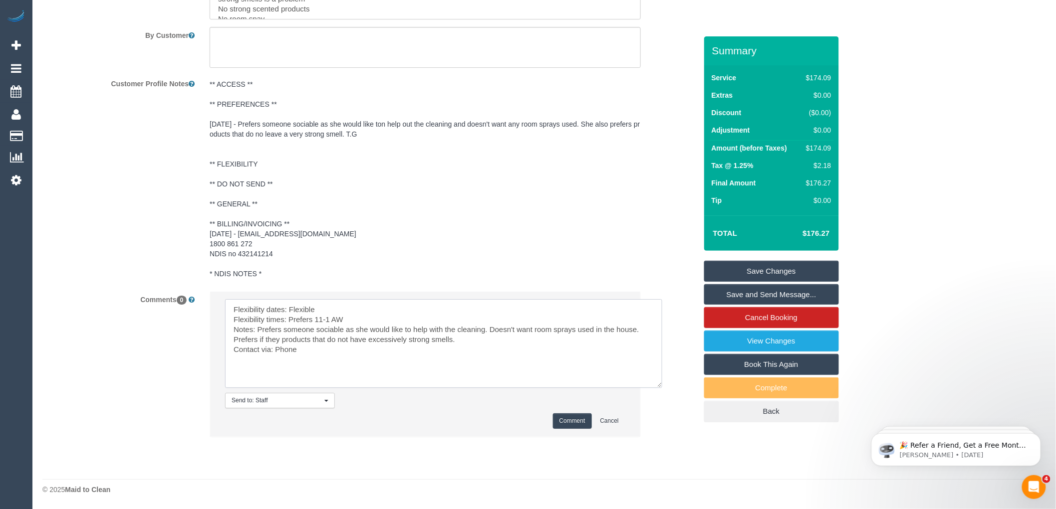
type textarea "Flexibility dates: Flexible Flexibility times: Prefers 11-1 AW Notes: Prefers s…"
click at [563, 418] on button "Comment" at bounding box center [572, 421] width 39 height 15
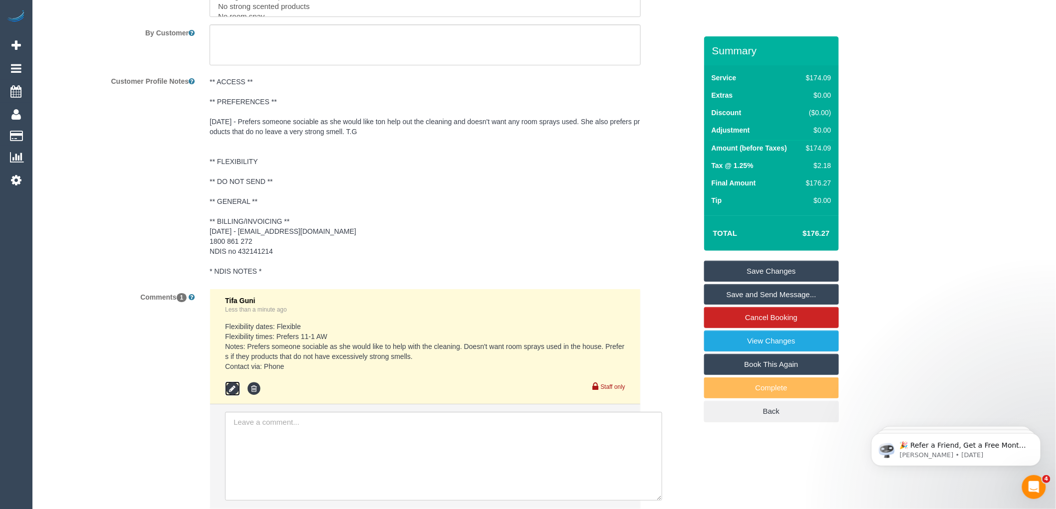
click at [235, 390] on icon at bounding box center [232, 389] width 15 height 15
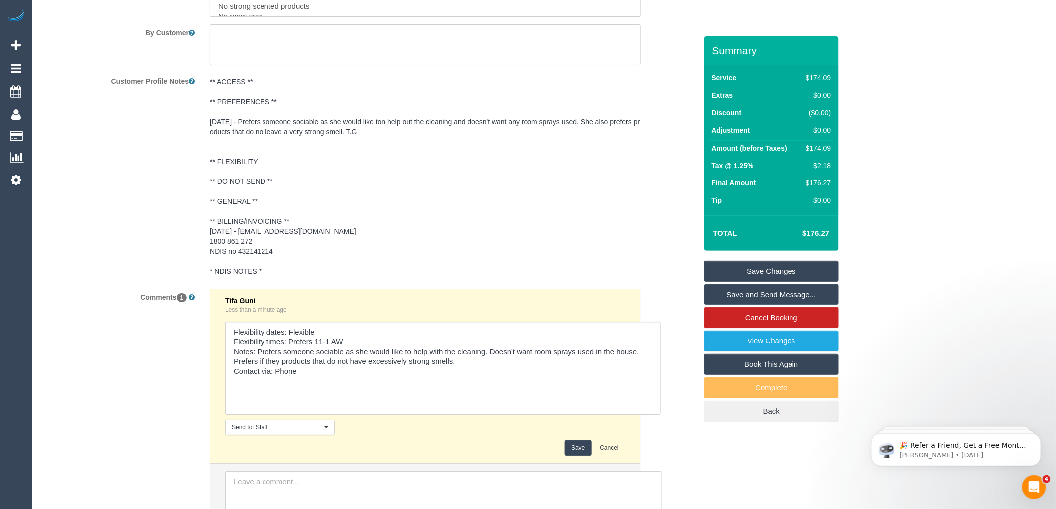
drag, startPoint x: 624, startPoint y: 351, endPoint x: 660, endPoint y: 414, distance: 72.4
click at [660, 414] on textarea at bounding box center [443, 368] width 436 height 93
click at [472, 367] on textarea at bounding box center [443, 368] width 436 height 93
click at [576, 447] on button "Save" at bounding box center [578, 448] width 26 height 15
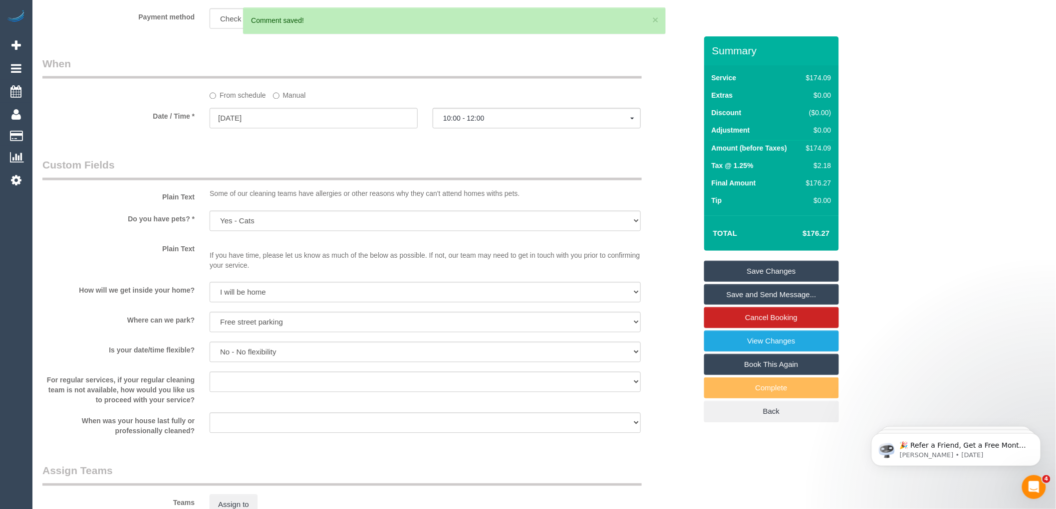
scroll to position [654, 0]
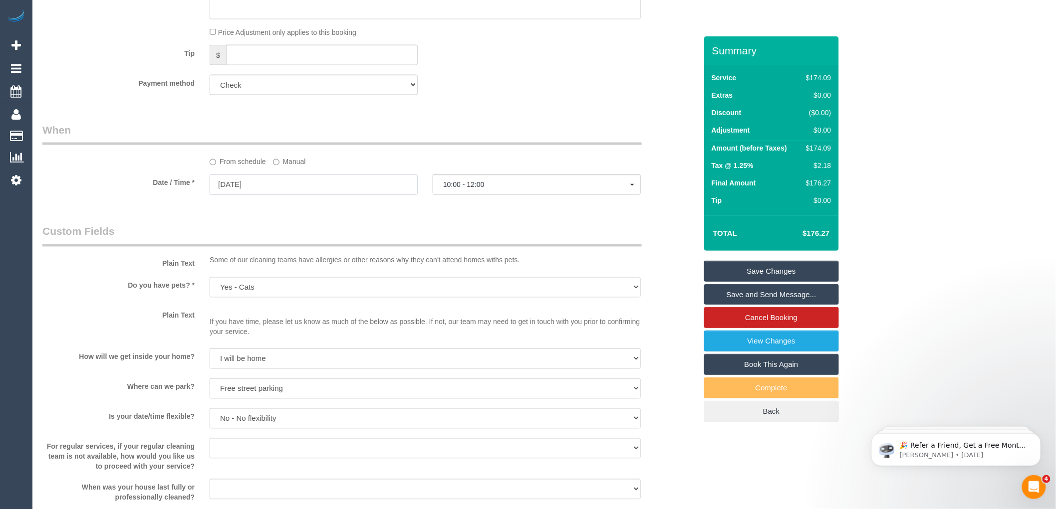
click at [253, 184] on input "29/09/2025" at bounding box center [314, 185] width 208 height 20
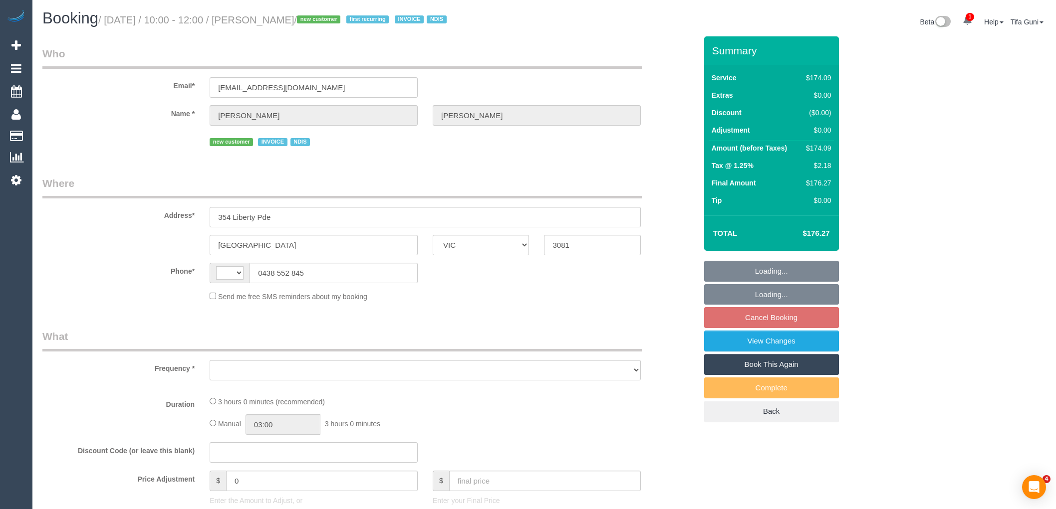
select select "VIC"
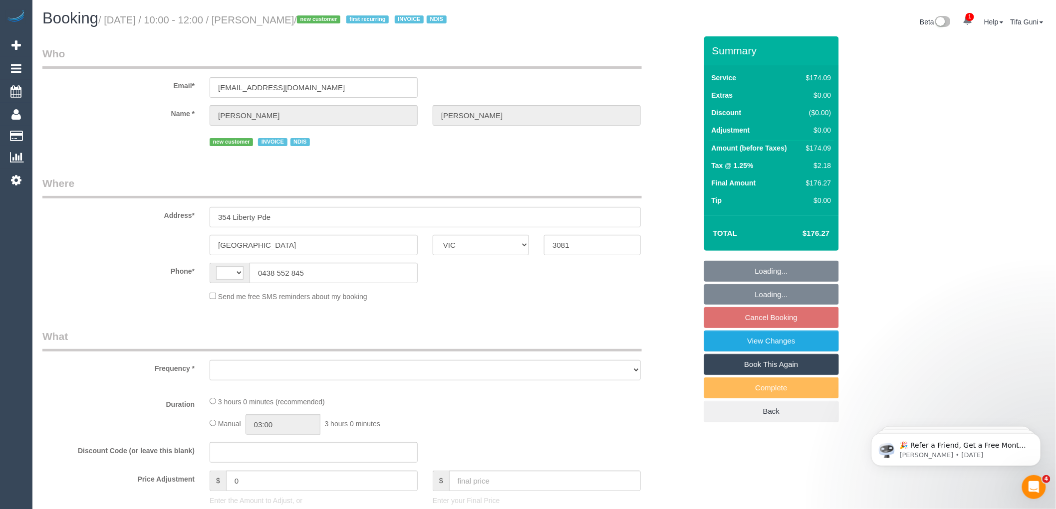
select select "string:AU"
select select "object:308"
select select "180"
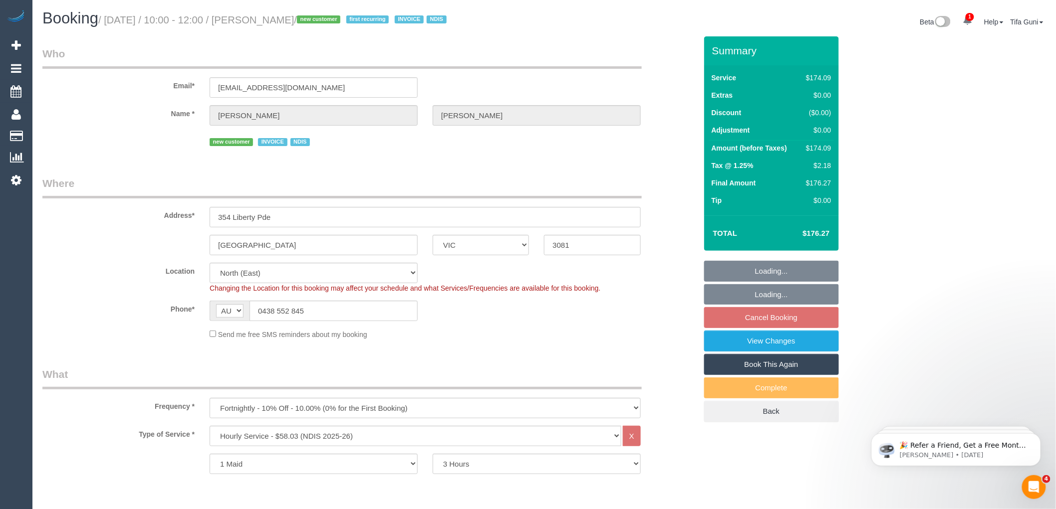
select select "number:29"
select select "number:14"
select select "number:19"
select select "number:25"
select select "object:1393"
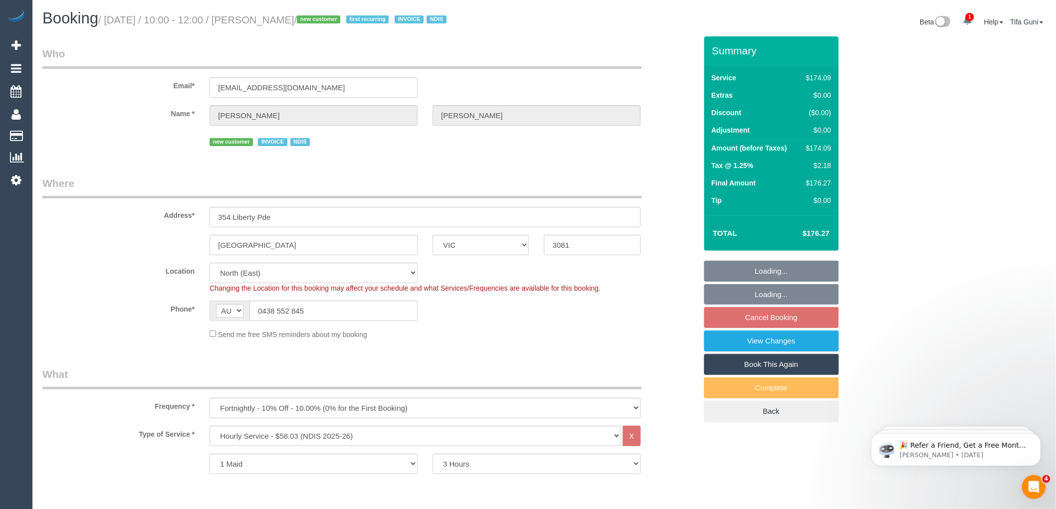
select select "spot3"
